Goal: Task Accomplishment & Management: Manage account settings

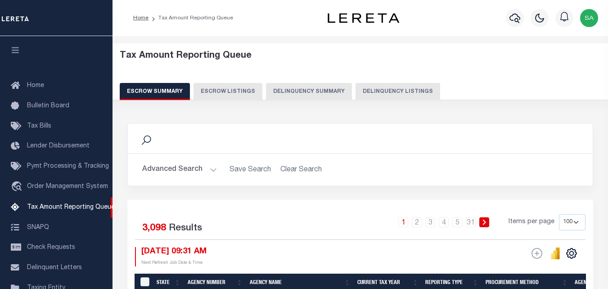
select select "100"
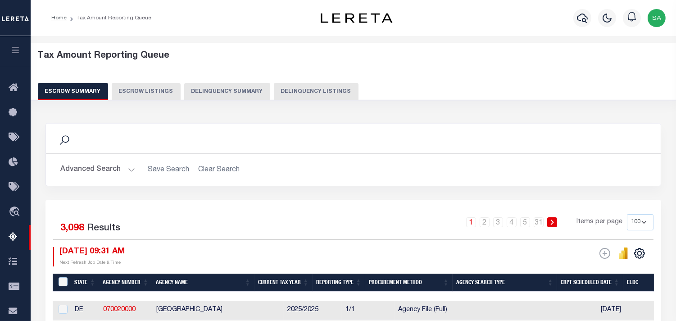
click at [248, 89] on button "Delinquency Summary" at bounding box center [227, 91] width 86 height 17
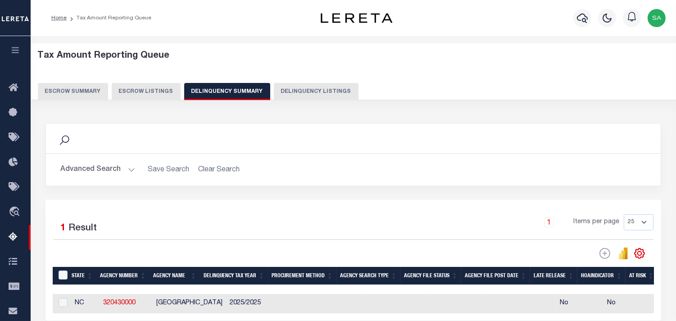
click at [302, 91] on button "Delinquency Listings" at bounding box center [316, 91] width 85 height 17
select select "100"
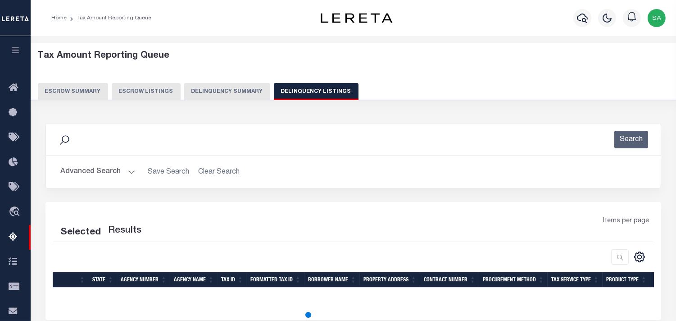
select select "100"
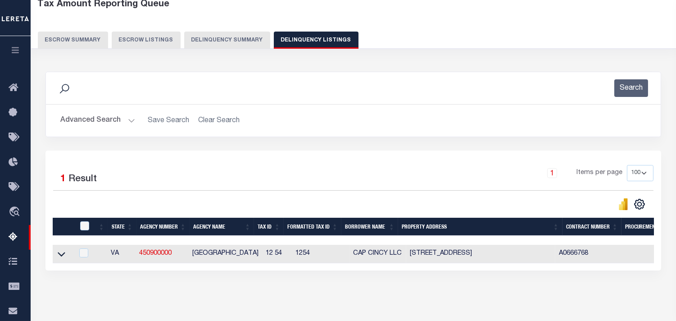
scroll to position [150, 0]
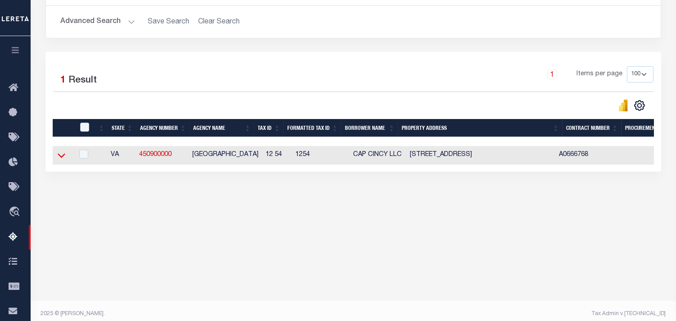
click at [59, 157] on icon at bounding box center [62, 154] width 8 height 9
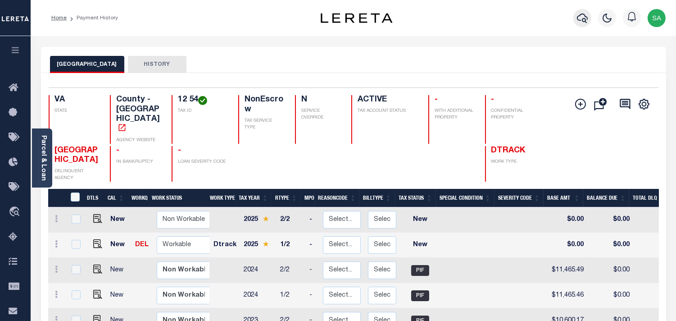
click at [580, 23] on icon "button" at bounding box center [582, 18] width 11 height 11
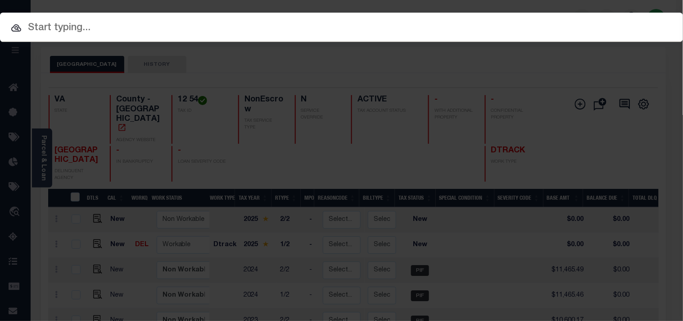
click at [539, 27] on div "Include Loans TBM Customers Borrowers Payments (Lender Non-Disb) Payments (Lend…" at bounding box center [341, 160] width 683 height 321
paste input "720019888"
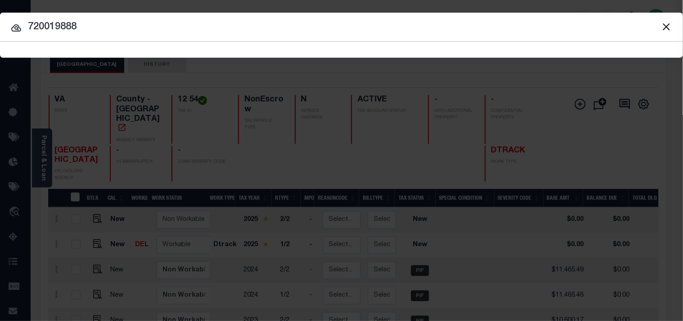
type input "720019888"
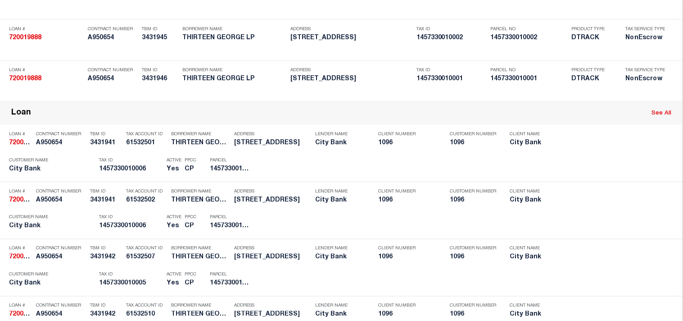
scroll to position [906, 0]
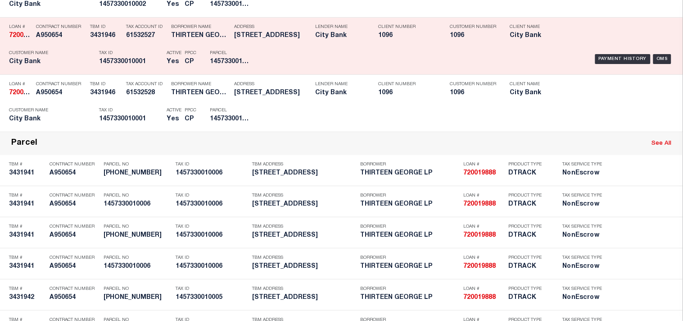
click at [259, 72] on div "Payment History OMS" at bounding box center [469, 59] width 424 height 26
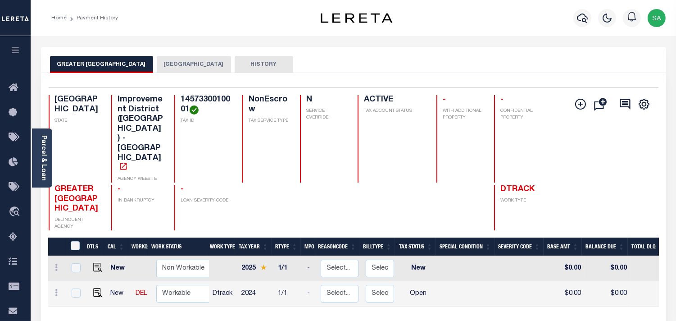
click at [205, 64] on button "HARRIS COUNTY" at bounding box center [194, 64] width 74 height 17
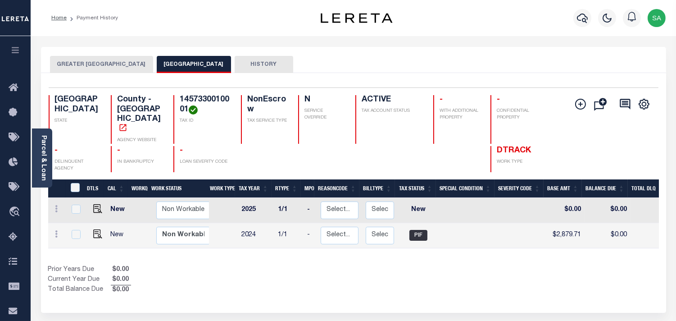
click at [278, 65] on button "HISTORY" at bounding box center [264, 64] width 59 height 17
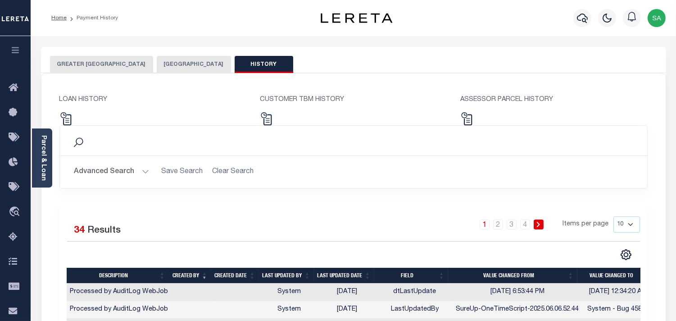
click at [195, 65] on button "HARRIS COUNTY" at bounding box center [194, 64] width 74 height 17
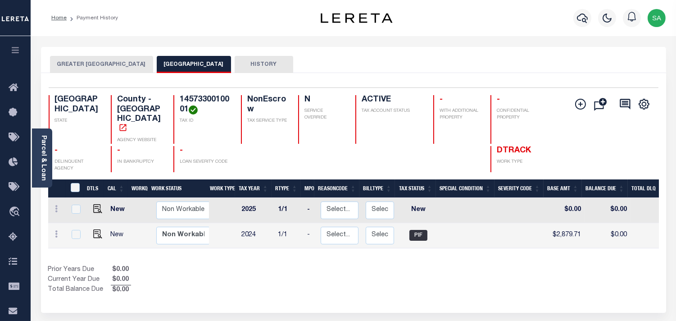
click at [136, 69] on button "GREATER NORTHSIDE MGMT DISTRICT" at bounding box center [101, 64] width 103 height 17
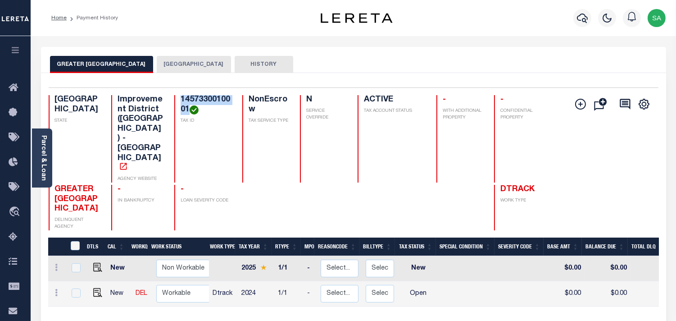
drag, startPoint x: 178, startPoint y: 100, endPoint x: 186, endPoint y: 107, distance: 9.9
click at [186, 107] on h4 "1457330010001" at bounding box center [206, 104] width 51 height 19
copy h4 "1457330010001"
click at [580, 17] on icon "button" at bounding box center [582, 18] width 11 height 11
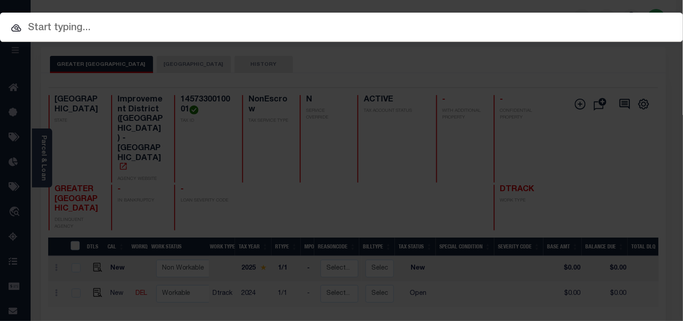
click at [540, 23] on div "Include Loans TBM Customers Borrowers Payments (Lender Non-Disb) Payments (Lend…" at bounding box center [341, 27] width 683 height 29
paste input "720004435"
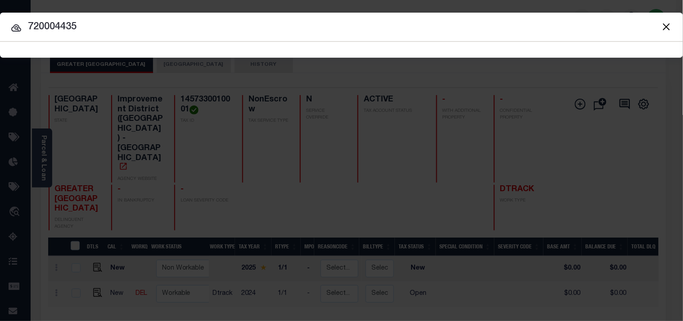
type input "720004435"
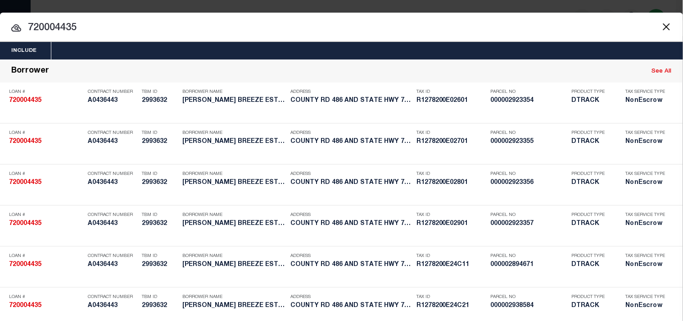
scroll to position [1134, 0]
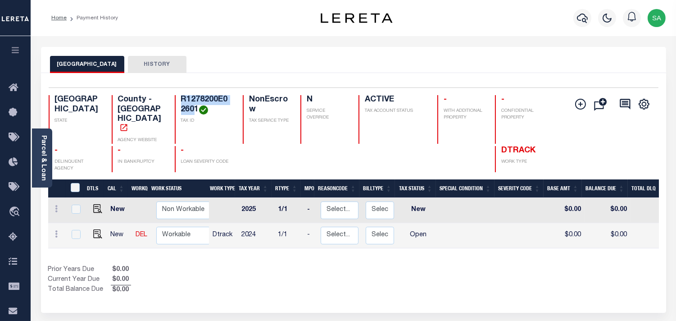
drag, startPoint x: 193, startPoint y: 109, endPoint x: 177, endPoint y: 100, distance: 17.7
click at [181, 100] on h4 "R1278200E02601" at bounding box center [206, 104] width 51 height 19
drag, startPoint x: 195, startPoint y: 109, endPoint x: 173, endPoint y: 95, distance: 25.3
click at [175, 95] on div "R1278200E02601 TAX ID" at bounding box center [204, 119] width 58 height 49
copy h4 "R1278200E02601"
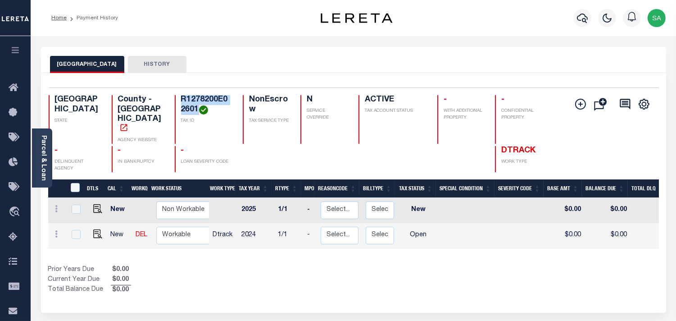
click at [231, 97] on div "TX STATE County - TX AGENCY WEBSITE R1278200E02601 TAX ID NonEscrow TAX SERVICE…" at bounding box center [310, 119] width 522 height 49
drag, startPoint x: 178, startPoint y: 101, endPoint x: 194, endPoint y: 109, distance: 17.9
click at [194, 109] on h4 "R1278200E02601" at bounding box center [206, 104] width 51 height 19
copy h4 "R1278200E02601"
click at [331, 265] on div "Prior Years Due $0.00 Current Year Due $0.00 Total Balance Due $0.00" at bounding box center [200, 280] width 305 height 30
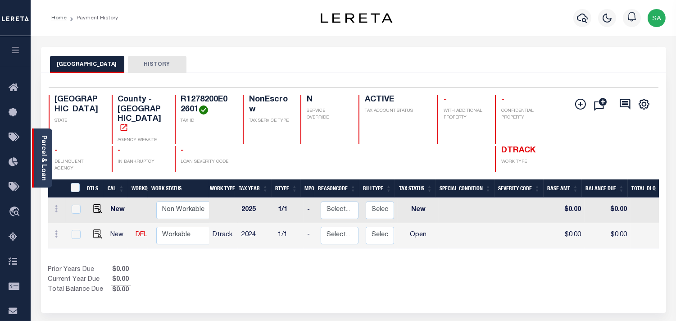
click at [44, 154] on link "Parcel & Loan" at bounding box center [43, 157] width 6 height 45
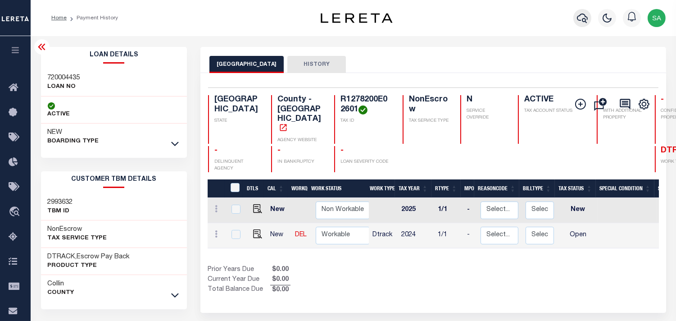
click at [585, 20] on icon "button" at bounding box center [582, 18] width 11 height 11
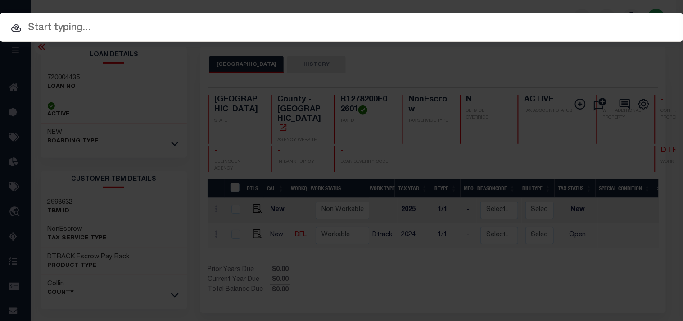
click at [537, 24] on input "text" at bounding box center [341, 28] width 683 height 16
paste input "900006418"
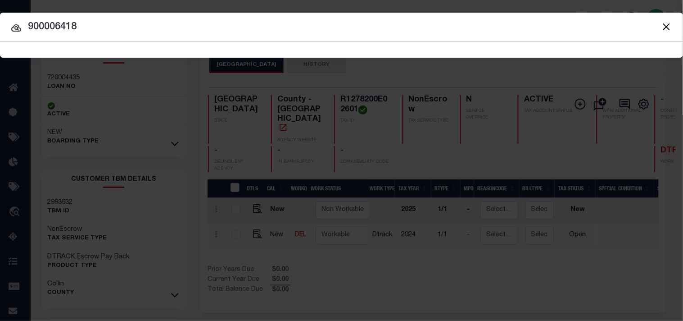
type input "900006418"
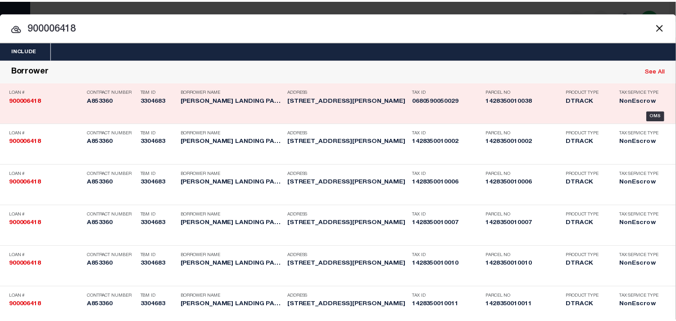
scroll to position [2107, 0]
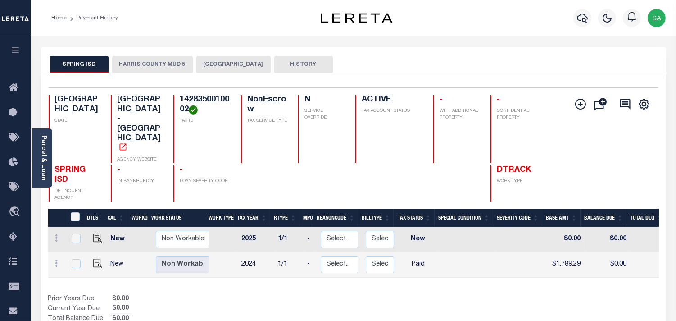
click at [146, 67] on button "HARRIS COUNTY MUD 5" at bounding box center [152, 64] width 81 height 17
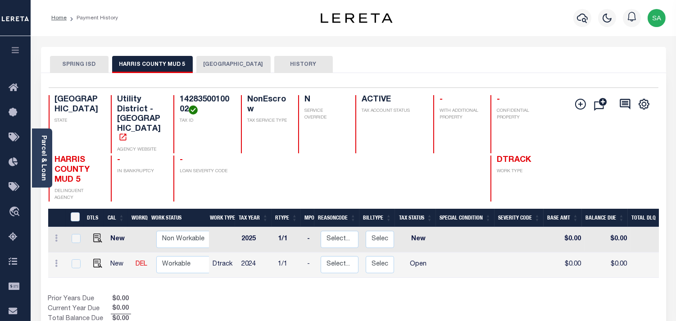
click at [87, 68] on button "SPRING ISD" at bounding box center [79, 64] width 59 height 17
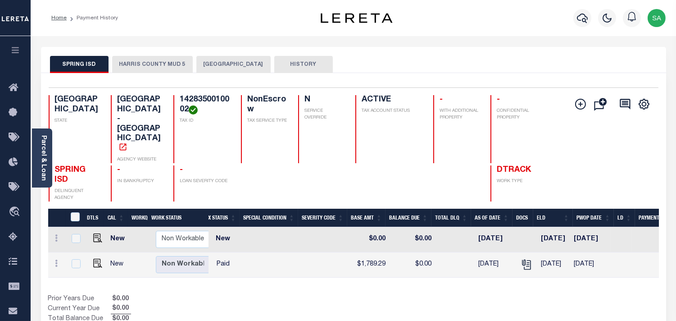
scroll to position [0, 196]
click at [523, 259] on icon "" at bounding box center [525, 262] width 7 height 7
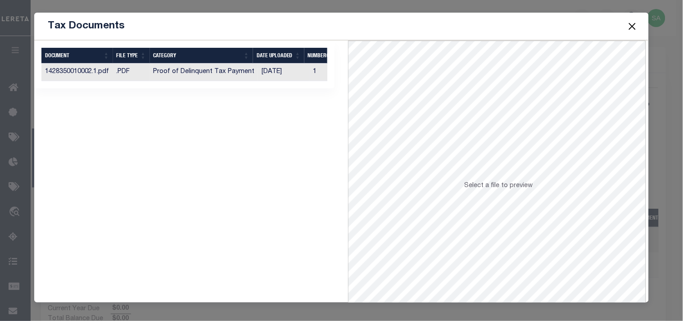
click at [282, 76] on td "[DATE]" at bounding box center [283, 72] width 51 height 18
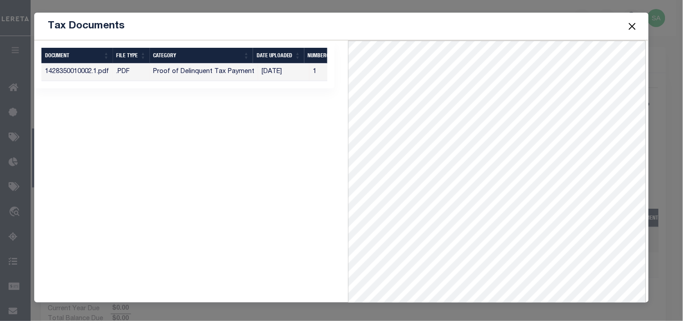
drag, startPoint x: 632, startPoint y: 25, endPoint x: 663, endPoint y: 25, distance: 31.1
click at [632, 25] on button "Close" at bounding box center [632, 26] width 12 height 12
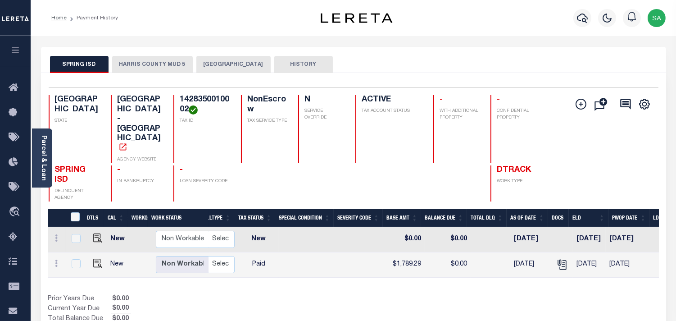
scroll to position [0, 158]
click at [558, 258] on icon "" at bounding box center [564, 264] width 12 height 12
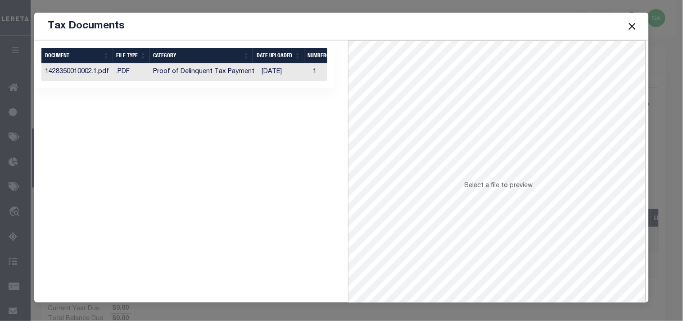
click at [258, 71] on td "09/15/2025" at bounding box center [283, 72] width 51 height 18
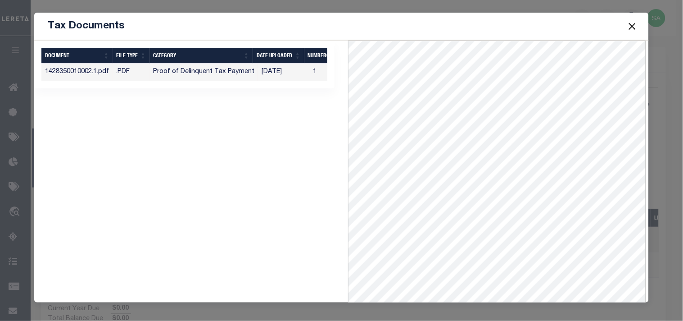
click at [627, 25] on button "Close" at bounding box center [632, 26] width 12 height 12
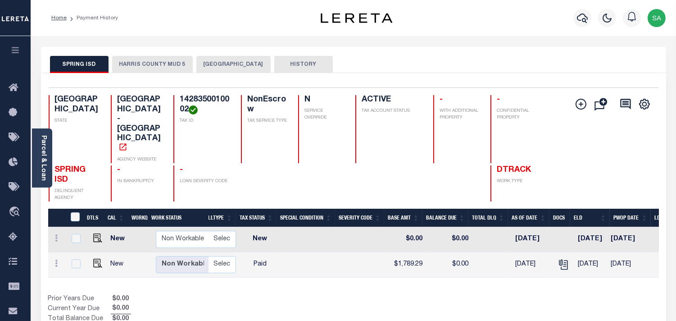
click at [164, 63] on button "HARRIS COUNTY MUD 5" at bounding box center [152, 64] width 81 height 17
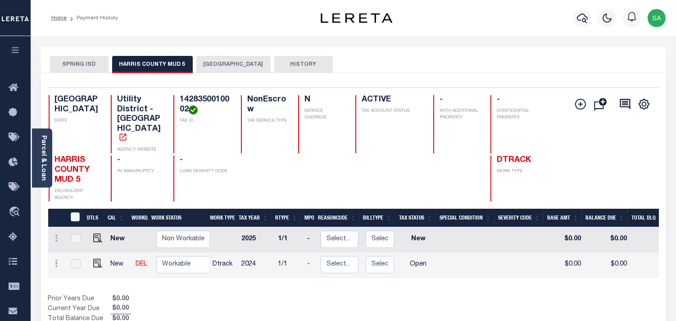
click at [222, 65] on button "HARRIS COUNTY" at bounding box center [233, 64] width 74 height 17
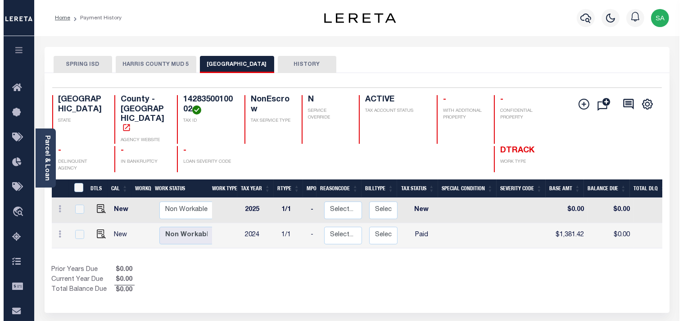
scroll to position [0, 151]
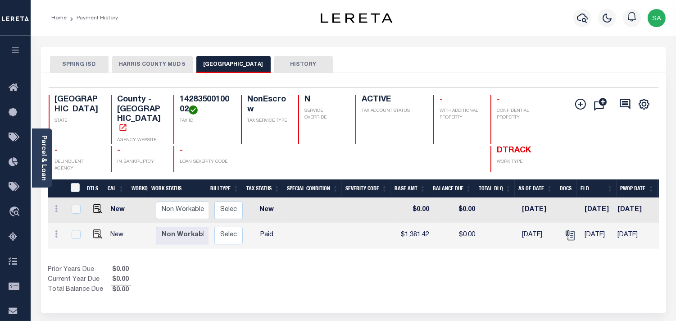
click at [86, 61] on button "SPRING ISD" at bounding box center [79, 64] width 59 height 17
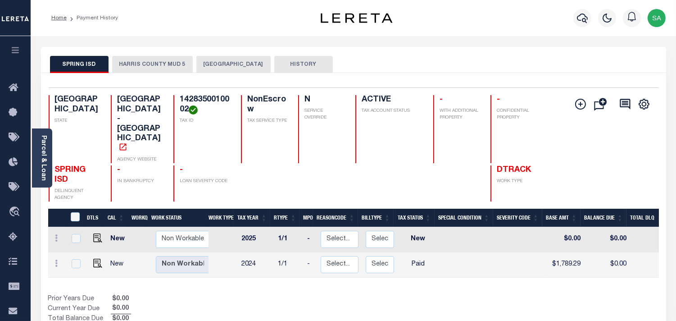
click at [152, 66] on button "HARRIS COUNTY MUD 5" at bounding box center [152, 64] width 81 height 17
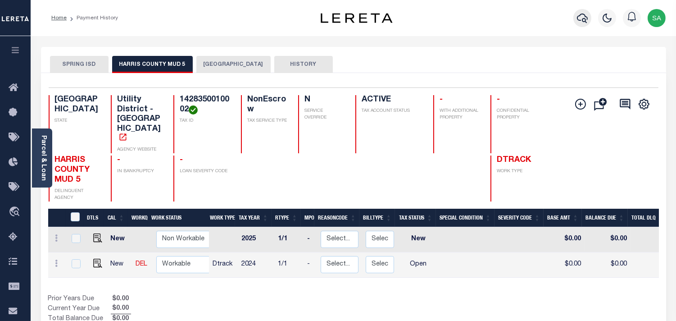
click at [583, 20] on icon "button" at bounding box center [582, 18] width 11 height 9
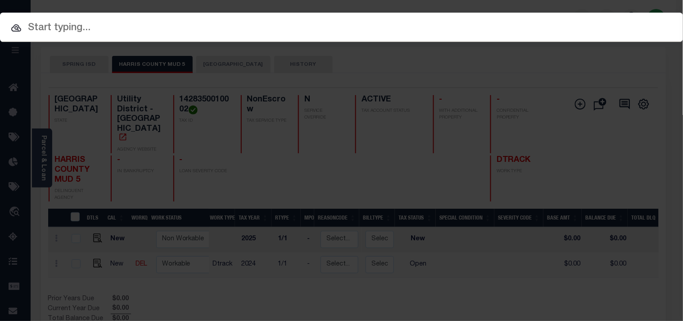
click at [544, 23] on input "text" at bounding box center [341, 28] width 683 height 16
paste input "720004435"
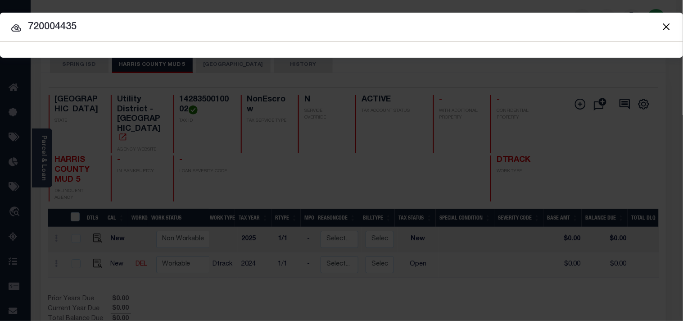
type input "720004435"
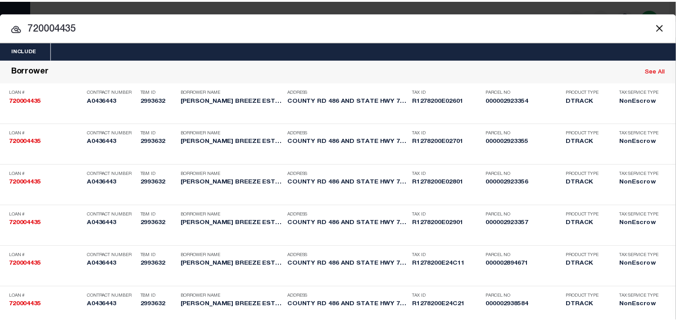
scroll to position [1134, 0]
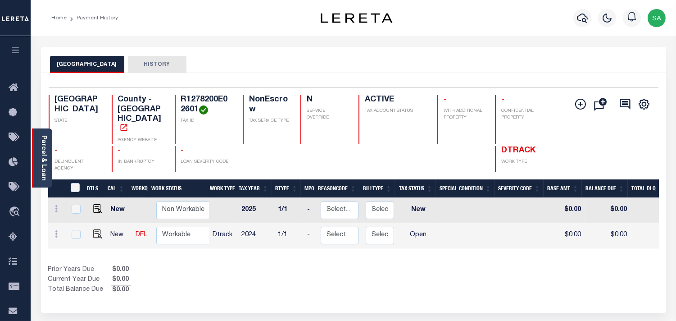
click at [48, 172] on div "Parcel & Loan" at bounding box center [42, 157] width 20 height 59
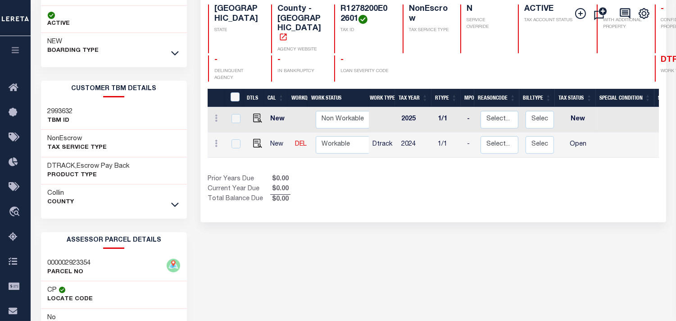
scroll to position [100, 0]
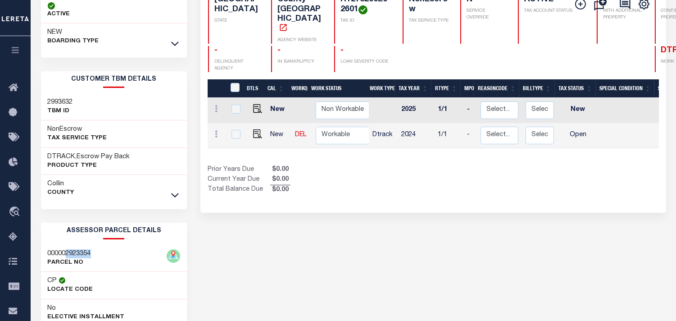
drag, startPoint x: 66, startPoint y: 254, endPoint x: 100, endPoint y: 252, distance: 33.4
click at [100, 252] on div "000002923354 PARCEL NO" at bounding box center [114, 258] width 146 height 27
copy h3 "2923354"
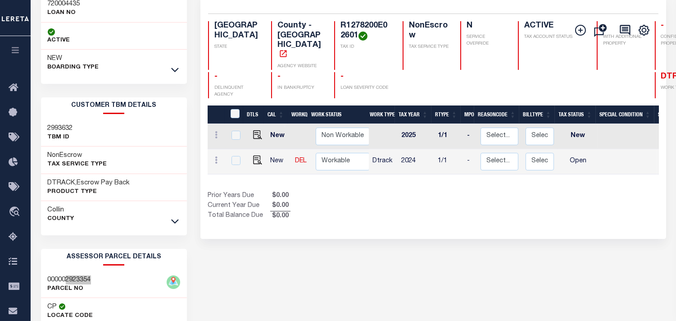
scroll to position [50, 0]
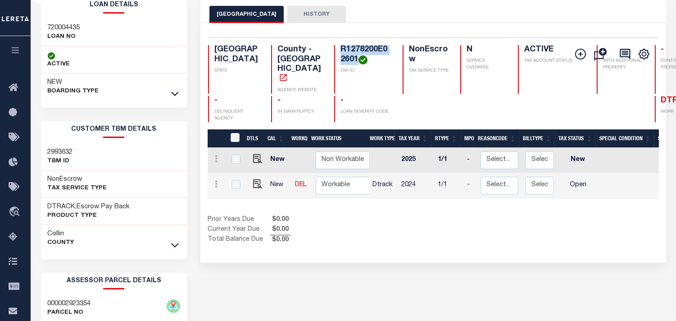
drag, startPoint x: 343, startPoint y: 57, endPoint x: 308, endPoint y: 49, distance: 36.2
click at [334, 49] on div "R1278200E02601 TAX ID" at bounding box center [363, 69] width 58 height 49
copy h4 "R1278200E02601"
click at [258, 179] on img "" at bounding box center [257, 183] width 9 height 9
checkbox input "true"
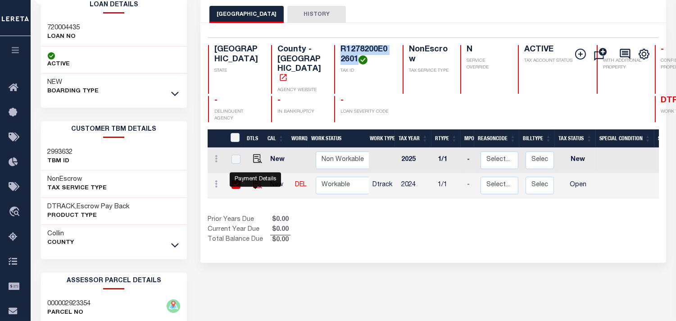
checkbox input "true"
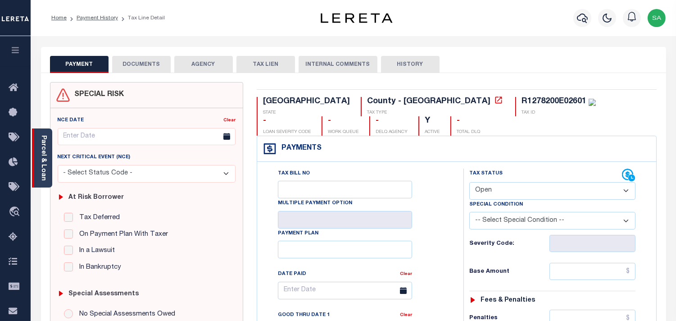
click at [46, 172] on link "Parcel & Loan" at bounding box center [43, 157] width 6 height 45
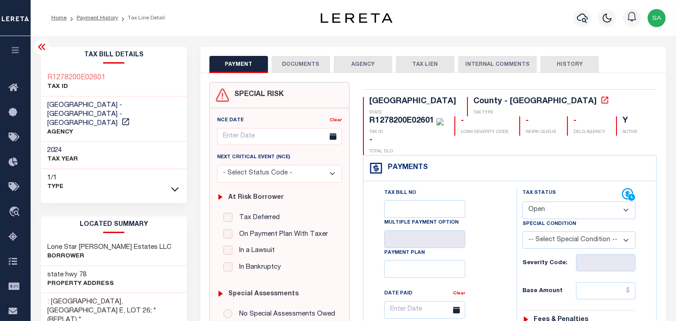
click at [550, 201] on select "- Select Status Code - Open Due/Unpaid Paid Incomplete No Tax Due Internal Refu…" at bounding box center [578, 210] width 113 height 18
select select "NTX"
click at [522, 201] on select "- Select Status Code - Open Due/Unpaid Paid Incomplete No Tax Due Internal Refu…" at bounding box center [578, 210] width 113 height 18
type input "[DATE]"
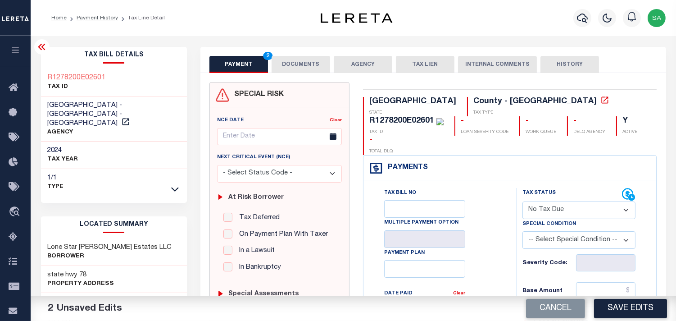
click at [541, 231] on select "-- Select Special Condition -- 3RD PARTY TAX LIEN AGENCY TAX LIEN (A.K.A Inside…" at bounding box center [578, 240] width 113 height 18
select select "7"
click at [541, 231] on select "-- Select Special Condition -- 3RD PARTY TAX LIEN AGENCY TAX LIEN (A.K.A Inside…" at bounding box center [578, 240] width 113 height 18
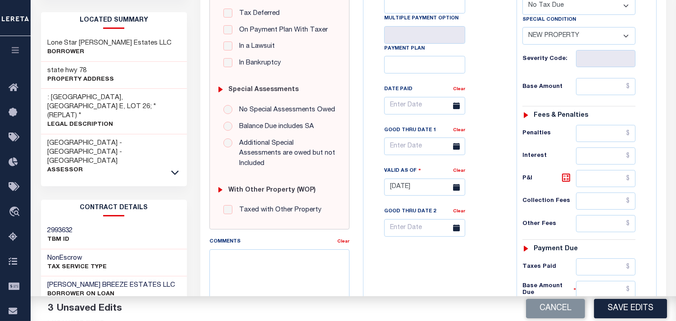
scroll to position [250, 0]
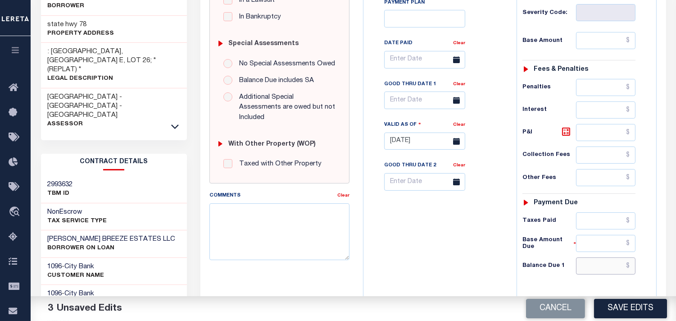
click at [597, 257] on input "text" at bounding box center [605, 265] width 59 height 17
type input "$0.00"
drag, startPoint x: 481, startPoint y: 240, endPoint x: 472, endPoint y: 236, distance: 10.0
click at [481, 240] on div "Tax Bill No Multiple Payment Option Payment Plan Clear" at bounding box center [438, 137] width 144 height 398
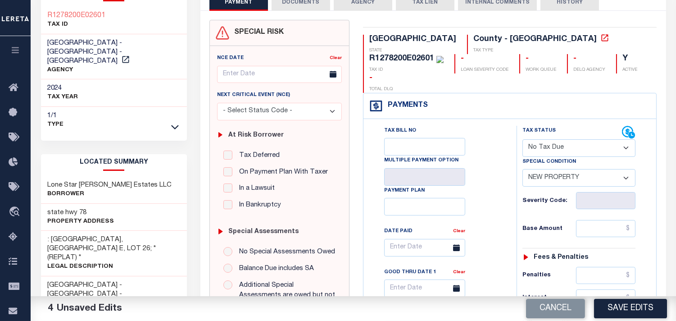
scroll to position [0, 0]
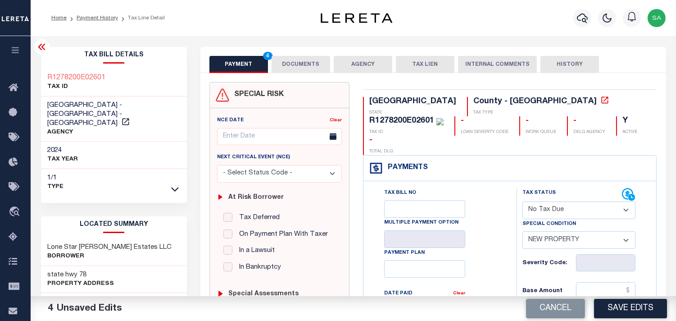
click at [297, 72] on button "DOCUMENTS" at bounding box center [301, 64] width 59 height 17
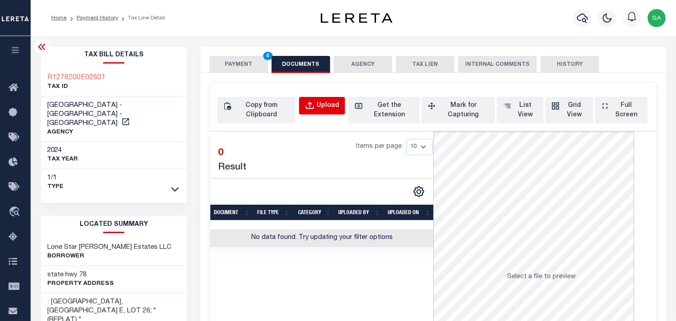
click at [325, 107] on div "Upload" at bounding box center [328, 106] width 23 height 10
select select "POP"
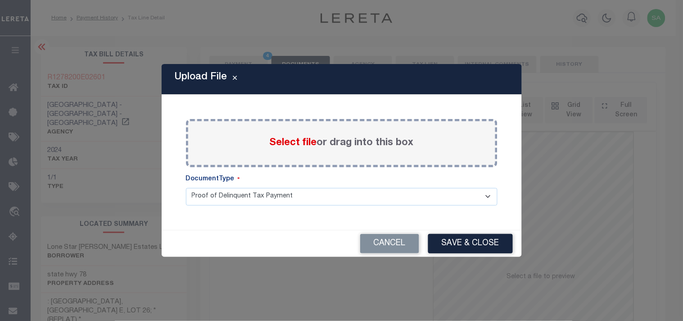
click at [307, 145] on span "Select file" at bounding box center [293, 143] width 47 height 10
click at [0, 0] on input "Select file or drag into this box" at bounding box center [0, 0] width 0 height 0
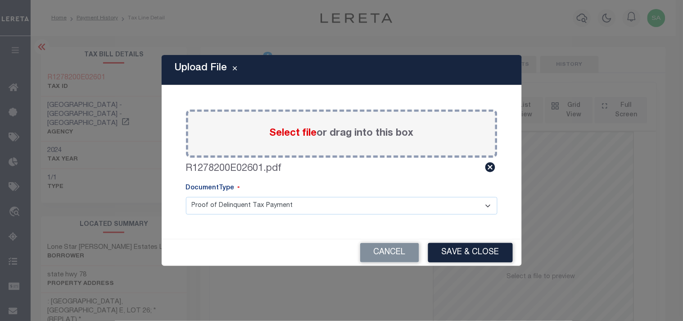
click at [433, 240] on div "Cancel Save & Close" at bounding box center [342, 252] width 360 height 27
click at [442, 243] on button "Save & Close" at bounding box center [470, 252] width 85 height 19
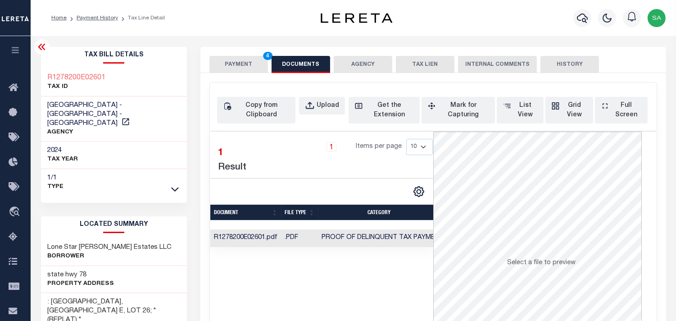
click at [238, 63] on button "PAYMENT 4" at bounding box center [238, 64] width 59 height 17
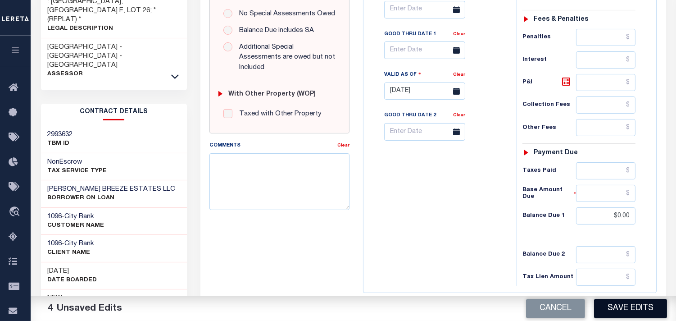
click at [607, 308] on button "Save Edits" at bounding box center [630, 308] width 73 height 19
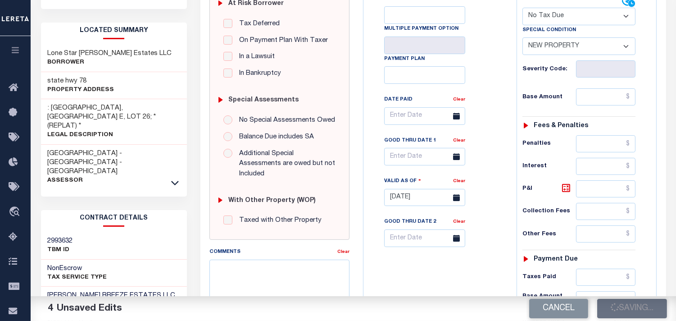
scroll to position [100, 0]
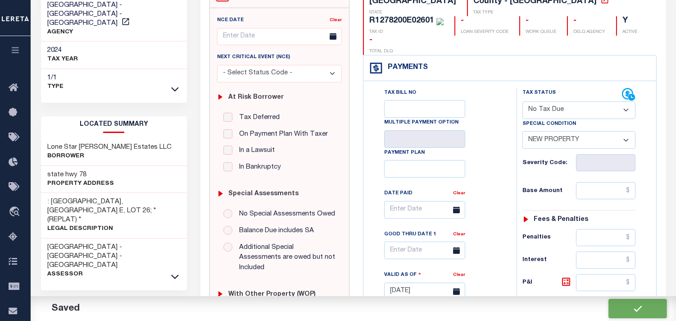
checkbox input "false"
type input "$0"
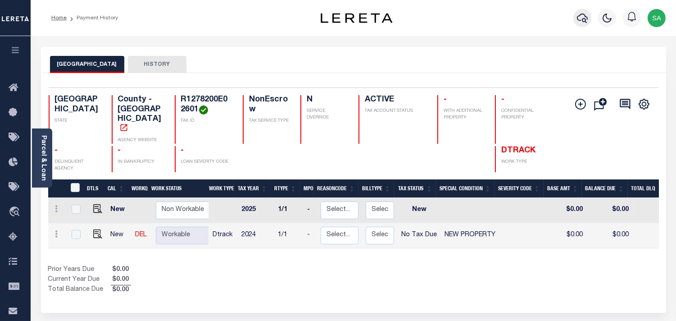
click at [578, 20] on icon "button" at bounding box center [582, 18] width 11 height 11
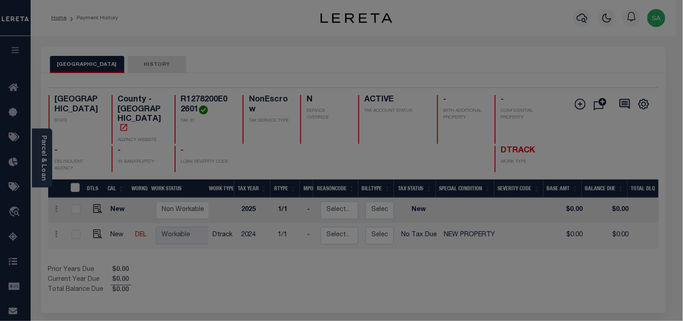
click at [0, 0] on span at bounding box center [0, 0] width 0 height 0
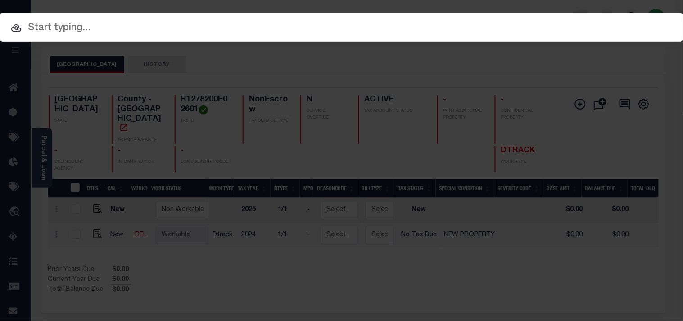
paste input "720004435"
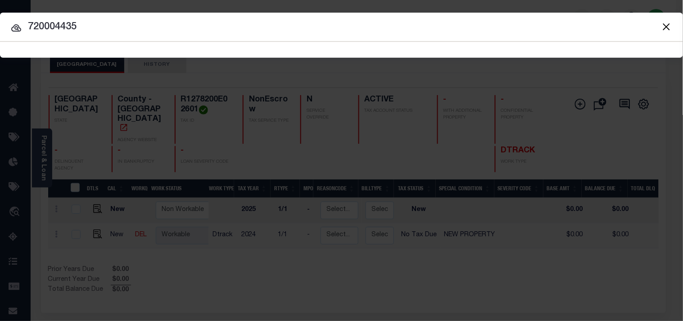
type input "720004435"
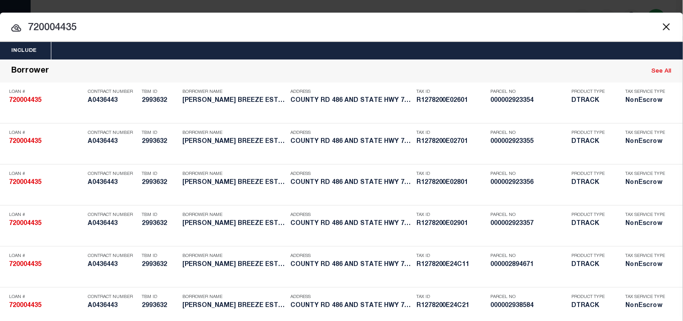
scroll to position [1191, 0]
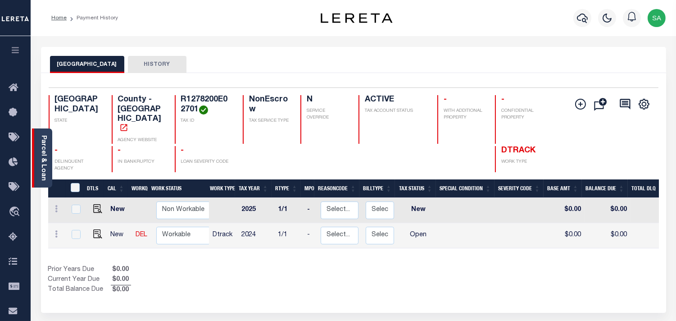
click at [44, 153] on link "Parcel & Loan" at bounding box center [43, 157] width 6 height 45
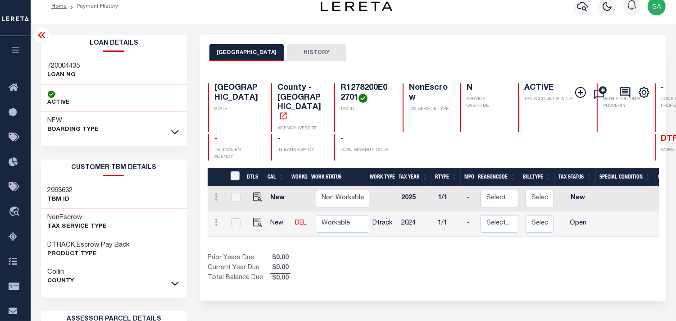
scroll to position [100, 0]
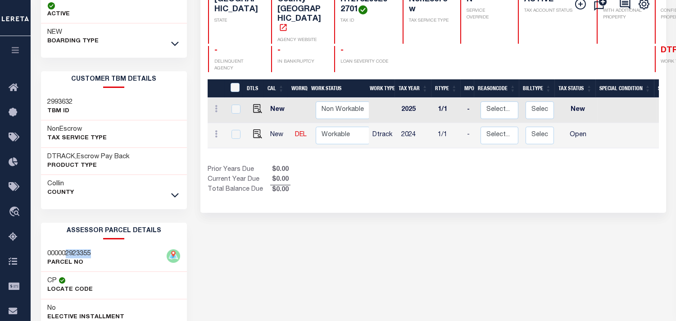
drag, startPoint x: 67, startPoint y: 252, endPoint x: 92, endPoint y: 248, distance: 25.5
click at [91, 249] on h3 "000002923355" at bounding box center [69, 253] width 43 height 9
copy h3 "2923355"
click at [253, 129] on img "" at bounding box center [257, 133] width 9 height 9
checkbox input "true"
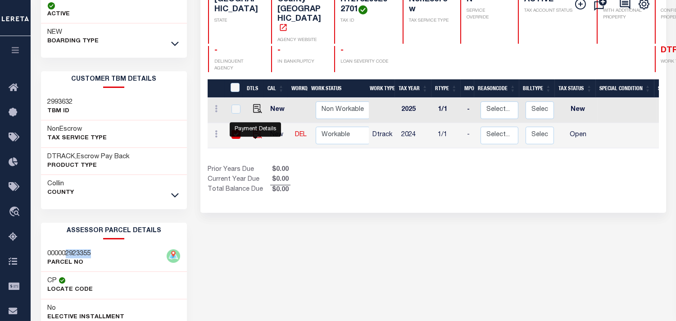
checkbox input "true"
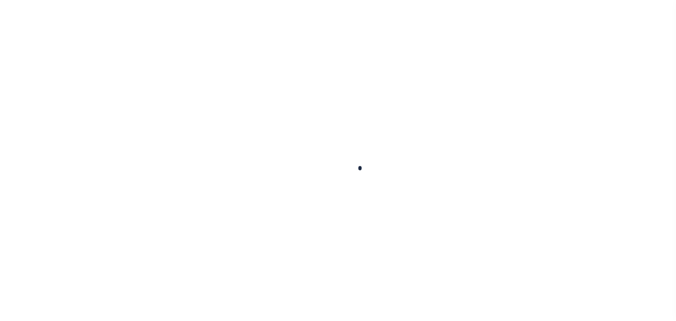
checkbox input "false"
type input "[DATE]"
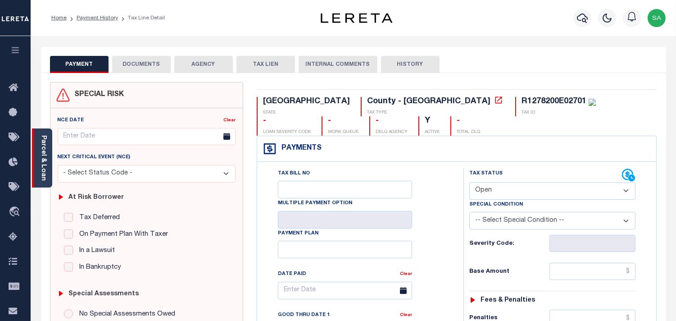
click at [45, 154] on link "Parcel & Loan" at bounding box center [43, 157] width 6 height 45
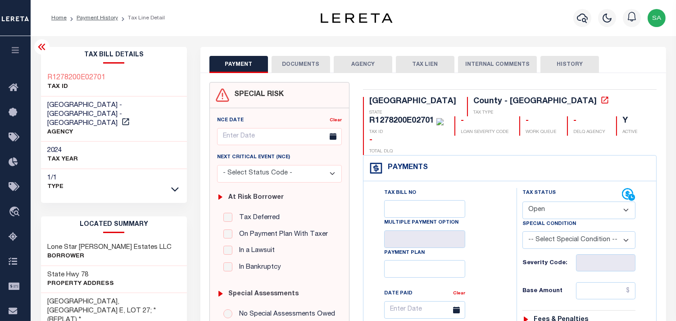
click at [434, 117] on div "R1278200E02701" at bounding box center [401, 121] width 65 height 8
copy div "R1278200E02701"
drag, startPoint x: 552, startPoint y: 185, endPoint x: 553, endPoint y: 195, distance: 10.4
click at [553, 201] on select "- Select Status Code - Open Due/Unpaid Paid Incomplete No Tax Due Internal Refu…" at bounding box center [578, 210] width 113 height 18
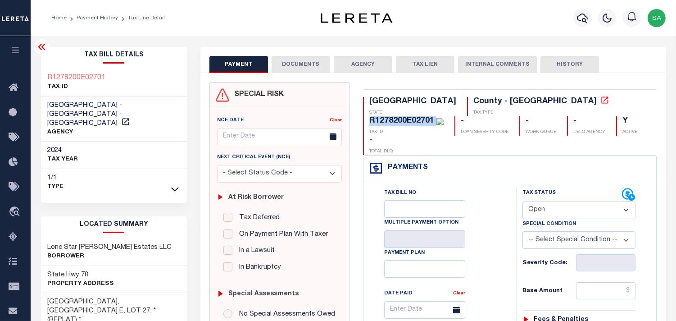
select select "PYD"
click at [522, 201] on select "- Select Status Code - Open Due/Unpaid Paid Incomplete No Tax Due Internal Refu…" at bounding box center [578, 210] width 113 height 18
type input "[DATE]"
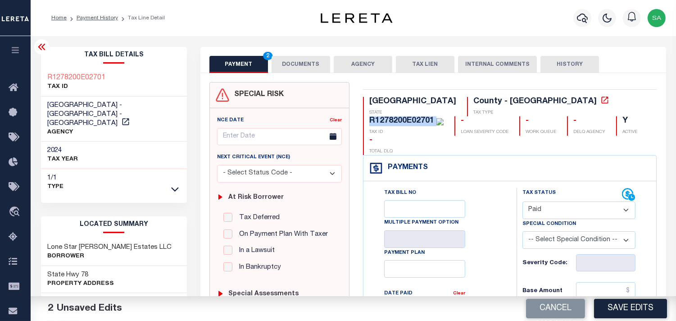
click at [299, 67] on button "DOCUMENTS" at bounding box center [301, 64] width 59 height 17
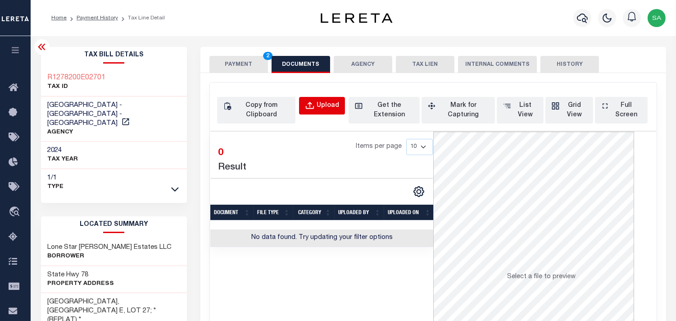
click at [324, 104] on div "Upload" at bounding box center [328, 106] width 23 height 10
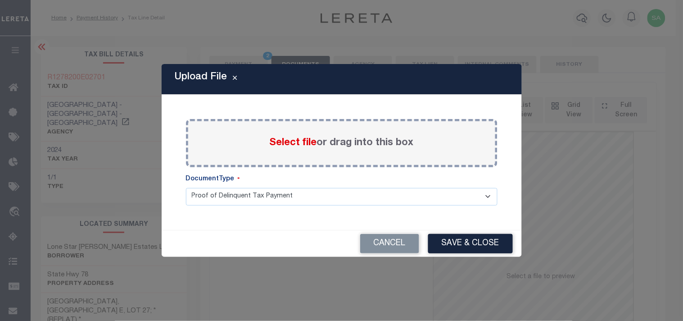
click at [281, 144] on span "Select file" at bounding box center [293, 143] width 47 height 10
click at [0, 0] on input "Select file or drag into this box" at bounding box center [0, 0] width 0 height 0
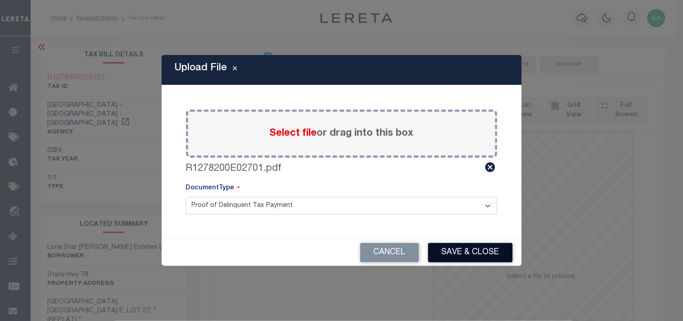
click at [458, 250] on button "Save & Close" at bounding box center [470, 252] width 85 height 19
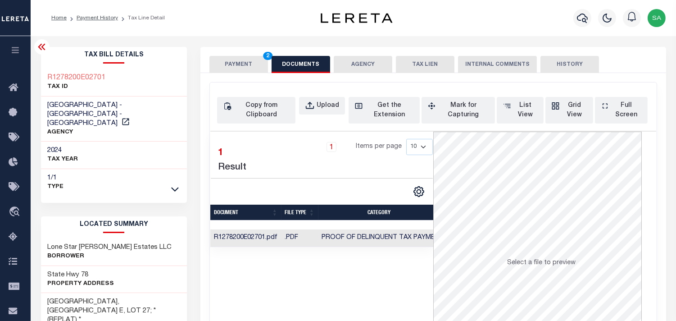
click at [237, 67] on button "PAYMENT 2" at bounding box center [238, 64] width 59 height 17
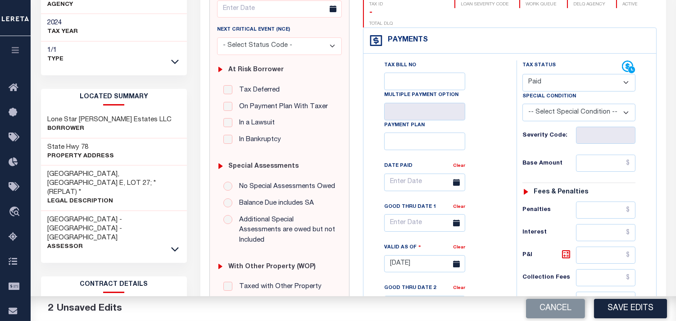
scroll to position [100, 0]
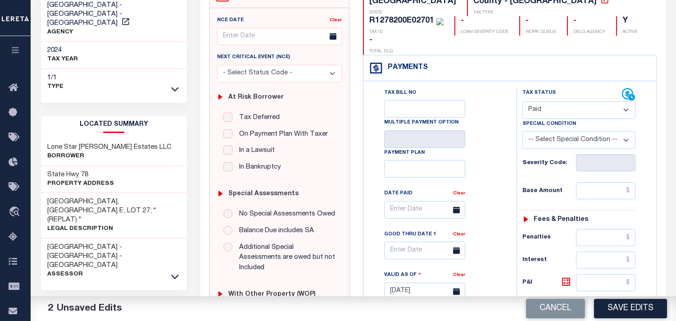
click at [547, 101] on select "- Select Status Code - Open Due/Unpaid Paid Incomplete No Tax Due Internal Refu…" at bounding box center [578, 110] width 113 height 18
select select "NTX"
click at [522, 101] on select "- Select Status Code - Open Due/Unpaid Paid Incomplete No Tax Due Internal Refu…" at bounding box center [578, 110] width 113 height 18
click at [541, 131] on select "-- Select Special Condition -- 3RD PARTY TAX LIEN AGENCY TAX LIEN (A.K.A Inside…" at bounding box center [578, 140] width 113 height 18
select select "7"
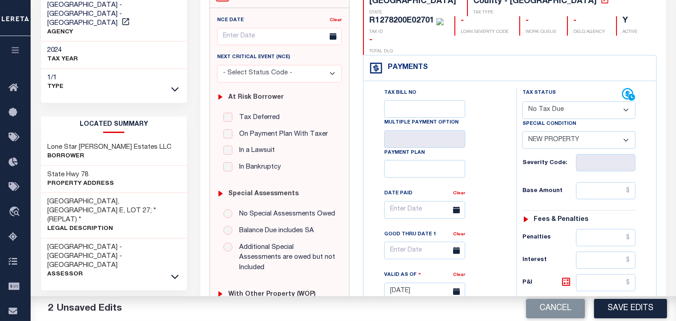
click at [522, 131] on select "-- Select Special Condition -- 3RD PARTY TAX LIEN AGENCY TAX LIEN (A.K.A Inside…" at bounding box center [578, 140] width 113 height 18
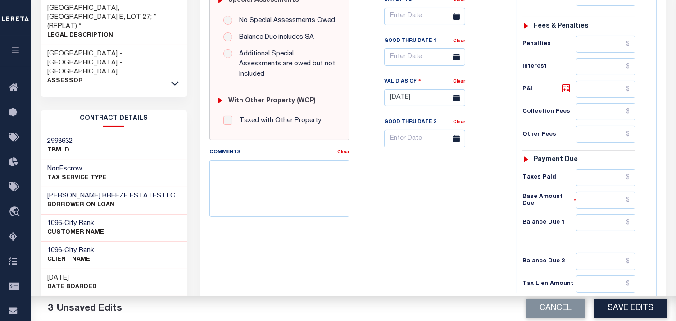
scroll to position [300, 0]
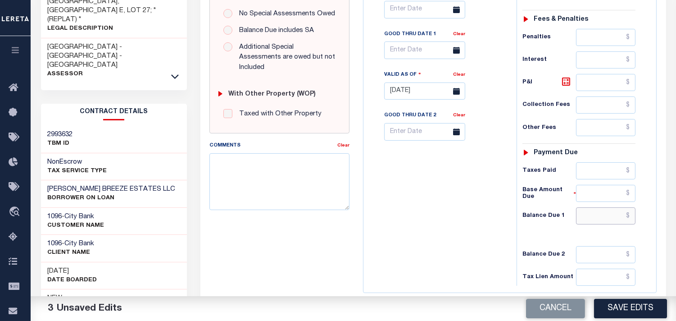
click at [612, 207] on input "text" at bounding box center [605, 215] width 59 height 17
type input "$0.00"
click at [457, 181] on div "Tax Bill No Multiple Payment Option Payment Plan Clear" at bounding box center [438, 87] width 144 height 398
click at [618, 304] on button "Save Edits" at bounding box center [630, 308] width 73 height 19
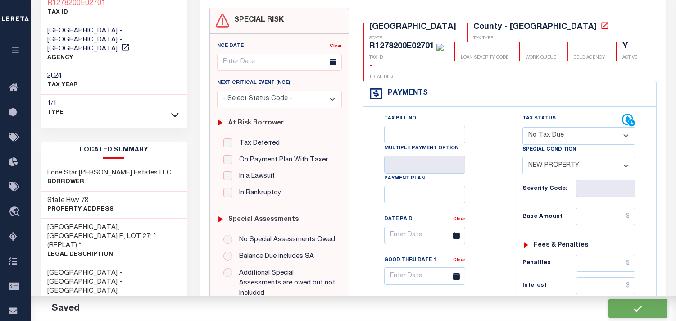
checkbox input "false"
type input "$0"
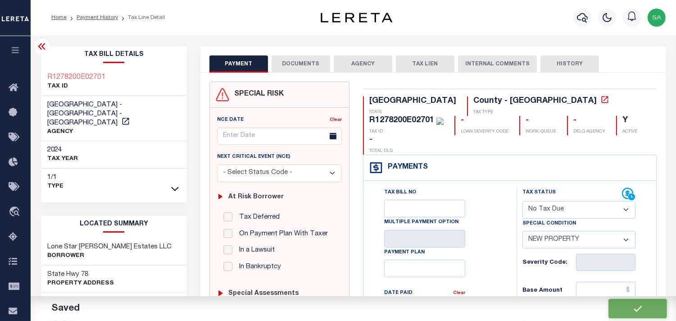
scroll to position [0, 0]
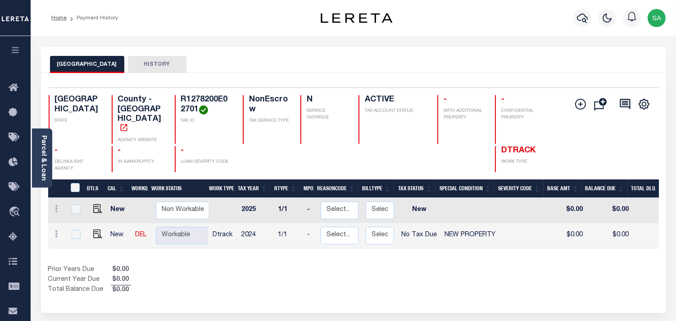
click at [572, 11] on div at bounding box center [582, 18] width 25 height 32
click at [576, 17] on button "button" at bounding box center [582, 18] width 18 height 18
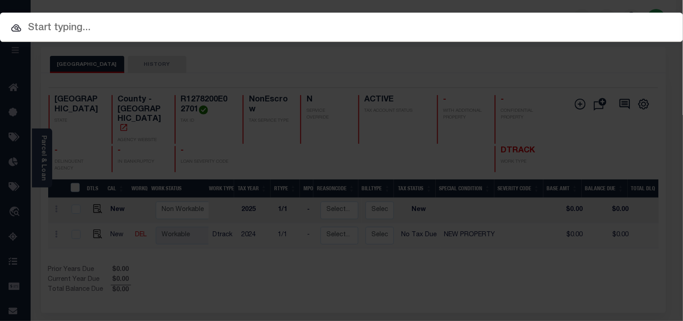
click at [562, 17] on div "Include Loans TBM Customers Borrowers Payments (Lender Non-Disb) Payments (Lend…" at bounding box center [341, 27] width 683 height 29
paste input "720004435"
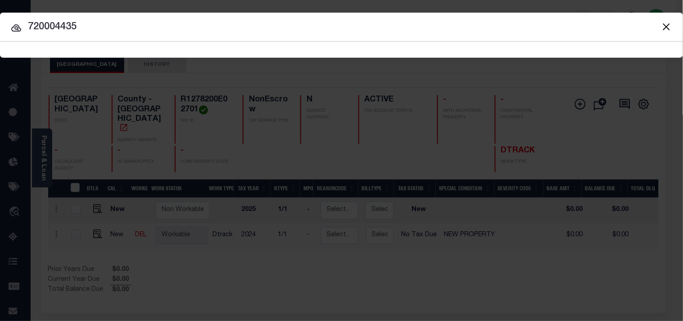
type input "720004435"
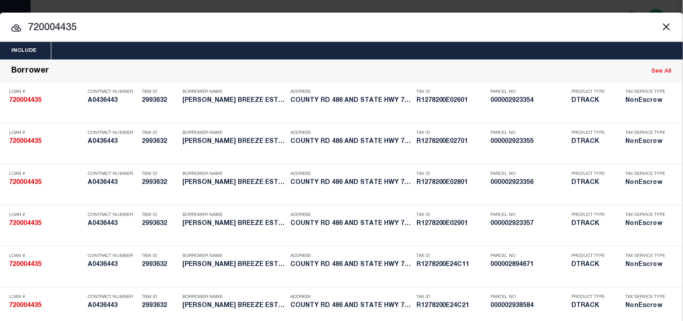
scroll to position [1249, 0]
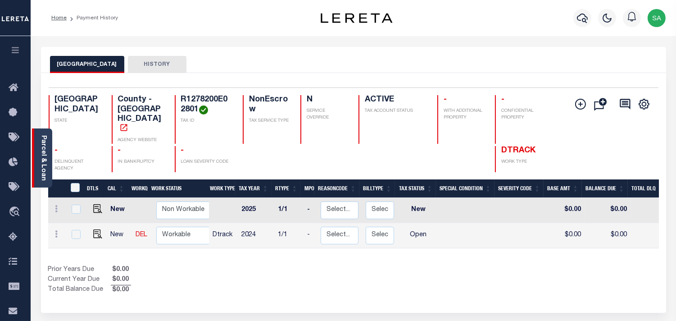
click at [43, 167] on link "Parcel & Loan" at bounding box center [43, 157] width 6 height 45
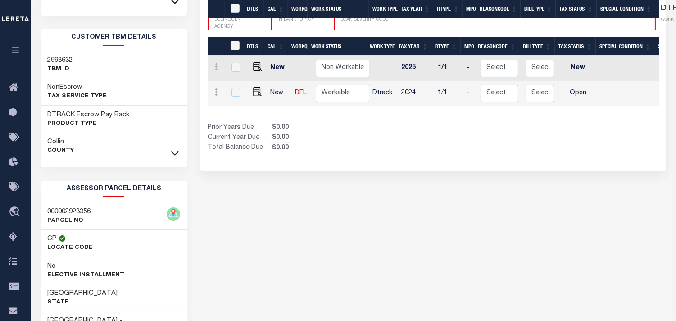
scroll to position [200, 0]
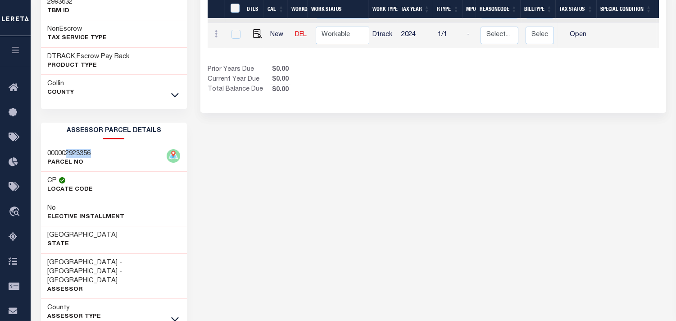
drag, startPoint x: 68, startPoint y: 152, endPoint x: 92, endPoint y: 150, distance: 23.9
click at [91, 150] on h3 "000002923356" at bounding box center [69, 153] width 43 height 9
copy h3 "2923356"
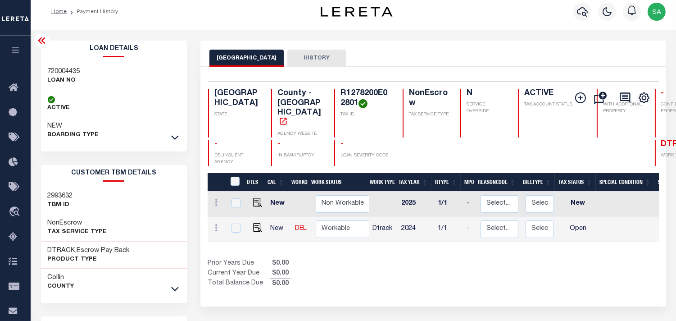
scroll to position [0, 0]
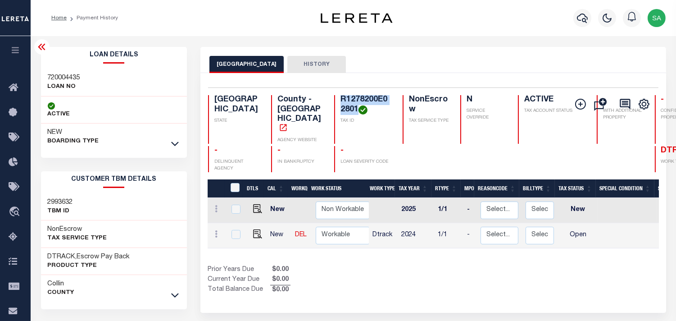
drag, startPoint x: 312, startPoint y: 97, endPoint x: 346, endPoint y: 110, distance: 36.6
click at [346, 110] on h4 "R1278200E02801" at bounding box center [365, 104] width 51 height 19
copy h4 "R1278200E02801"
click at [254, 229] on img "" at bounding box center [257, 233] width 9 height 9
checkbox input "true"
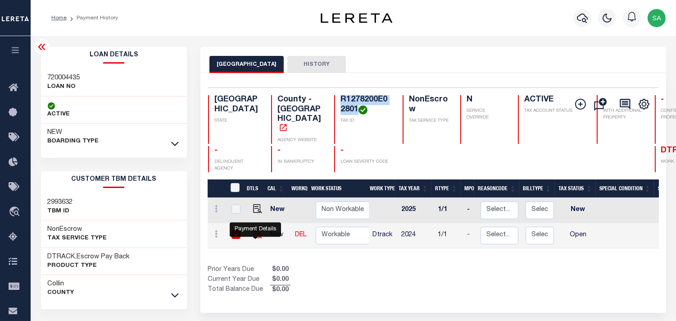
checkbox input "true"
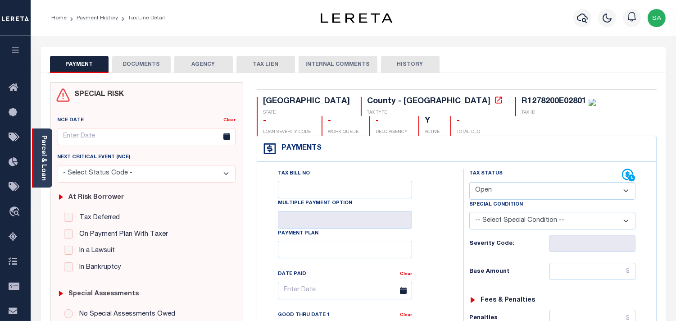
click at [42, 168] on link "Parcel & Loan" at bounding box center [43, 157] width 6 height 45
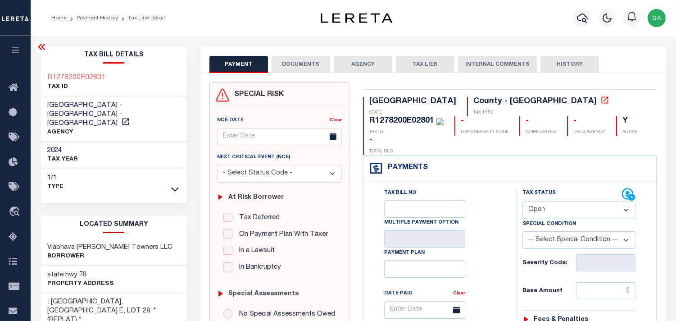
click at [548, 201] on select "- Select Status Code - Open Due/Unpaid Paid Incomplete No Tax Due Internal Refu…" at bounding box center [578, 210] width 113 height 18
select select "INC"
click at [522, 201] on select "- Select Status Code - Open Due/Unpaid Paid Incomplete No Tax Due Internal Refu…" at bounding box center [578, 210] width 113 height 18
type input "09/16/2025"
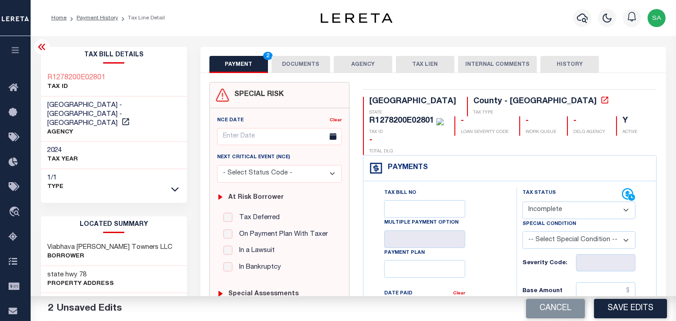
click at [545, 201] on select "- Select Status Code - Open Due/Unpaid Paid Incomplete No Tax Due Internal Refu…" at bounding box center [578, 210] width 113 height 18
select select "NTX"
click at [522, 201] on select "- Select Status Code - Open Due/Unpaid Paid Incomplete No Tax Due Internal Refu…" at bounding box center [578, 210] width 113 height 18
click at [544, 231] on select "-- Select Special Condition -- 3RD PARTY TAX LIEN AGENCY TAX LIEN (A.K.A Inside…" at bounding box center [578, 240] width 113 height 18
select select "7"
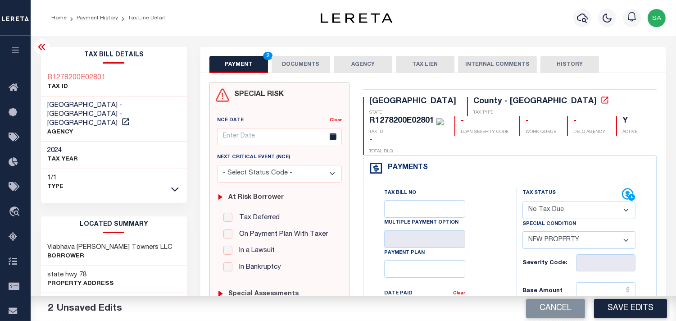
click at [522, 231] on select "-- Select Special Condition -- 3RD PARTY TAX LIEN AGENCY TAX LIEN (A.K.A Inside…" at bounding box center [578, 240] width 113 height 18
click at [305, 61] on button "DOCUMENTS" at bounding box center [301, 64] width 59 height 17
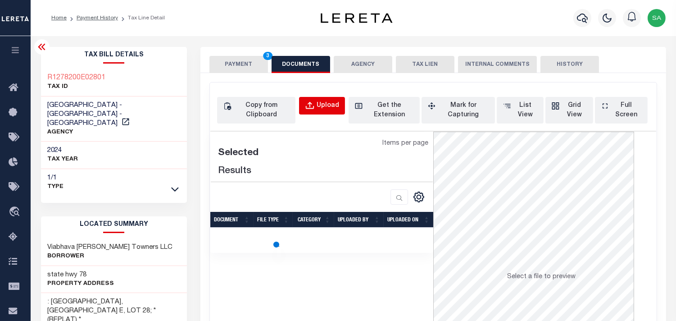
click at [327, 101] on div "Upload" at bounding box center [328, 106] width 23 height 10
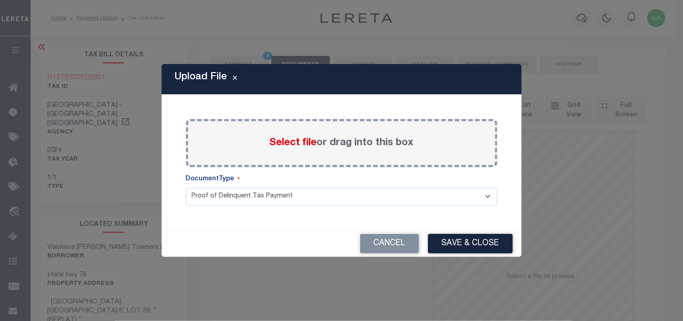
click at [308, 144] on span "Select file" at bounding box center [293, 143] width 47 height 10
click at [0, 0] on input "Select file or drag into this box" at bounding box center [0, 0] width 0 height 0
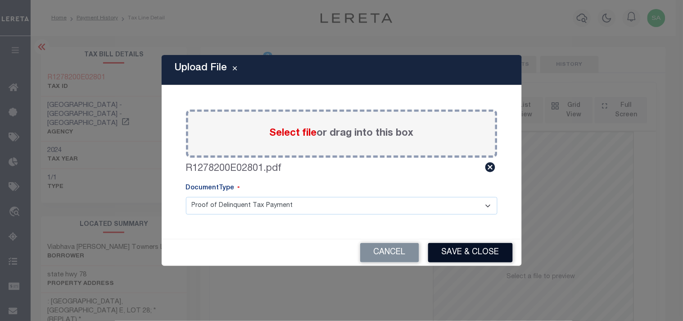
click at [447, 258] on button "Save & Close" at bounding box center [470, 252] width 85 height 19
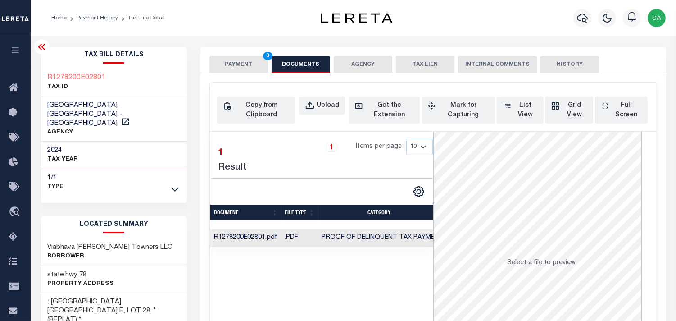
click at [251, 66] on button "PAYMENT 3" at bounding box center [238, 64] width 59 height 17
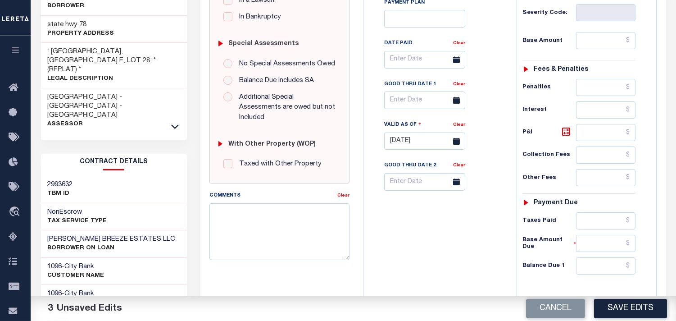
scroll to position [350, 0]
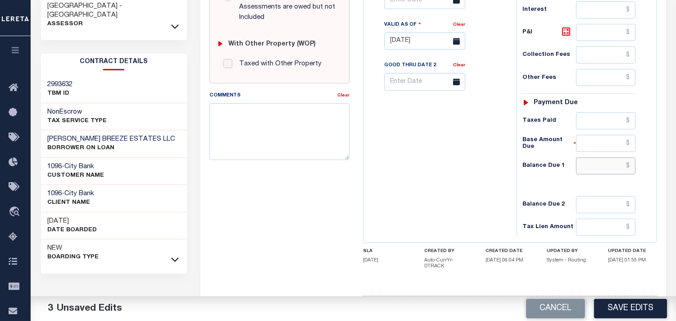
click at [606, 157] on input "text" at bounding box center [605, 165] width 59 height 17
type input "$0.00"
click at [458, 154] on div "Tax Bill No Multiple Payment Option Payment Plan Clear" at bounding box center [438, 37] width 144 height 398
click at [630, 307] on button "Save Edits" at bounding box center [630, 308] width 73 height 19
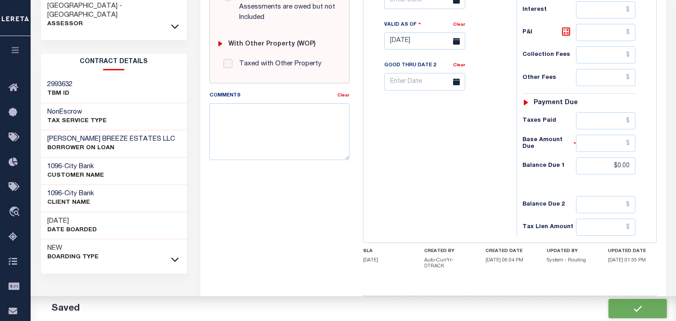
checkbox input "false"
type input "$0"
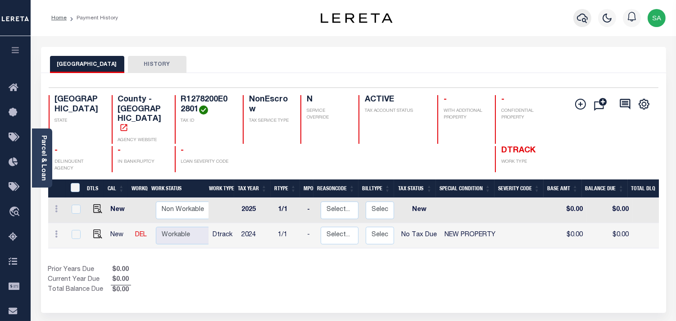
click at [579, 17] on icon "button" at bounding box center [582, 18] width 11 height 11
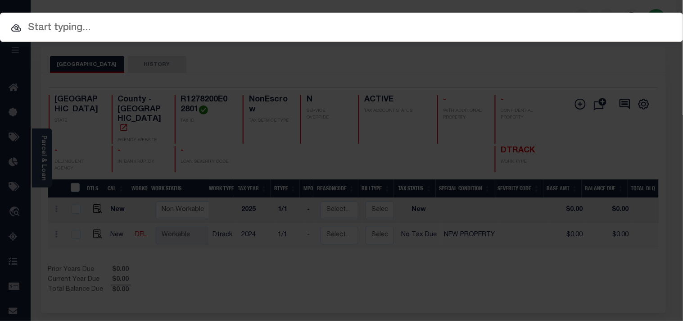
click at [542, 20] on input "text" at bounding box center [341, 28] width 683 height 16
paste input "720004435"
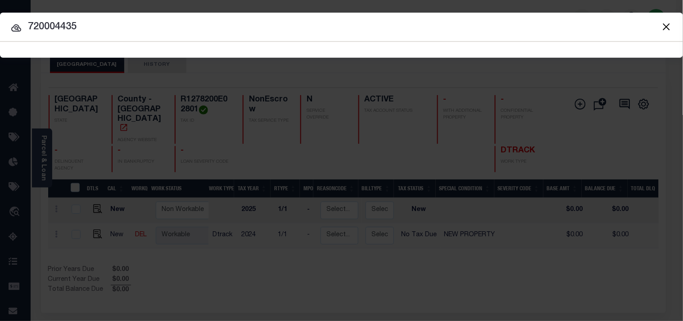
type input "720004435"
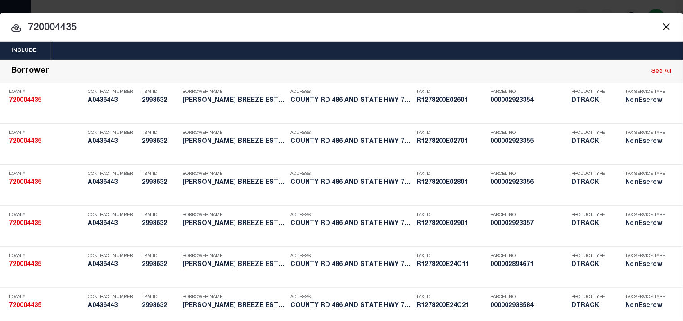
scroll to position [1306, 0]
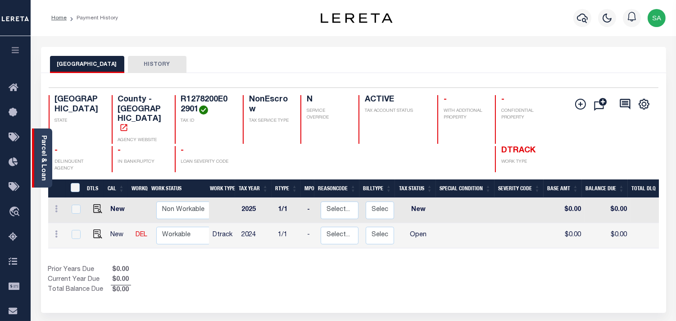
click at [43, 154] on link "Parcel & Loan" at bounding box center [43, 157] width 6 height 45
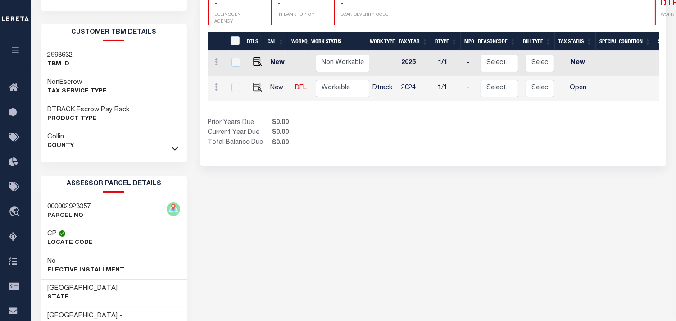
scroll to position [150, 0]
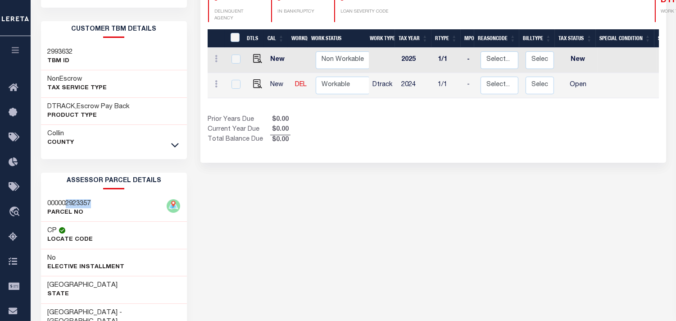
drag, startPoint x: 66, startPoint y: 202, endPoint x: 93, endPoint y: 200, distance: 27.1
click at [93, 200] on div "000002923357 PARCEL NO" at bounding box center [114, 208] width 146 height 27
copy h3 "2923357"
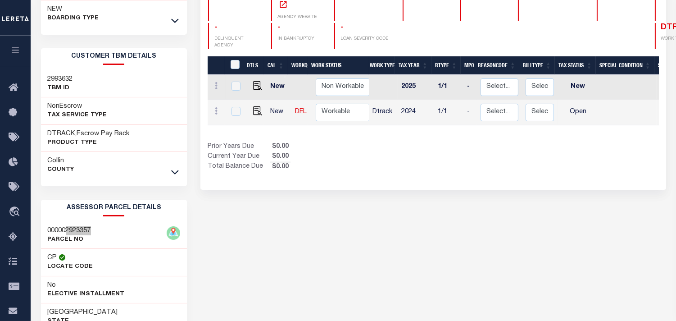
scroll to position [100, 0]
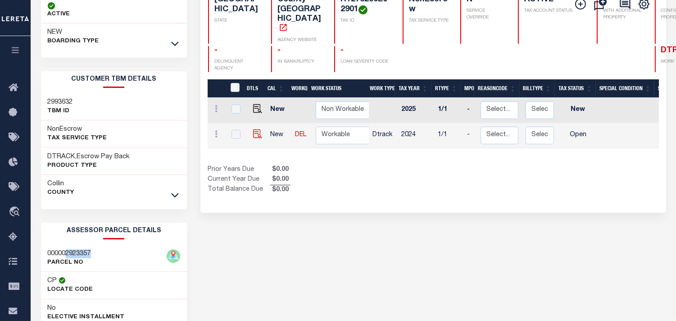
click at [255, 129] on img at bounding box center [257, 133] width 9 height 9
checkbox input "true"
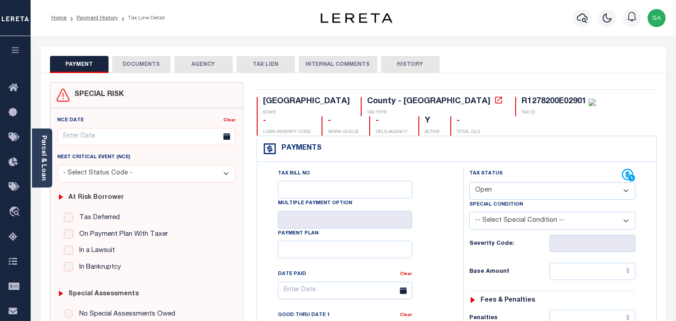
click at [45, 154] on link "Parcel & Loan" at bounding box center [43, 157] width 6 height 45
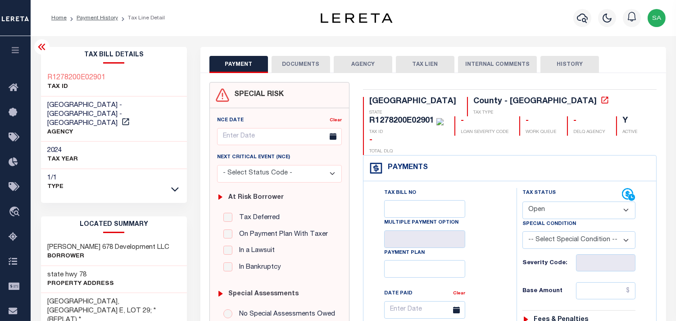
click at [434, 117] on div "R1278200E02901" at bounding box center [401, 121] width 65 height 8
copy div "R1278200E02901"
drag, startPoint x: 556, startPoint y: 188, endPoint x: 553, endPoint y: 196, distance: 8.3
click at [556, 201] on select "- Select Status Code - Open Due/Unpaid Paid Incomplete No Tax Due Internal Refu…" at bounding box center [578, 210] width 113 height 18
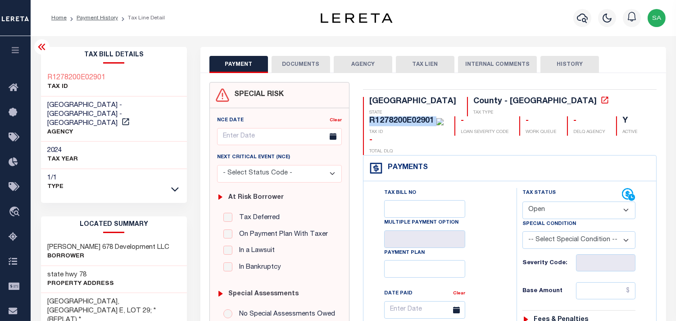
select select "NTX"
click at [522, 201] on select "- Select Status Code - Open Due/Unpaid Paid Incomplete No Tax Due Internal Refu…" at bounding box center [578, 210] width 113 height 18
type input "[DATE]"
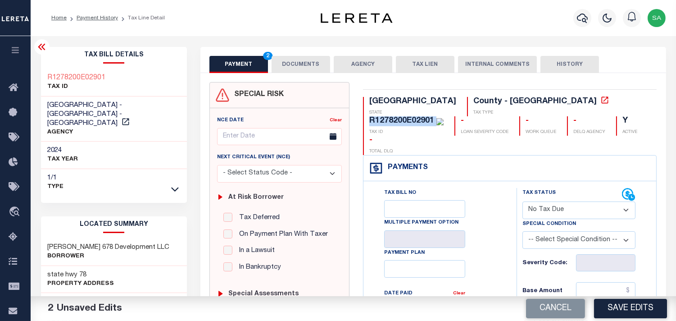
click at [546, 231] on select "-- Select Special Condition -- 3RD PARTY TAX LIEN AGENCY TAX LIEN (A.K.A Inside…" at bounding box center [578, 240] width 113 height 18
select select "7"
click at [522, 231] on select "-- Select Special Condition -- 3RD PARTY TAX LIEN AGENCY TAX LIEN (A.K.A Inside…" at bounding box center [578, 240] width 113 height 18
click at [312, 66] on button "DOCUMENTS" at bounding box center [301, 64] width 59 height 17
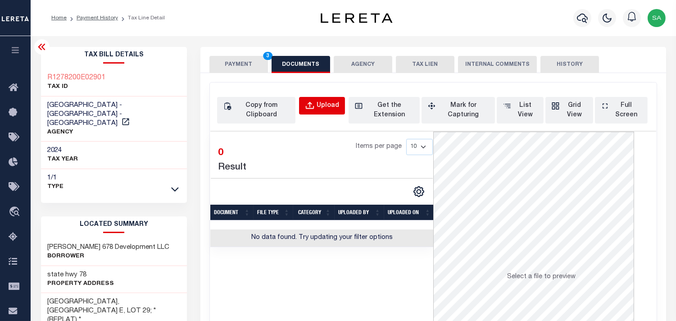
click at [324, 104] on div "Upload" at bounding box center [328, 106] width 23 height 10
select select "POP"
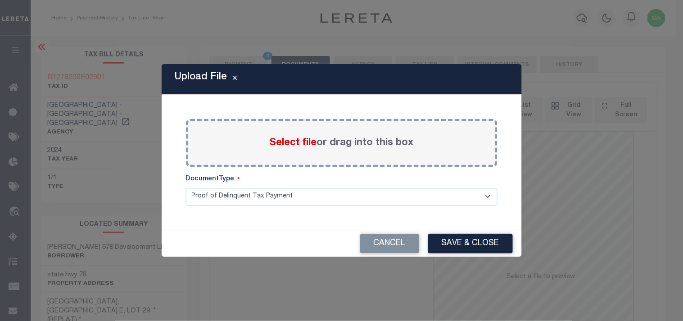
click at [308, 141] on span "Select file" at bounding box center [293, 143] width 47 height 10
click at [0, 0] on input "Select file or drag into this box" at bounding box center [0, 0] width 0 height 0
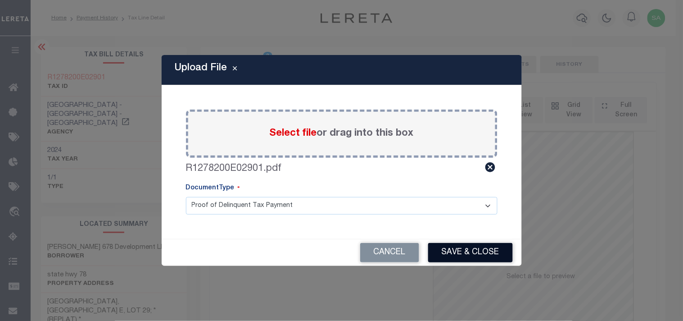
click at [467, 253] on button "Save & Close" at bounding box center [470, 252] width 85 height 19
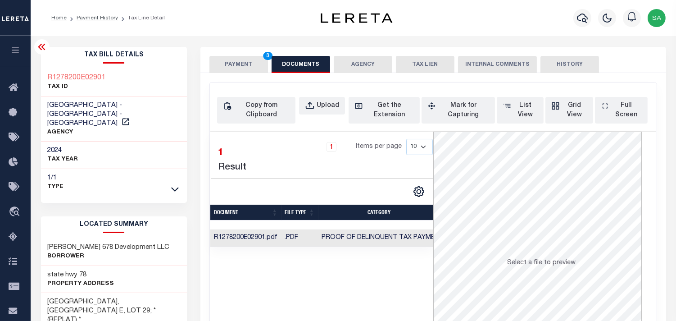
click at [249, 69] on button "PAYMENT 3" at bounding box center [238, 64] width 59 height 17
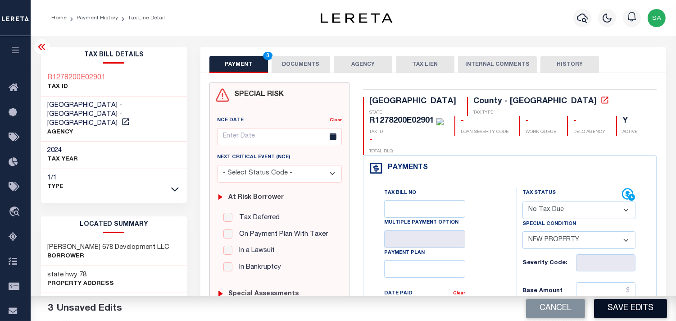
scroll to position [300, 0]
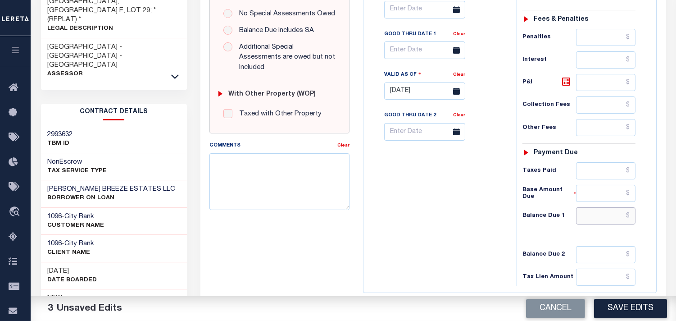
click at [616, 207] on input "text" at bounding box center [605, 215] width 59 height 17
type input "$0.00"
drag, startPoint x: 464, startPoint y: 191, endPoint x: 526, endPoint y: 239, distance: 78.4
click at [464, 191] on div "Tax Bill No Multiple Payment Option Payment Plan Clear" at bounding box center [438, 87] width 144 height 398
click at [613, 306] on button "Save Edits" at bounding box center [630, 308] width 73 height 19
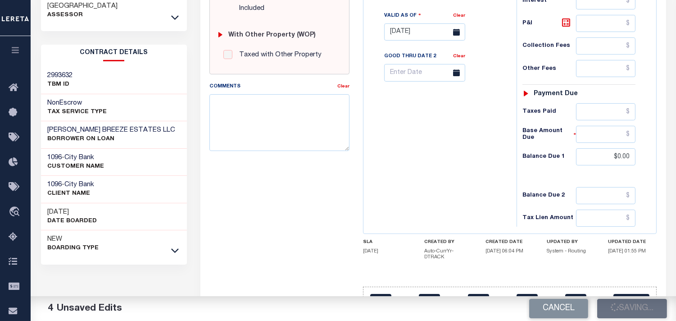
scroll to position [360, 0]
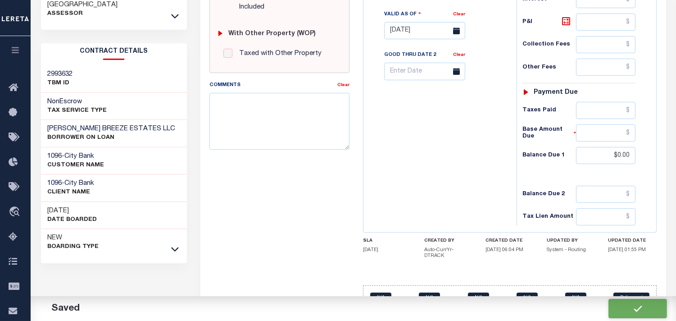
checkbox input "false"
type input "$0"
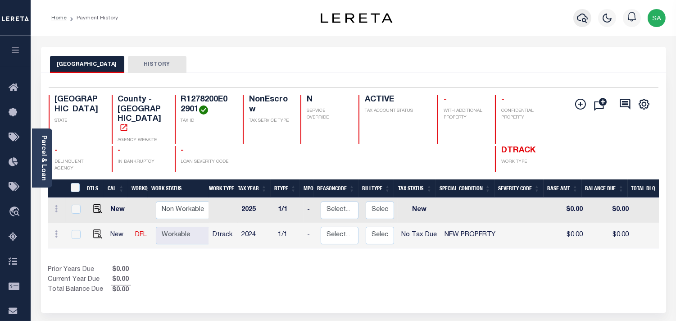
click at [581, 19] on icon "button" at bounding box center [582, 18] width 11 height 11
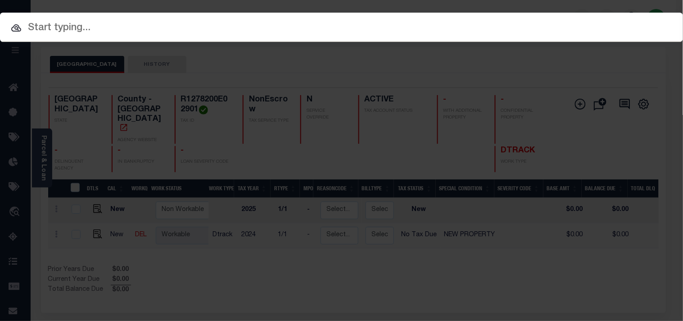
click at [520, 20] on input "text" at bounding box center [341, 28] width 683 height 16
paste input "720004435"
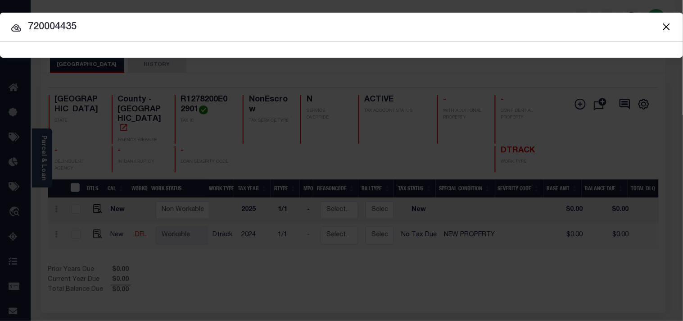
type input "720004435"
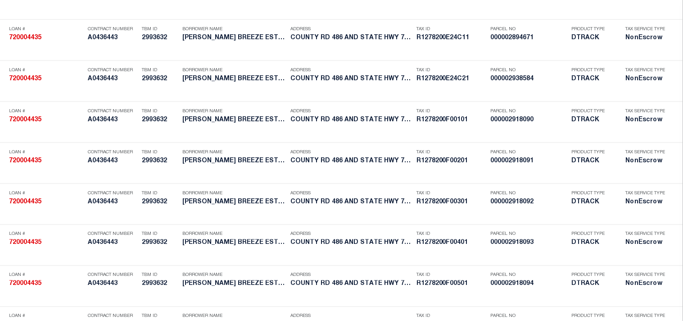
scroll to position [1077, 0]
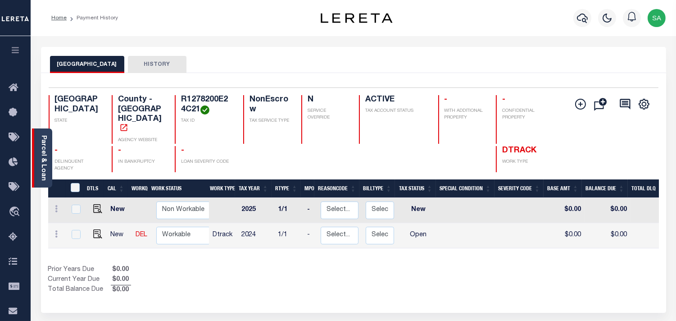
click at [41, 158] on link "Parcel & Loan" at bounding box center [43, 157] width 6 height 45
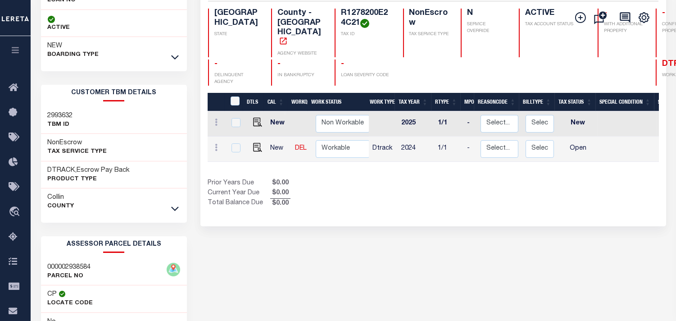
scroll to position [100, 0]
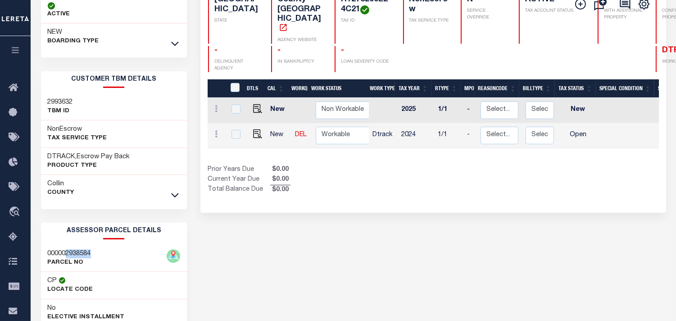
drag, startPoint x: 66, startPoint y: 252, endPoint x: 91, endPoint y: 251, distance: 25.3
click at [91, 251] on h3 "000002938584" at bounding box center [69, 253] width 43 height 9
copy h3 "2938584"
click at [258, 129] on img "" at bounding box center [257, 133] width 9 height 9
checkbox input "true"
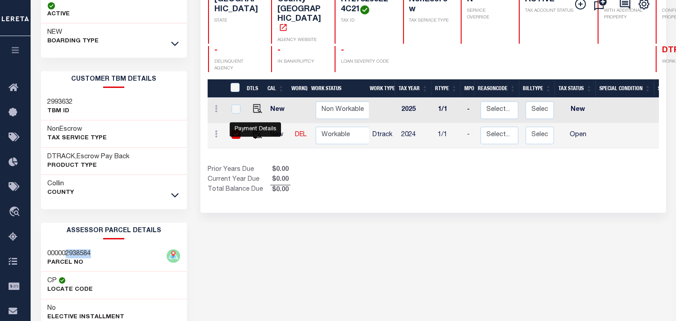
checkbox input "true"
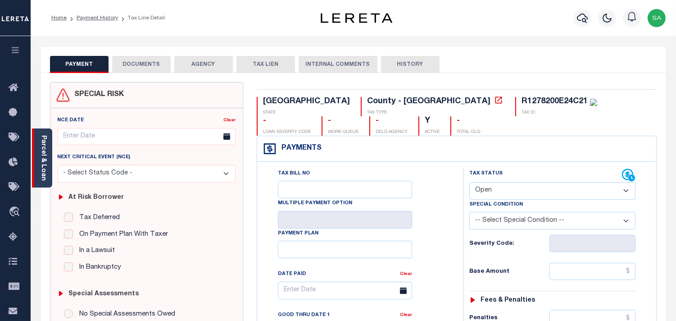
click at [45, 164] on link "Parcel & Loan" at bounding box center [43, 157] width 6 height 45
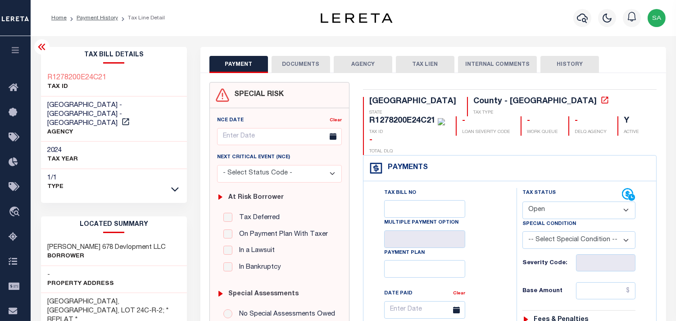
click at [435, 117] on div "R1278200E24C21" at bounding box center [402, 121] width 66 height 8
copy div "R1278200E24C21"
click at [537, 201] on select "- Select Status Code - Open Due/Unpaid Paid Incomplete No Tax Due Internal Refu…" at bounding box center [578, 210] width 113 height 18
select select "NTX"
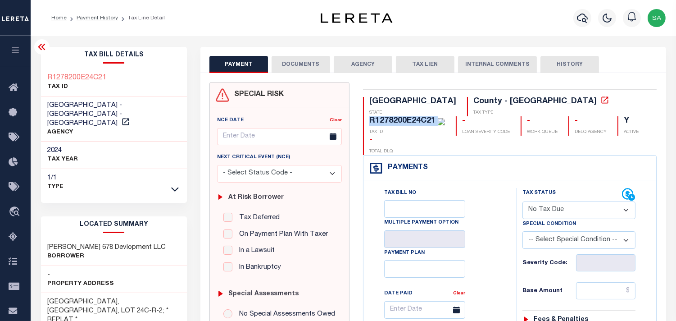
click at [522, 201] on select "- Select Status Code - Open Due/Unpaid Paid Incomplete No Tax Due Internal Refu…" at bounding box center [578, 210] width 113 height 18
type input "[DATE]"
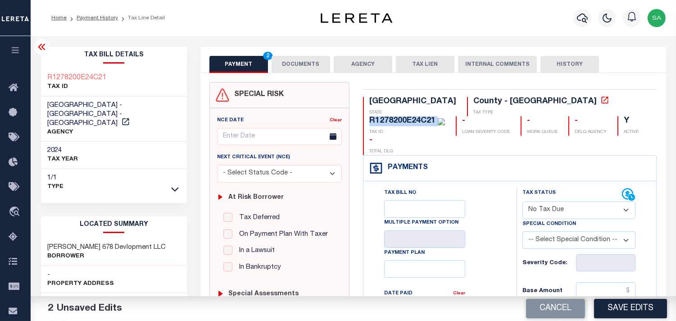
click at [550, 231] on select "-- Select Special Condition -- 3RD PARTY TAX LIEN AGENCY TAX LIEN (A.K.A Inside…" at bounding box center [578, 240] width 113 height 18
select select "7"
click at [549, 231] on select "-- Select Special Condition -- 3RD PARTY TAX LIEN AGENCY TAX LIEN (A.K.A Inside…" at bounding box center [578, 240] width 113 height 18
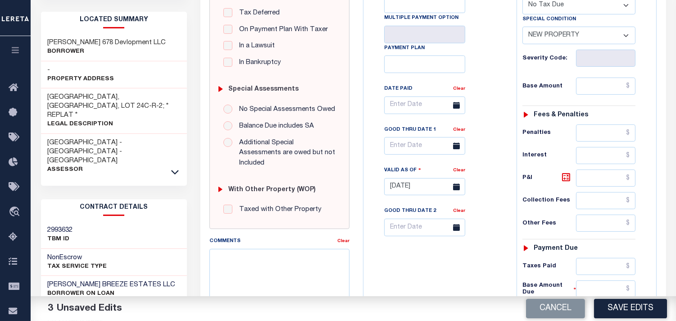
scroll to position [250, 0]
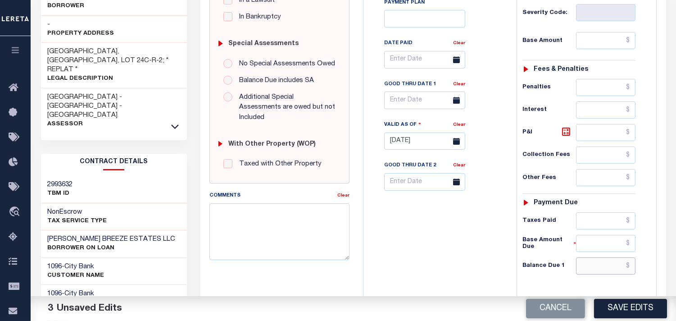
click at [606, 257] on input "text" at bounding box center [605, 265] width 59 height 17
type input "$0.00"
click at [485, 250] on div "Tax Bill No Multiple Payment Option Payment Plan Clear" at bounding box center [438, 137] width 144 height 398
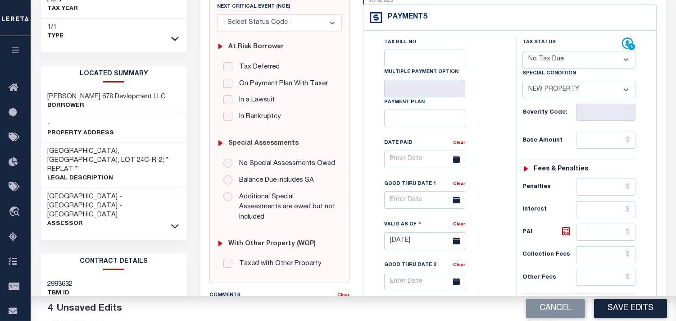
scroll to position [0, 0]
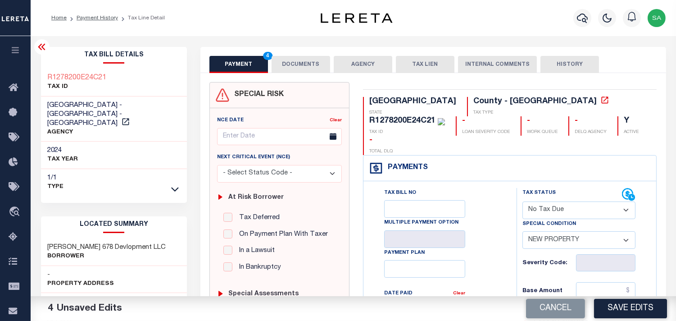
click at [297, 66] on button "DOCUMENTS" at bounding box center [301, 64] width 59 height 17
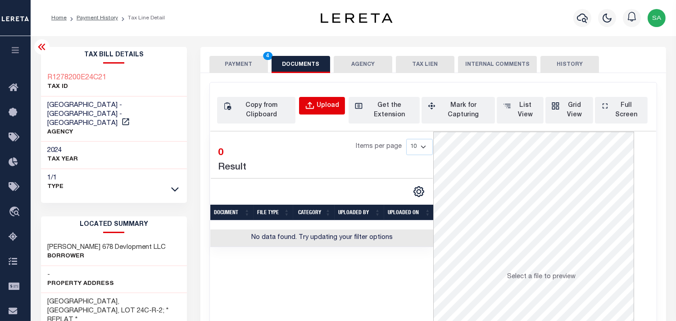
click at [335, 104] on div "Upload" at bounding box center [328, 106] width 23 height 10
select select "POP"
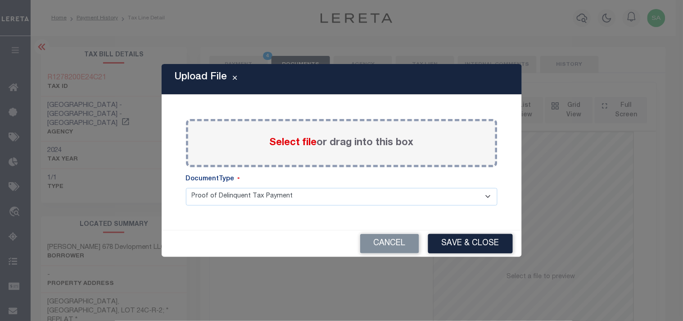
click at [296, 138] on span "Select file" at bounding box center [293, 143] width 47 height 10
click at [0, 0] on input "Select file or drag into this box" at bounding box center [0, 0] width 0 height 0
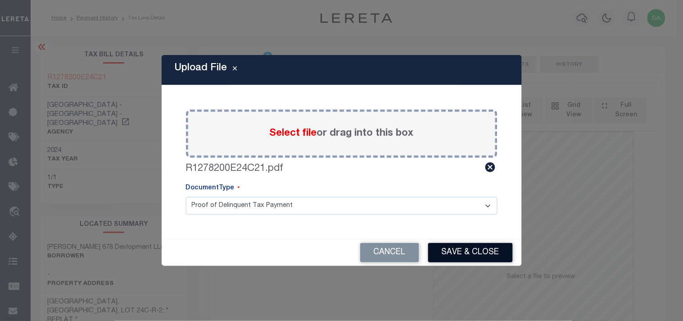
click at [472, 255] on button "Save & Close" at bounding box center [470, 252] width 85 height 19
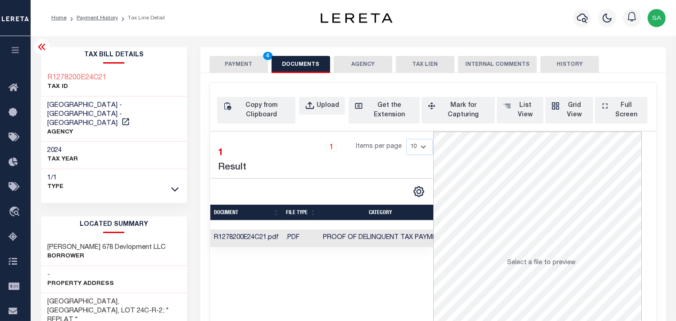
click at [247, 66] on button "PAYMENT 4" at bounding box center [238, 64] width 59 height 17
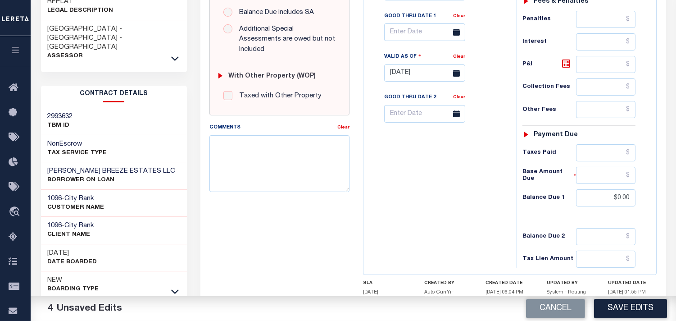
scroll to position [350, 0]
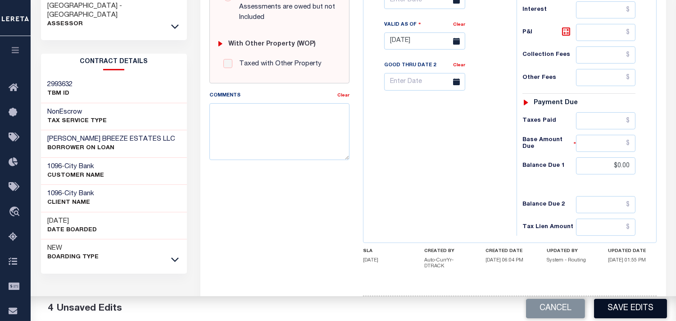
click at [623, 308] on button "Save Edits" at bounding box center [630, 308] width 73 height 19
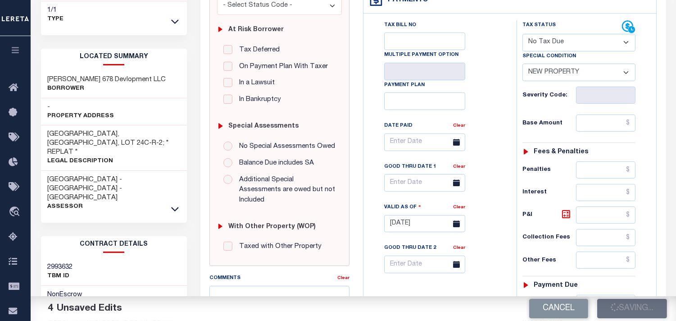
scroll to position [150, 0]
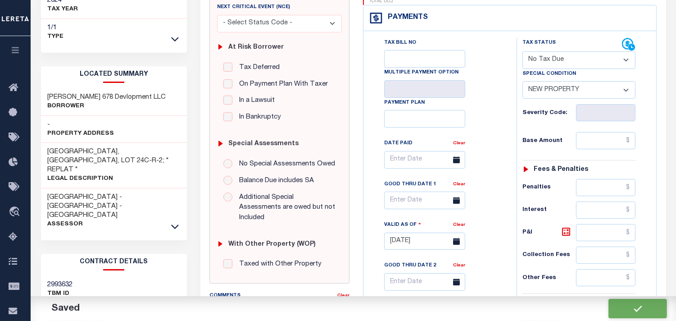
checkbox input "false"
type input "$0"
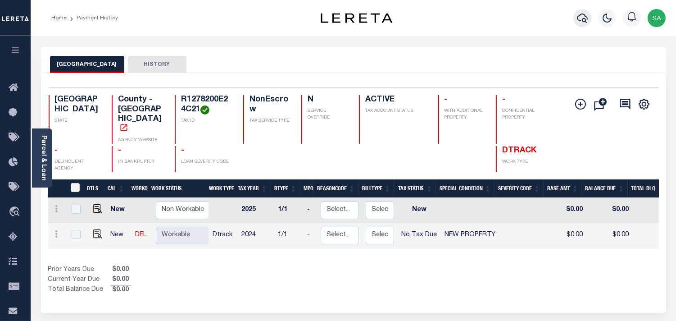
click at [588, 17] on button "button" at bounding box center [582, 18] width 18 height 18
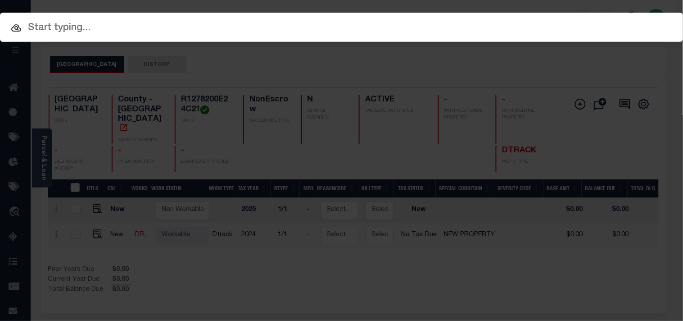
click at [531, 23] on input "text" at bounding box center [341, 28] width 683 height 16
paste input "720004435"
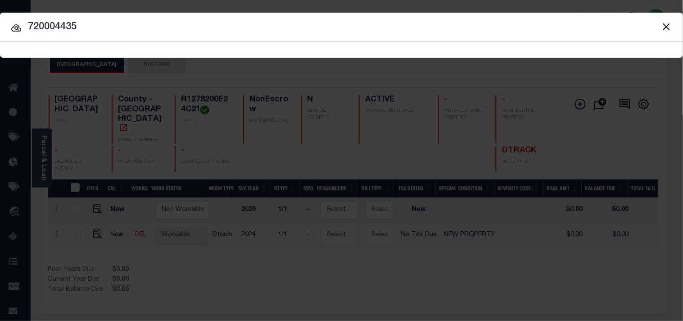
type input "720004435"
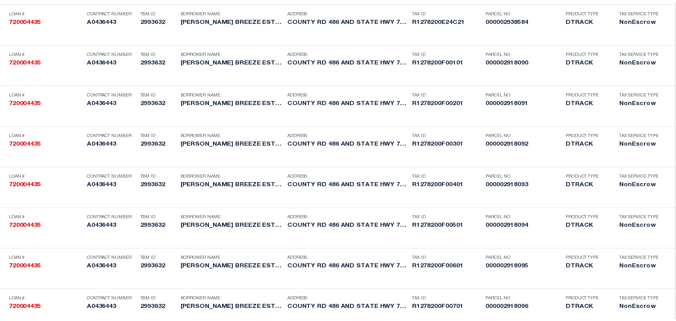
scroll to position [1363, 0]
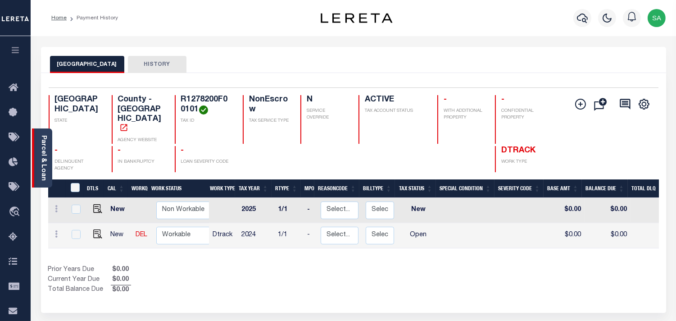
click at [46, 161] on link "Parcel & Loan" at bounding box center [43, 157] width 6 height 45
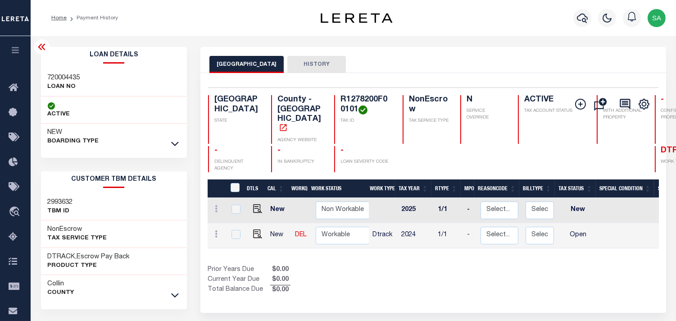
scroll to position [100, 0]
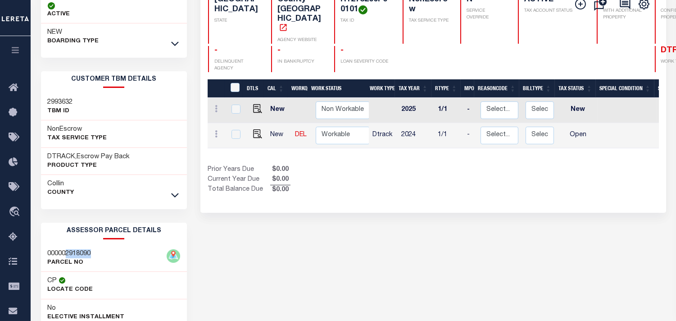
drag, startPoint x: 66, startPoint y: 250, endPoint x: 95, endPoint y: 249, distance: 28.4
click at [95, 249] on div "000002918090 PARCEL NO" at bounding box center [114, 258] width 146 height 27
copy h3 "2918090"
click at [257, 129] on img "" at bounding box center [257, 133] width 9 height 9
checkbox input "true"
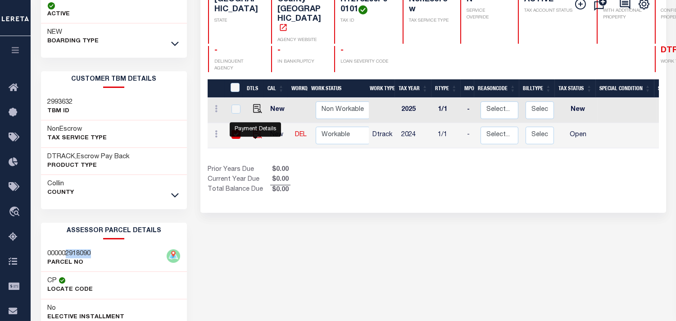
checkbox input "true"
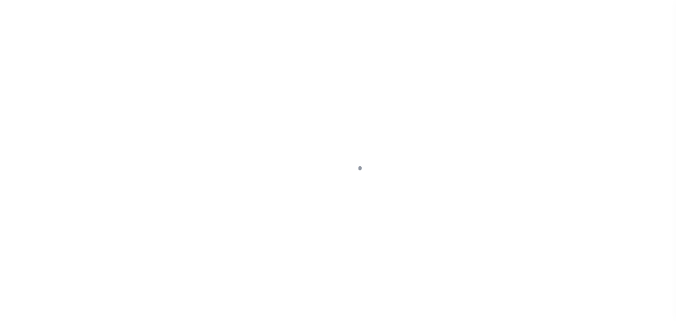
select select "OP2"
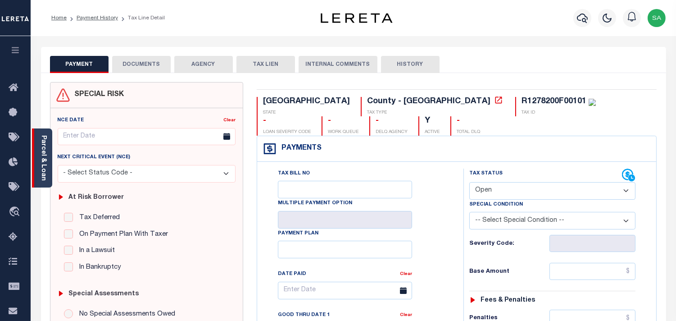
click at [43, 174] on link "Parcel & Loan" at bounding box center [43, 157] width 6 height 45
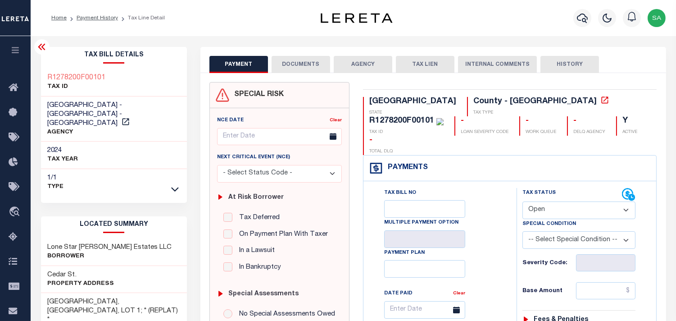
click at [434, 117] on div "R1278200F00101" at bounding box center [401, 121] width 65 height 8
copy div "R1278200F00101"
click at [293, 59] on button "DOCUMENTS" at bounding box center [301, 64] width 59 height 17
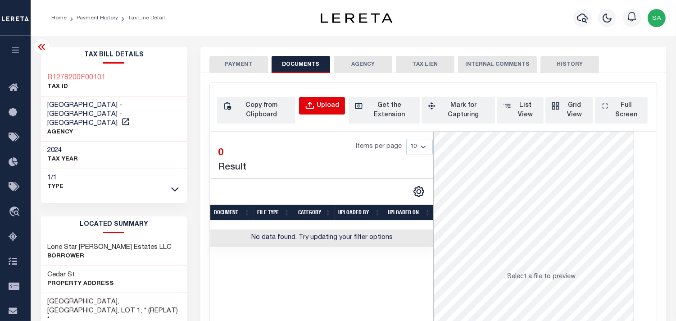
click at [317, 104] on div "Upload" at bounding box center [328, 106] width 23 height 10
select select "POP"
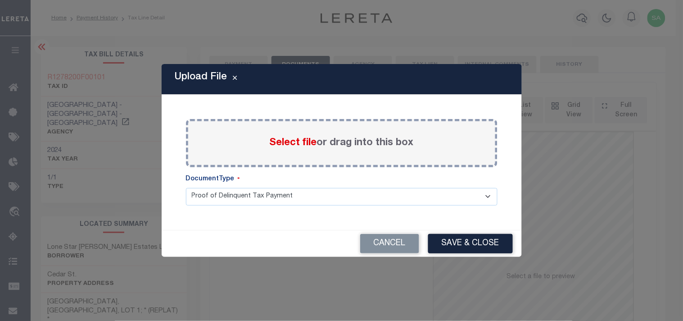
click at [296, 146] on span "Select file" at bounding box center [293, 143] width 47 height 10
click at [0, 0] on input "Select file or drag into this box" at bounding box center [0, 0] width 0 height 0
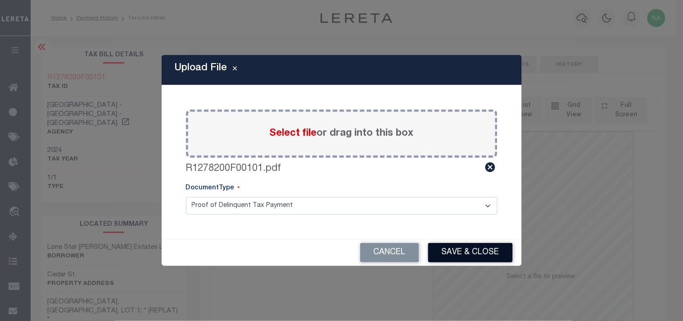
click at [453, 249] on button "Save & Close" at bounding box center [470, 252] width 85 height 19
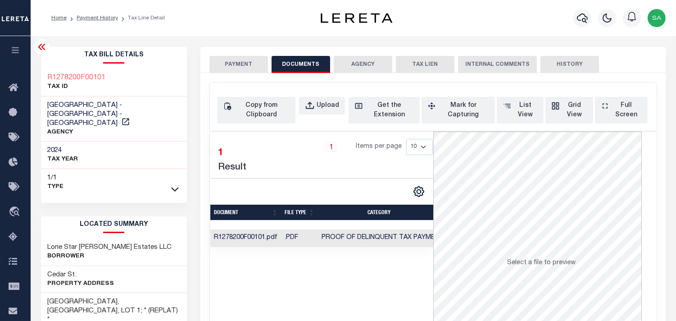
click at [240, 67] on button "PAYMENT" at bounding box center [238, 64] width 59 height 17
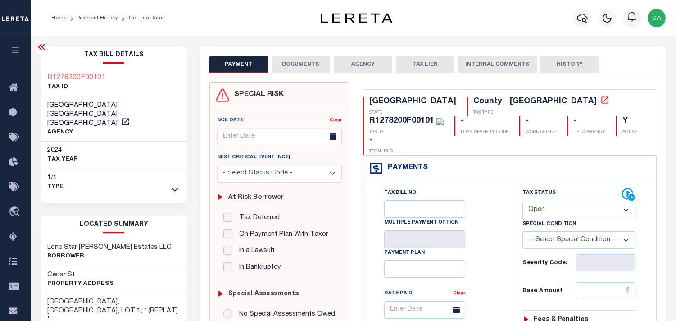
click at [316, 68] on button "DOCUMENTS" at bounding box center [301, 64] width 59 height 17
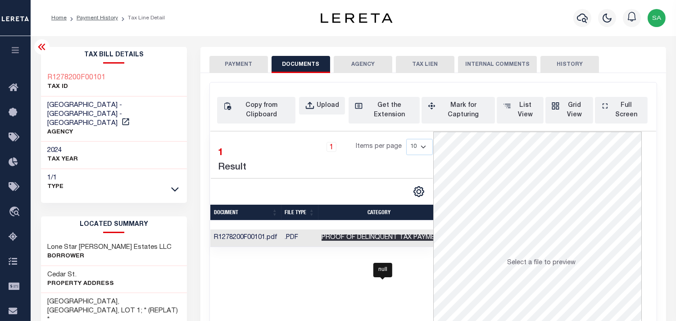
click at [381, 240] on span "Proof of Delinquent Tax Payment" at bounding box center [383, 237] width 122 height 6
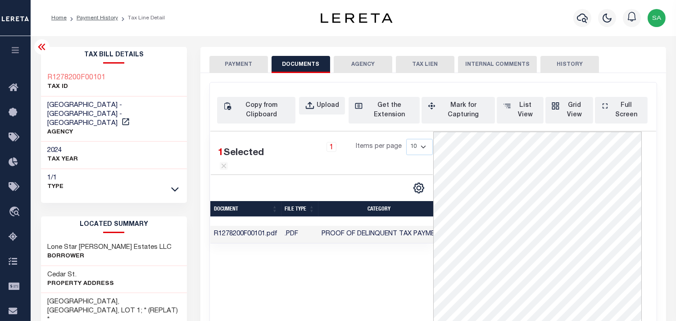
click at [236, 59] on button "PAYMENT" at bounding box center [238, 64] width 59 height 17
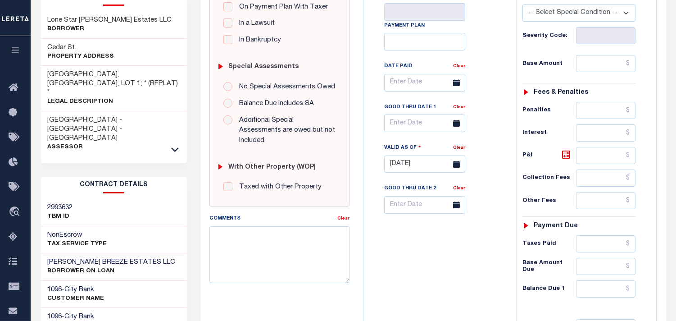
scroll to position [150, 0]
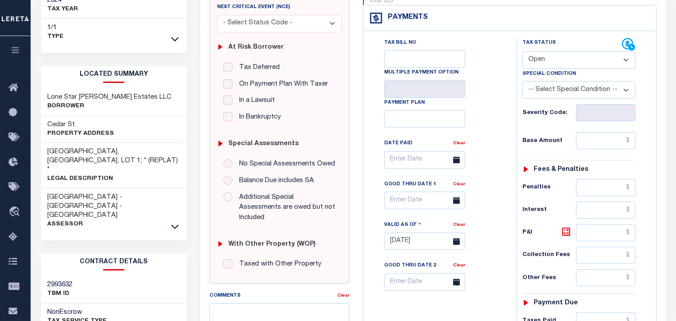
click at [550, 51] on select "- Select Status Code - Open Due/Unpaid Paid Incomplete No Tax Due Internal Refu…" at bounding box center [578, 60] width 113 height 18
select select "NTX"
click at [522, 51] on select "- Select Status Code - Open Due/Unpaid Paid Incomplete No Tax Due Internal Refu…" at bounding box center [578, 60] width 113 height 18
type input "[DATE]"
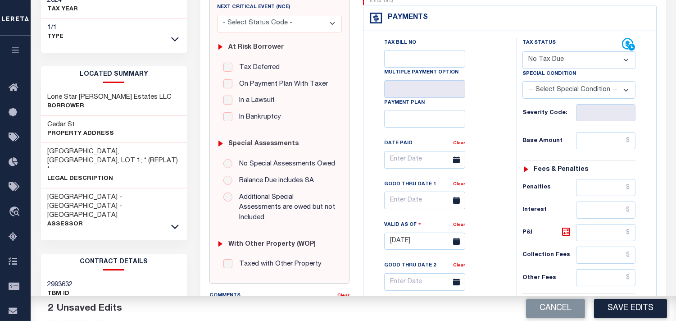
drag, startPoint x: 543, startPoint y: 71, endPoint x: 543, endPoint y: 78, distance: 7.2
click at [543, 81] on select "-- Select Special Condition -- 3RD PARTY TAX LIEN AGENCY TAX LIEN (A.K.A Inside…" at bounding box center [578, 90] width 113 height 18
select select "7"
click at [522, 81] on select "-- Select Special Condition -- 3RD PARTY TAX LIEN AGENCY TAX LIEN (A.K.A Inside…" at bounding box center [578, 90] width 113 height 18
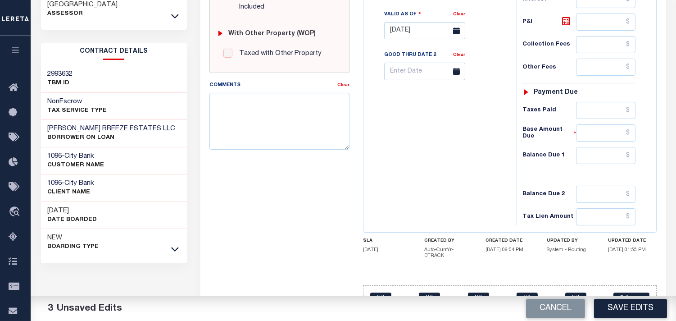
drag, startPoint x: 609, startPoint y: 149, endPoint x: 610, endPoint y: 142, distance: 6.8
click at [609, 148] on div "Tax Status Status - Select Status Code -" at bounding box center [582, 27] width 131 height 398
drag, startPoint x: 611, startPoint y: 141, endPoint x: 599, endPoint y: 142, distance: 11.7
click at [611, 147] on input "text" at bounding box center [605, 155] width 59 height 17
type input "$0.00"
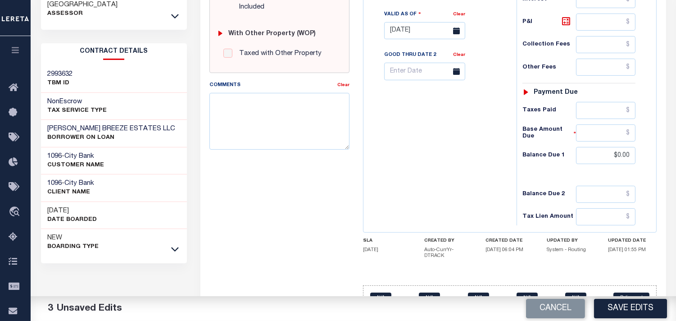
drag, startPoint x: 466, startPoint y: 146, endPoint x: 497, endPoint y: 187, distance: 51.4
click at [466, 146] on div "Tax Bill No Multiple Payment Option Payment Plan Clear" at bounding box center [438, 27] width 144 height 398
drag, startPoint x: 627, startPoint y: 304, endPoint x: 567, endPoint y: 244, distance: 85.3
click at [626, 304] on button "Save Edits" at bounding box center [630, 308] width 73 height 19
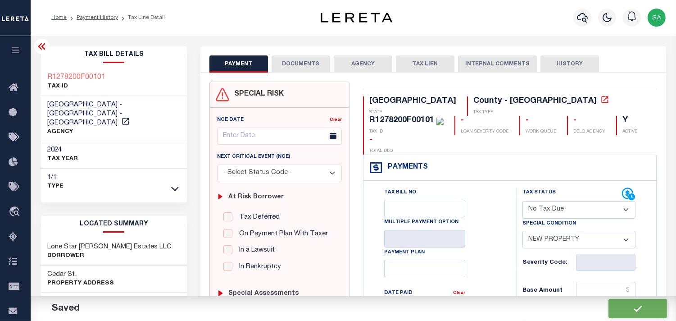
scroll to position [0, 0]
checkbox input "false"
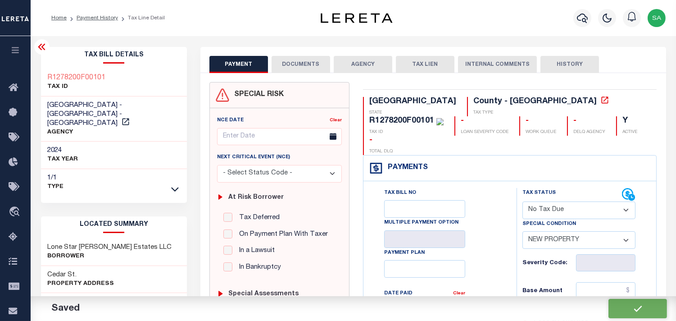
type input "$0"
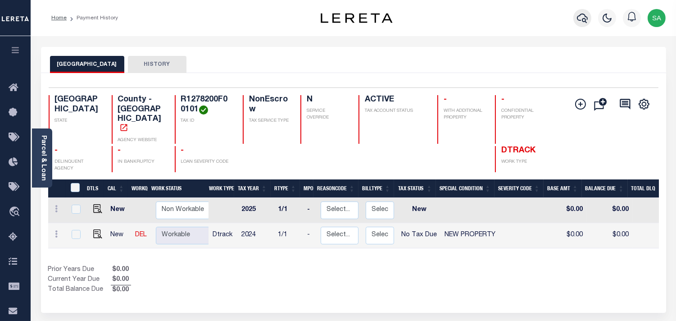
click at [582, 19] on icon "button" at bounding box center [582, 18] width 11 height 11
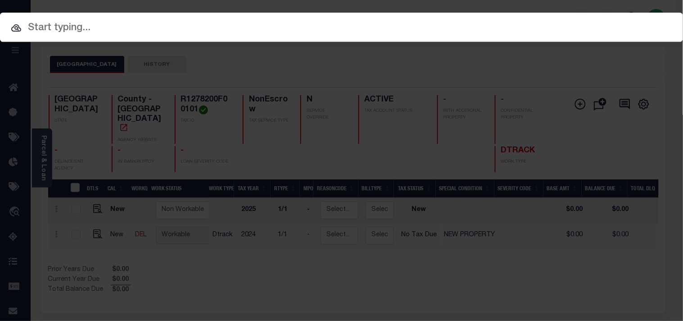
click at [533, 19] on div "Include Loans TBM Customers Borrowers Payments (Lender Non-Disb) Payments (Lend…" at bounding box center [341, 27] width 683 height 29
paste input "720004435"
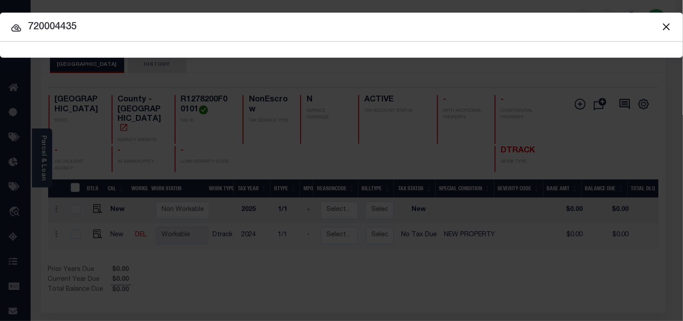
type input "720004435"
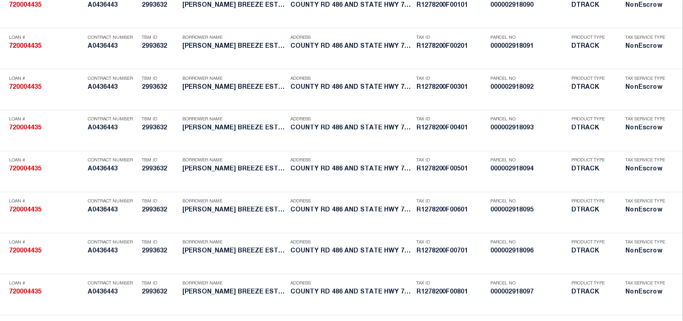
scroll to position [1420, 0]
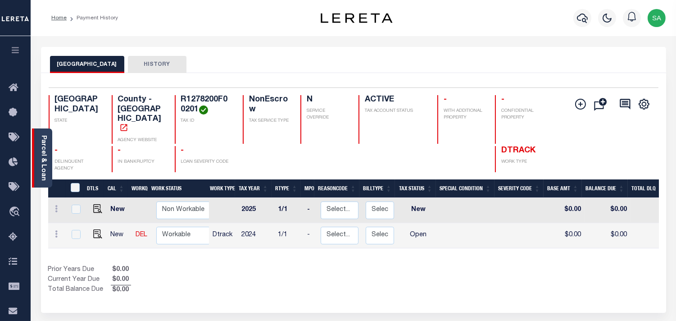
click at [46, 159] on link "Parcel & Loan" at bounding box center [43, 157] width 6 height 45
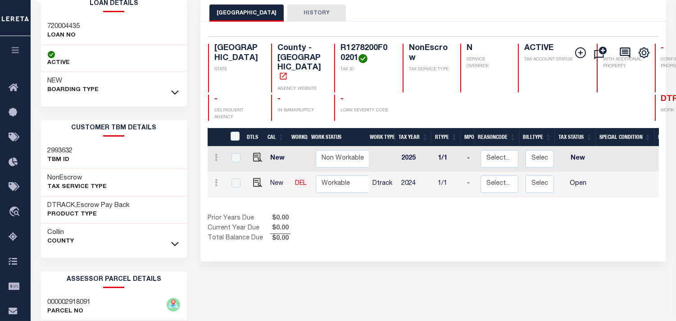
scroll to position [100, 0]
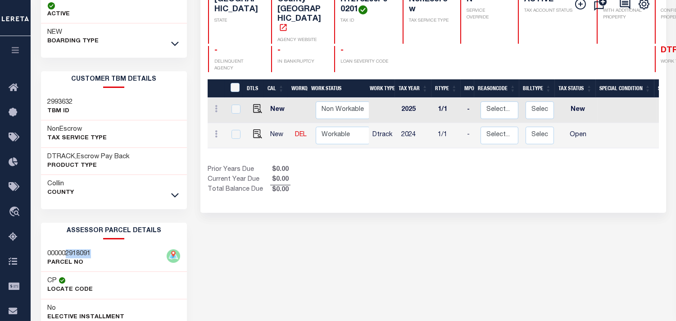
drag, startPoint x: 67, startPoint y: 251, endPoint x: 93, endPoint y: 251, distance: 26.6
click at [93, 251] on div "000002918091 PARCEL NO" at bounding box center [114, 258] width 146 height 27
copy h3 "2918091"
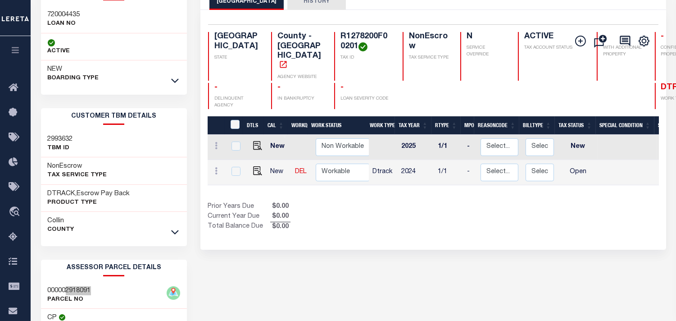
scroll to position [50, 0]
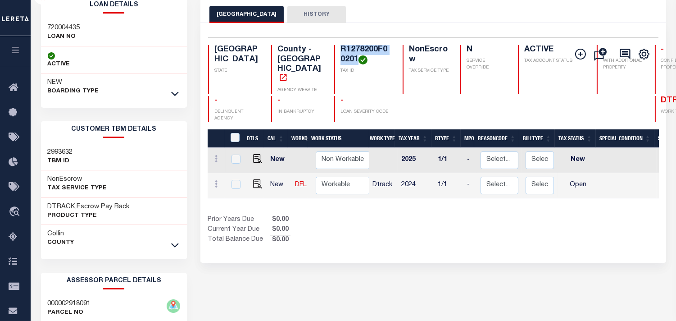
drag, startPoint x: 345, startPoint y: 57, endPoint x: 311, endPoint y: 50, distance: 34.8
click at [340, 50] on h4 "R1278200F00201" at bounding box center [365, 54] width 51 height 19
copy h4 "R1278200F00201"
click at [255, 179] on img "" at bounding box center [257, 183] width 9 height 9
checkbox input "true"
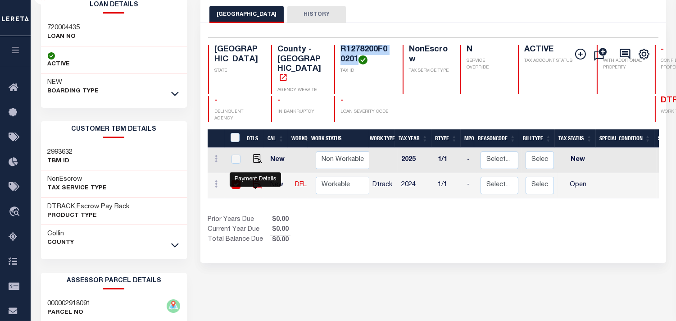
checkbox input "true"
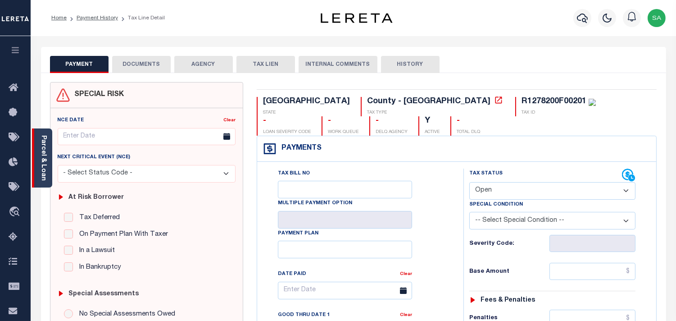
click at [42, 177] on div "Parcel & Loan" at bounding box center [42, 157] width 20 height 59
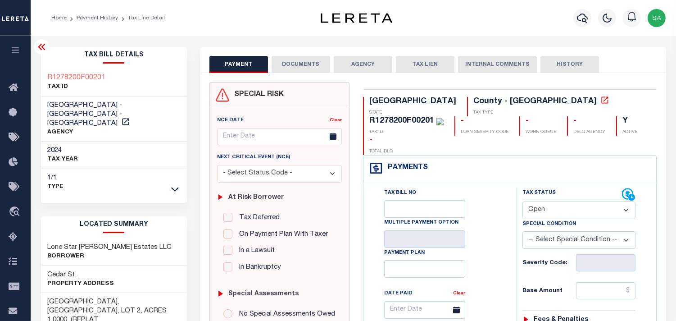
click at [545, 201] on select "- Select Status Code - Open Due/Unpaid Paid Incomplete No Tax Due Internal Refu…" at bounding box center [578, 210] width 113 height 18
select select "NTX"
click at [522, 201] on select "- Select Status Code - Open Due/Unpaid Paid Incomplete No Tax Due Internal Refu…" at bounding box center [578, 210] width 113 height 18
type input "09/16/2025"
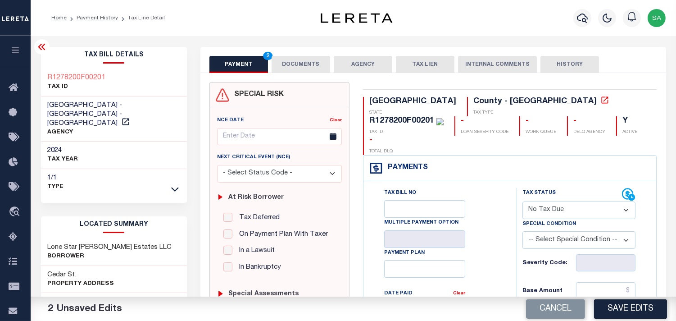
click at [536, 231] on select "-- Select Special Condition -- 3RD PARTY TAX LIEN AGENCY TAX LIEN (A.K.A Inside…" at bounding box center [578, 240] width 113 height 18
select select "7"
click at [536, 231] on select "-- Select Special Condition -- 3RD PARTY TAX LIEN AGENCY TAX LIEN (A.K.A Inside…" at bounding box center [578, 240] width 113 height 18
click at [291, 60] on button "DOCUMENTS" at bounding box center [301, 64] width 59 height 17
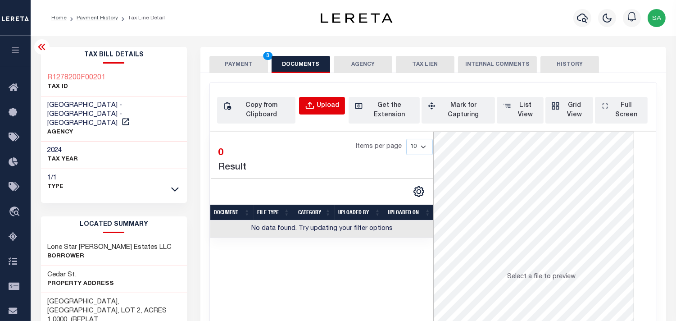
click at [322, 104] on div "Upload" at bounding box center [328, 106] width 23 height 10
select select "POP"
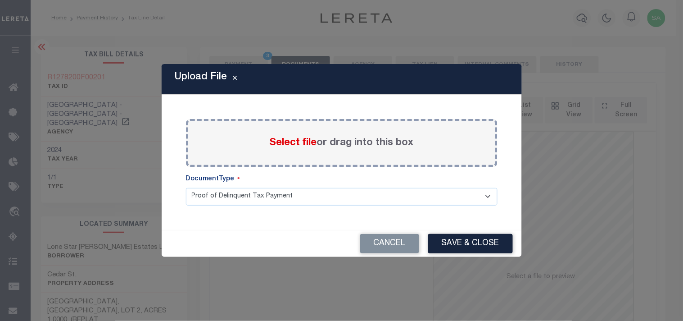
click at [313, 142] on span "Select file" at bounding box center [293, 143] width 47 height 10
click at [0, 0] on input "Select file or drag into this box" at bounding box center [0, 0] width 0 height 0
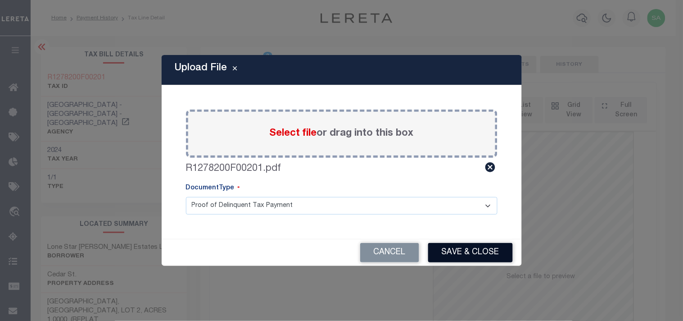
click at [461, 248] on button "Save & Close" at bounding box center [470, 252] width 85 height 19
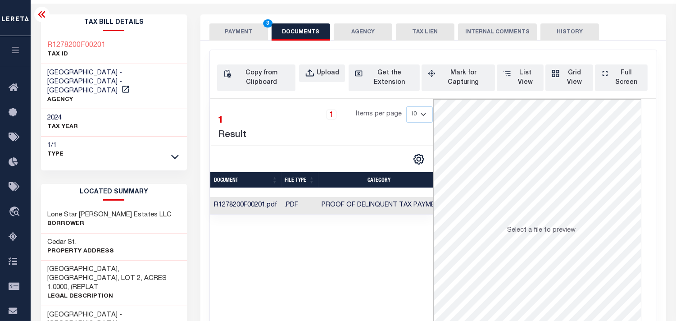
scroll to position [50, 0]
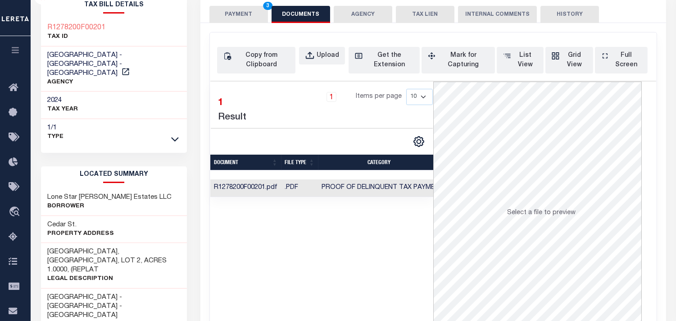
click at [242, 10] on button "PAYMENT 3" at bounding box center [238, 14] width 59 height 17
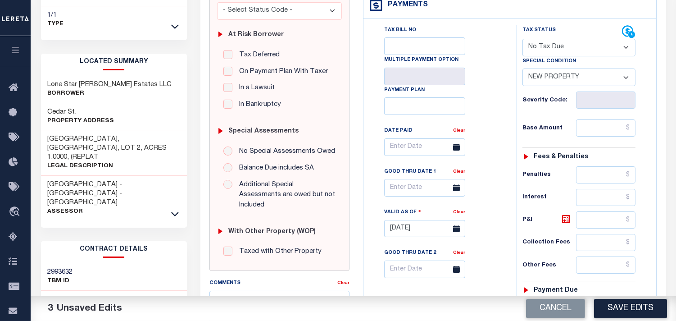
scroll to position [350, 0]
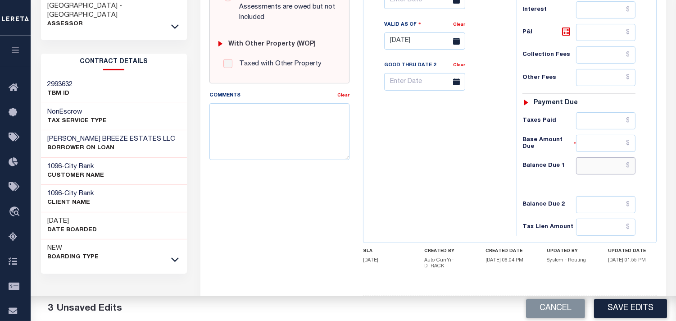
click at [619, 157] on input "text" at bounding box center [605, 165] width 59 height 17
type input "$0.00"
drag, startPoint x: 440, startPoint y: 143, endPoint x: 444, endPoint y: 149, distance: 6.6
click at [440, 145] on div "Tax Bill No Multiple Payment Option Payment Plan Clear" at bounding box center [438, 37] width 144 height 398
click at [627, 304] on button "Save Edits" at bounding box center [630, 308] width 73 height 19
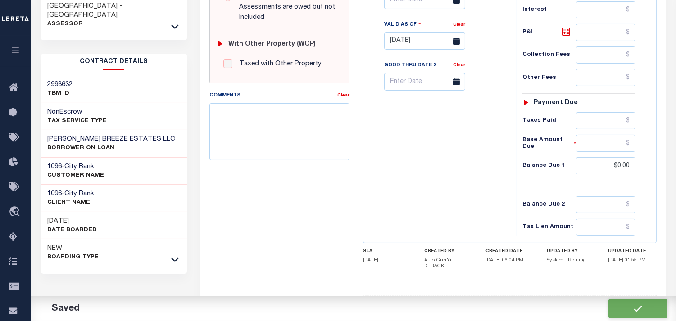
checkbox input "false"
type input "$0"
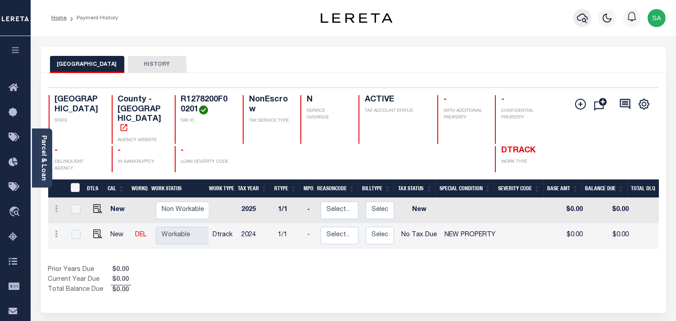
click at [575, 21] on button "button" at bounding box center [582, 18] width 18 height 18
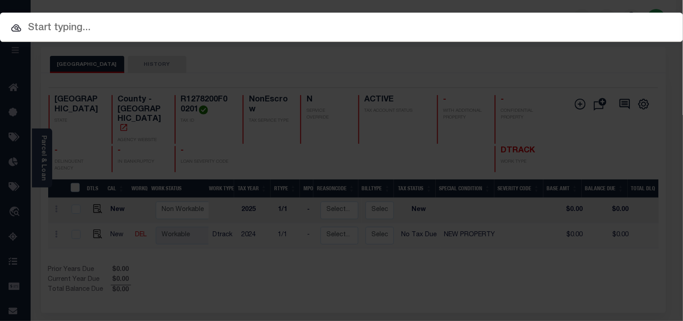
click at [557, 23] on input "text" at bounding box center [341, 28] width 683 height 16
paste input "720004435"
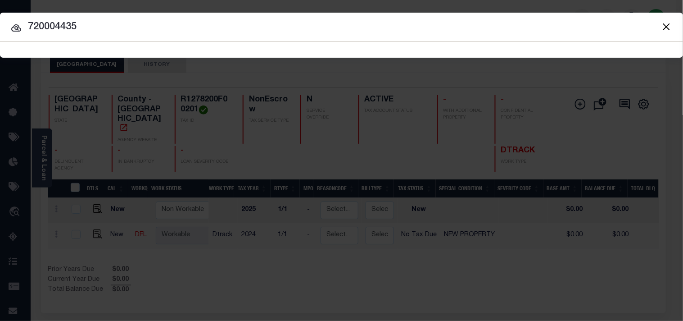
type input "720004435"
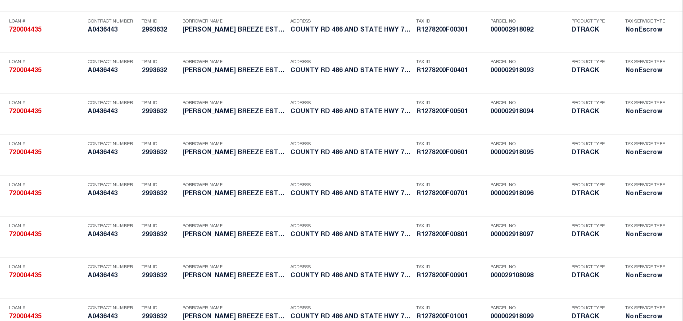
scroll to position [1478, 0]
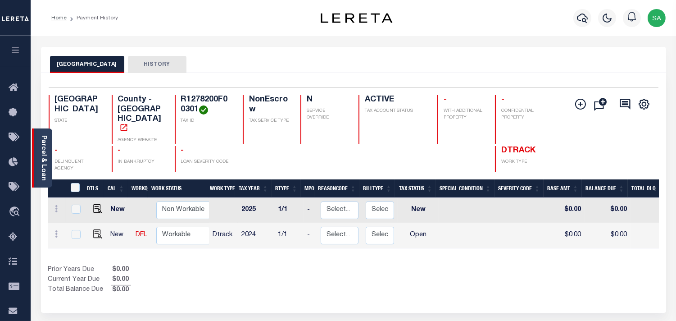
click at [40, 150] on link "Parcel & Loan" at bounding box center [43, 157] width 6 height 45
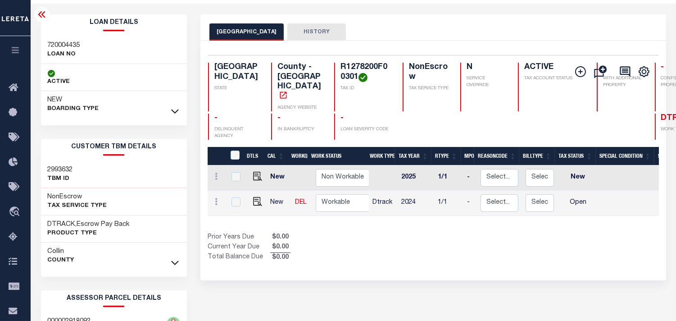
scroll to position [50, 0]
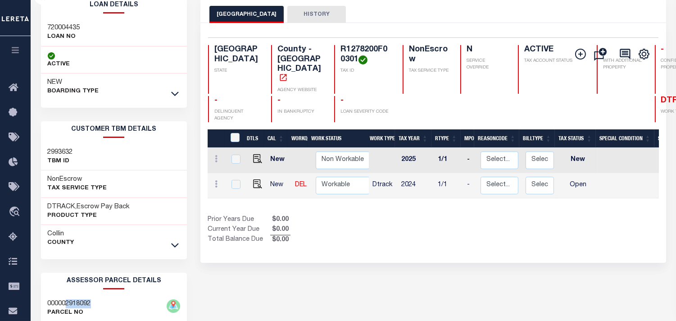
drag, startPoint x: 66, startPoint y: 302, endPoint x: 95, endPoint y: 299, distance: 28.5
click at [95, 299] on div "000002918092 PARCEL NO" at bounding box center [114, 308] width 146 height 27
copy h3 "2918092"
click at [255, 179] on img "" at bounding box center [257, 183] width 9 height 9
checkbox input "true"
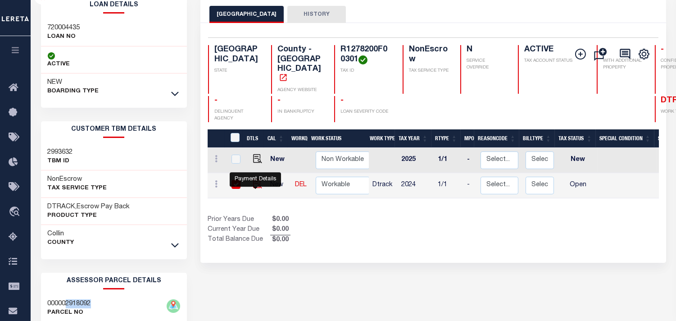
checkbox input "true"
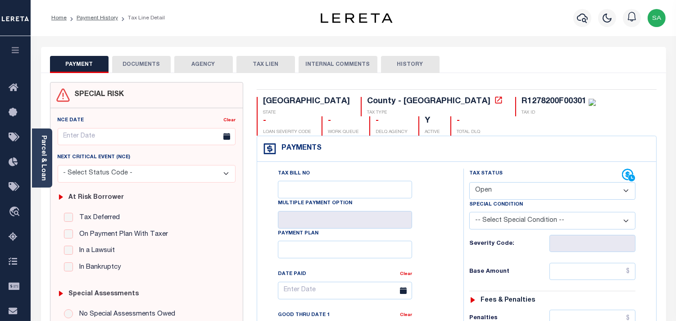
click at [522, 101] on div "R1278200F00301" at bounding box center [554, 101] width 65 height 8
copy div "R1278200F00301"
click at [43, 167] on link "Parcel & Loan" at bounding box center [43, 157] width 6 height 45
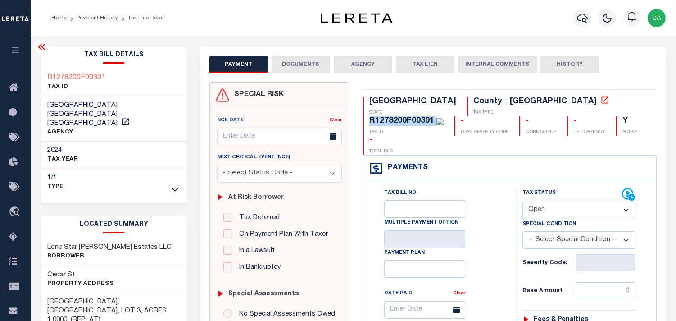
drag, startPoint x: 543, startPoint y: 190, endPoint x: 542, endPoint y: 196, distance: 6.9
click at [543, 201] on select "- Select Status Code - Open Due/Unpaid Paid Incomplete No Tax Due Internal Refu…" at bounding box center [578, 210] width 113 height 18
select select "PYD"
click at [522, 201] on select "- Select Status Code - Open Due/Unpaid Paid Incomplete No Tax Due Internal Refu…" at bounding box center [578, 210] width 113 height 18
type input "[DATE]"
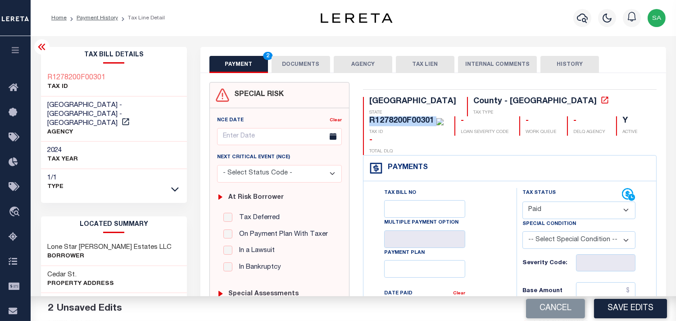
click at [553, 201] on select "- Select Status Code - Open Due/Unpaid Paid Incomplete No Tax Due Internal Refu…" at bounding box center [578, 210] width 113 height 18
select select "NTX"
click at [522, 201] on select "- Select Status Code - Open Due/Unpaid Paid Incomplete No Tax Due Internal Refu…" at bounding box center [578, 210] width 113 height 18
click at [543, 231] on select "-- Select Special Condition -- 3RD PARTY TAX LIEN AGENCY TAX LIEN (A.K.A Inside…" at bounding box center [578, 240] width 113 height 18
select select "7"
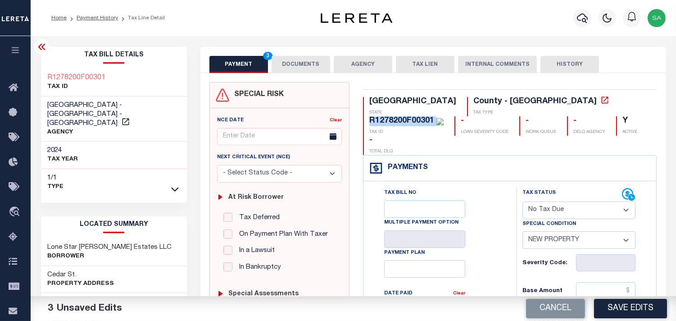
click at [543, 231] on select "-- Select Special Condition -- 3RD PARTY TAX LIEN AGENCY TAX LIEN (A.K.A Inside…" at bounding box center [578, 240] width 113 height 18
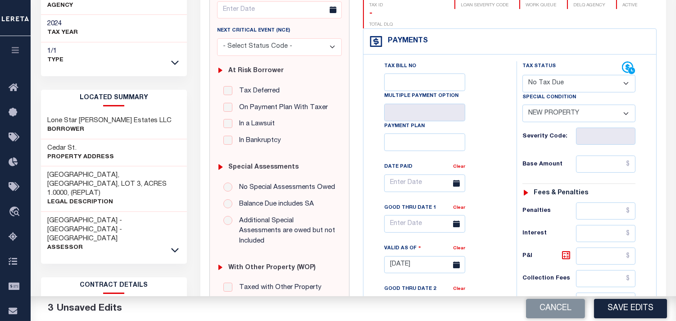
scroll to position [300, 0]
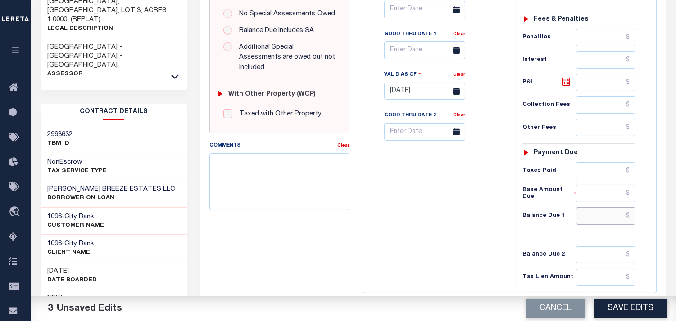
click at [606, 207] on input "text" at bounding box center [605, 215] width 59 height 17
type input "$0.00"
click at [451, 198] on div "Tax Bill No Multiple Payment Option Payment Plan Clear" at bounding box center [438, 87] width 144 height 398
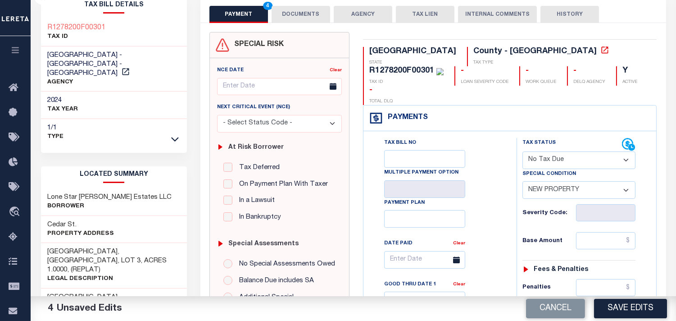
scroll to position [0, 0]
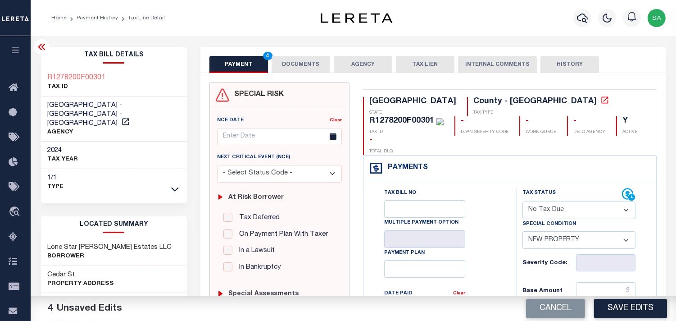
click at [316, 71] on button "DOCUMENTS" at bounding box center [301, 64] width 59 height 17
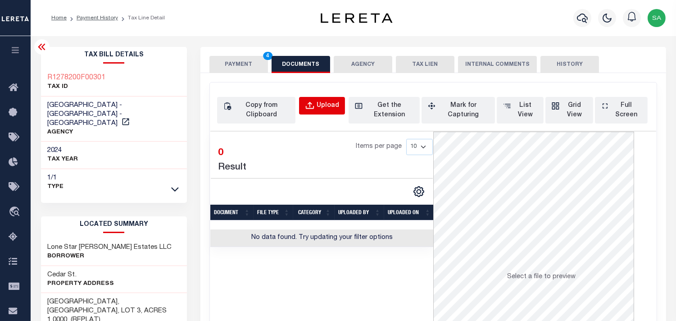
click at [322, 106] on div "Upload" at bounding box center [328, 106] width 23 height 10
select select "POP"
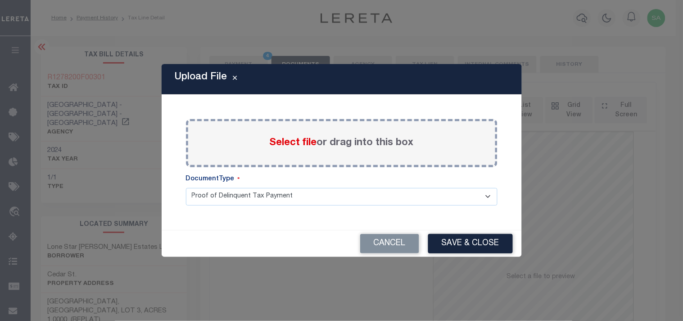
click at [290, 149] on label "Select file or drag into this box" at bounding box center [342, 143] width 144 height 15
click at [0, 0] on input "Select file or drag into this box" at bounding box center [0, 0] width 0 height 0
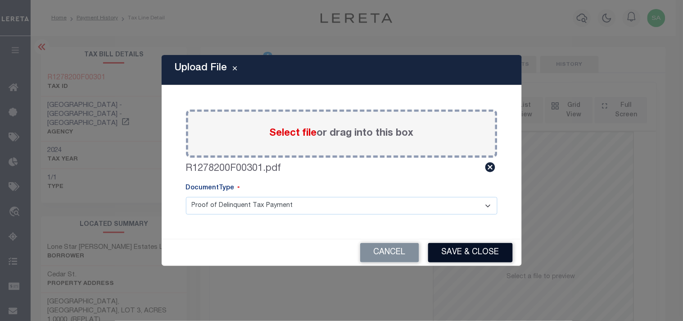
click at [479, 257] on button "Save & Close" at bounding box center [470, 252] width 85 height 19
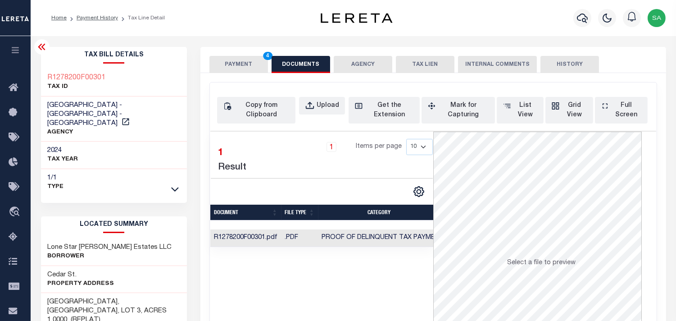
click at [245, 68] on button "PAYMENT 4" at bounding box center [238, 64] width 59 height 17
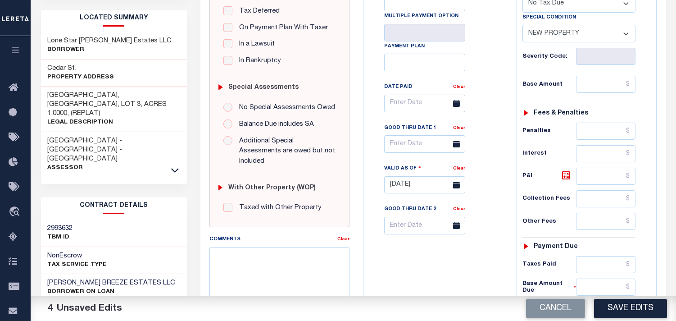
scroll to position [250, 0]
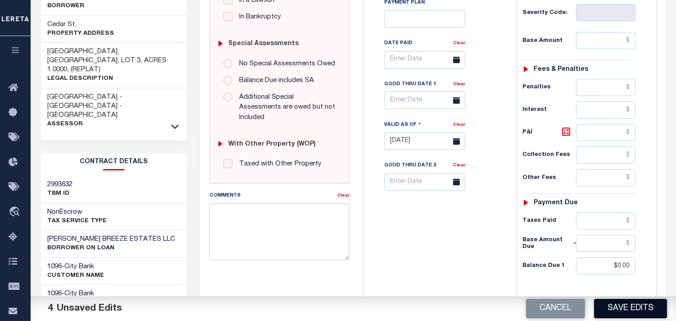
click at [621, 314] on button "Save Edits" at bounding box center [630, 308] width 73 height 19
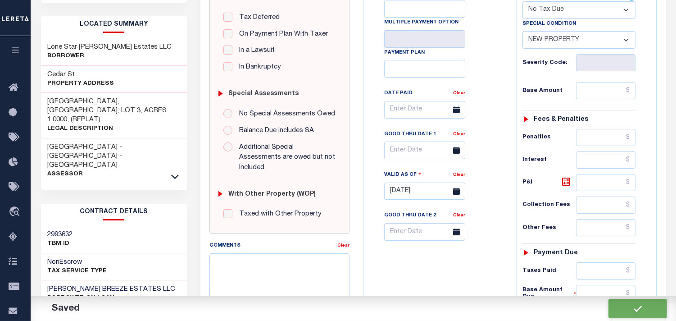
checkbox input "false"
type input "$0"
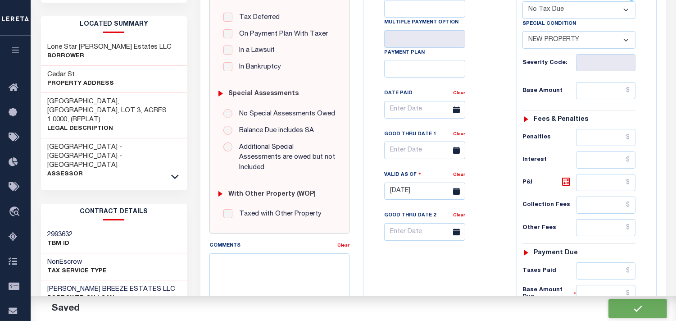
scroll to position [50, 0]
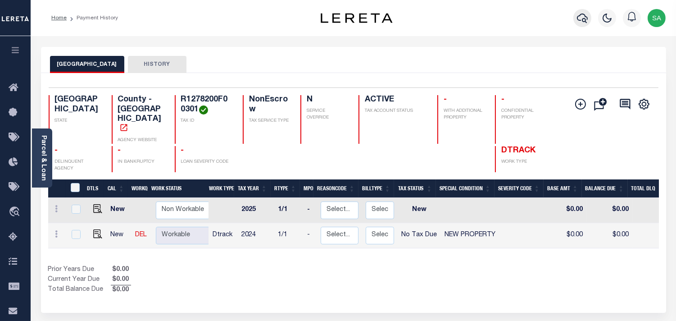
click at [583, 17] on icon "button" at bounding box center [582, 18] width 11 height 11
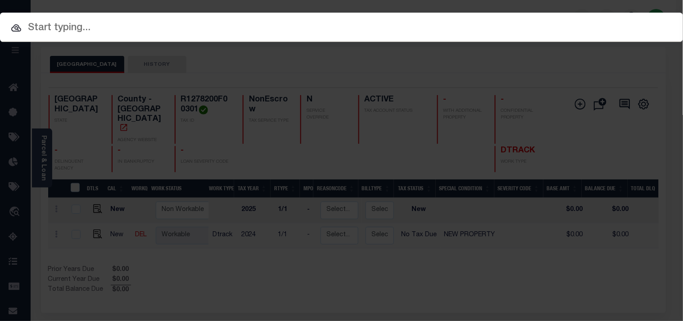
click at [523, 20] on input "text" at bounding box center [341, 28] width 683 height 16
paste input "720004435"
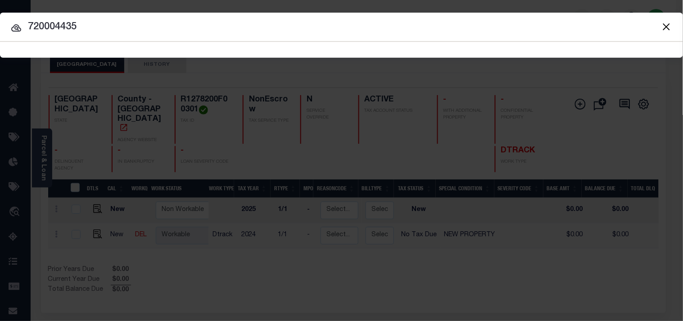
type input "720004435"
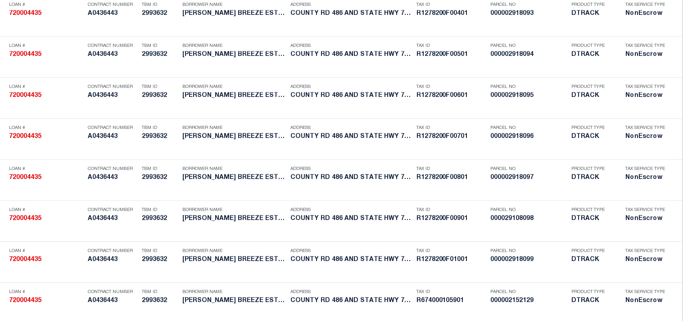
scroll to position [1535, 0]
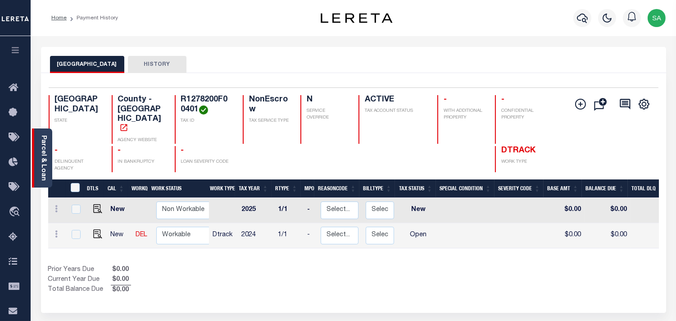
click at [42, 172] on link "Parcel & Loan" at bounding box center [43, 157] width 6 height 45
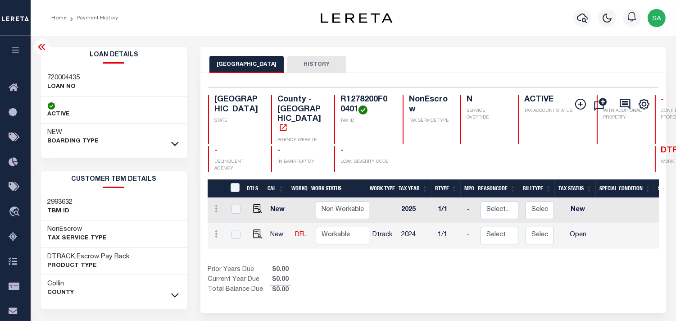
scroll to position [150, 0]
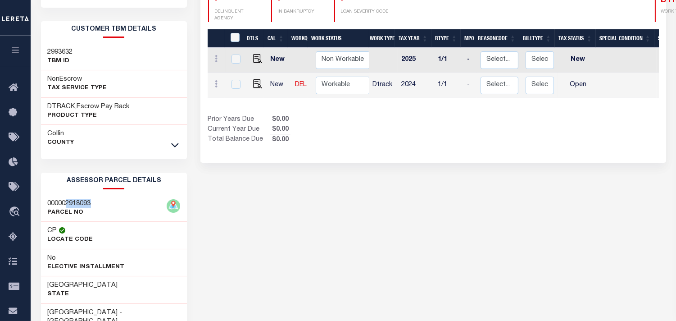
drag, startPoint x: 66, startPoint y: 201, endPoint x: 92, endPoint y: 201, distance: 26.1
click at [91, 201] on h3 "000002918093" at bounding box center [69, 203] width 43 height 9
copy h3 "2918093"
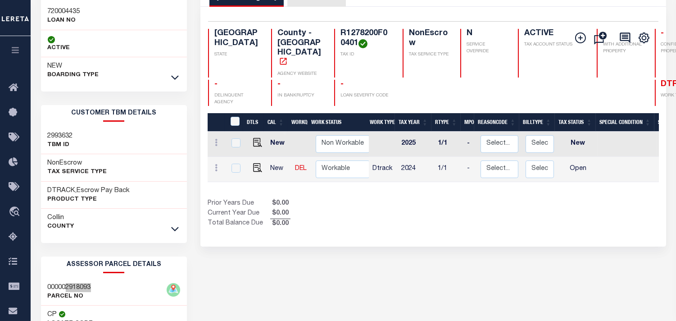
scroll to position [50, 0]
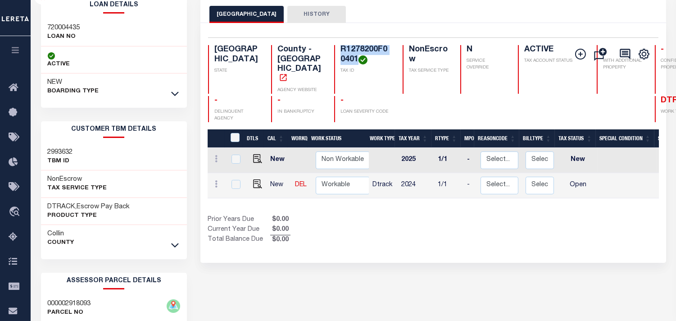
drag, startPoint x: 311, startPoint y: 50, endPoint x: 342, endPoint y: 59, distance: 32.4
click at [342, 59] on h4 "R1278200F00401" at bounding box center [365, 54] width 51 height 19
copy h4 "R1278200F00401"
click at [255, 179] on img "" at bounding box center [257, 183] width 9 height 9
checkbox input "true"
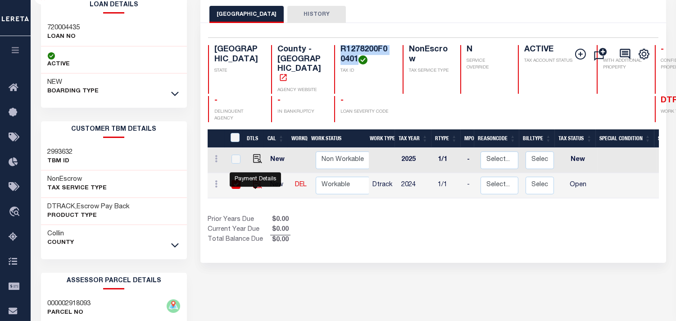
checkbox input "true"
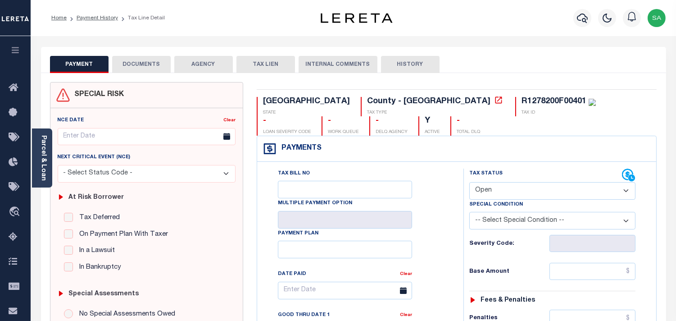
drag, startPoint x: 41, startPoint y: 154, endPoint x: 50, endPoint y: 154, distance: 9.9
click at [41, 154] on link "Parcel & Loan" at bounding box center [43, 157] width 6 height 45
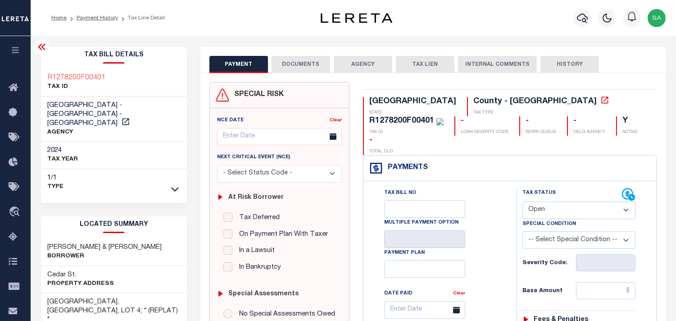
drag, startPoint x: 542, startPoint y: 185, endPoint x: 542, endPoint y: 196, distance: 10.8
click at [542, 201] on select "- Select Status Code - Open Due/Unpaid Paid Incomplete No Tax Due Internal Refu…" at bounding box center [578, 210] width 113 height 18
select select "NTX"
click at [522, 201] on select "- Select Status Code - Open Due/Unpaid Paid Incomplete No Tax Due Internal Refu…" at bounding box center [578, 210] width 113 height 18
type input "09/16/2025"
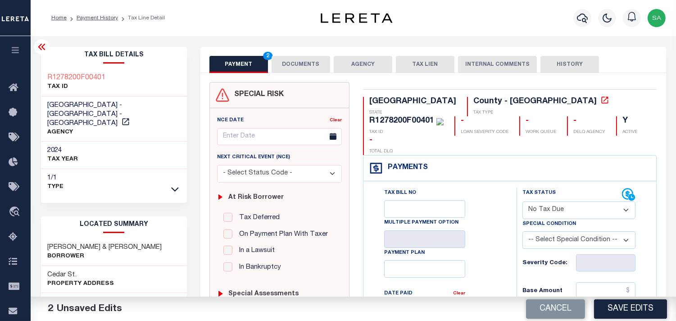
click at [546, 231] on select "-- Select Special Condition -- 3RD PARTY TAX LIEN AGENCY TAX LIEN (A.K.A Inside…" at bounding box center [578, 240] width 113 height 18
select select "7"
click at [546, 231] on select "-- Select Special Condition -- 3RD PARTY TAX LIEN AGENCY TAX LIEN (A.K.A Inside…" at bounding box center [578, 240] width 113 height 18
click at [313, 69] on button "DOCUMENTS" at bounding box center [301, 64] width 59 height 17
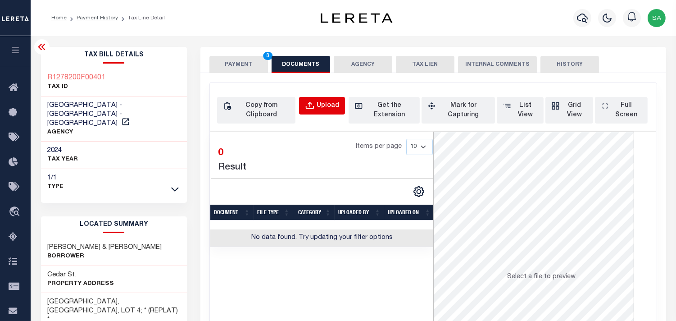
click at [331, 97] on button "Upload" at bounding box center [322, 106] width 46 height 18
select select "POP"
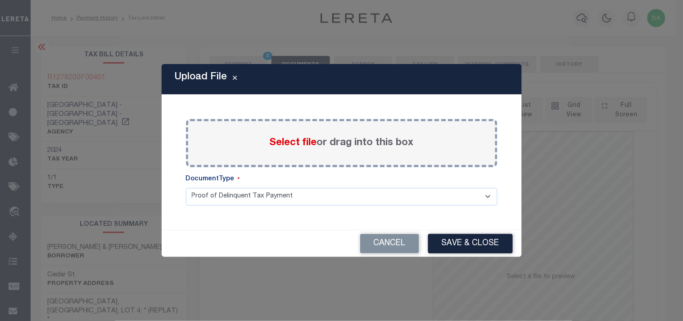
click at [308, 141] on span "Select file" at bounding box center [293, 143] width 47 height 10
click at [0, 0] on input "Select file or drag into this box" at bounding box center [0, 0] width 0 height 0
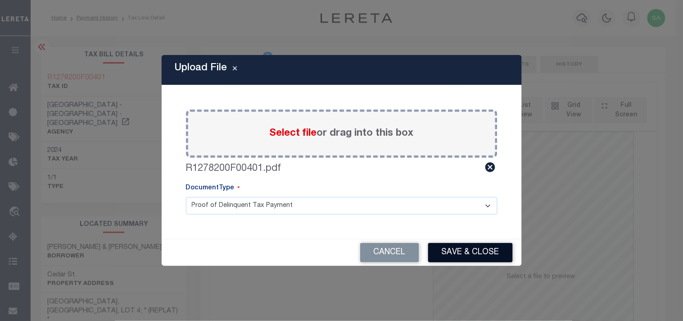
click at [463, 254] on button "Save & Close" at bounding box center [470, 252] width 85 height 19
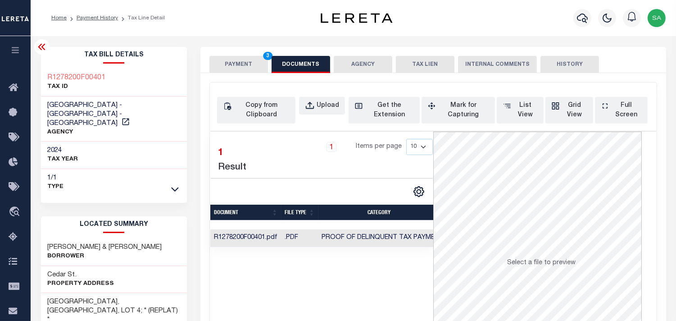
click at [226, 65] on button "PAYMENT 3" at bounding box center [238, 64] width 59 height 17
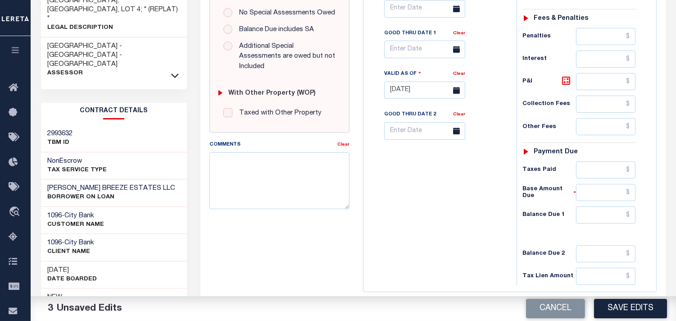
scroll to position [360, 0]
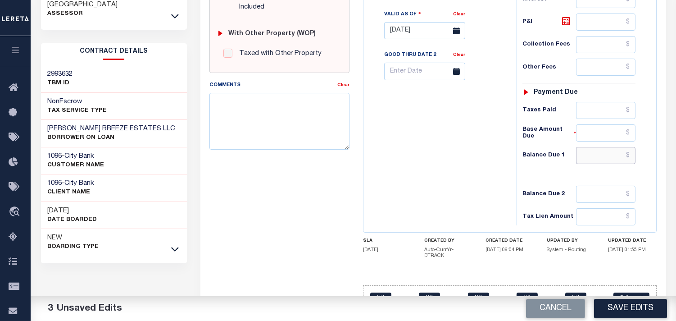
click at [611, 147] on input "text" at bounding box center [605, 155] width 59 height 17
type input "$0.00"
click at [476, 146] on div "Tax Bill No Multiple Payment Option Payment Plan Clear" at bounding box center [438, 27] width 144 height 398
click at [622, 299] on button "Save Edits" at bounding box center [630, 308] width 73 height 19
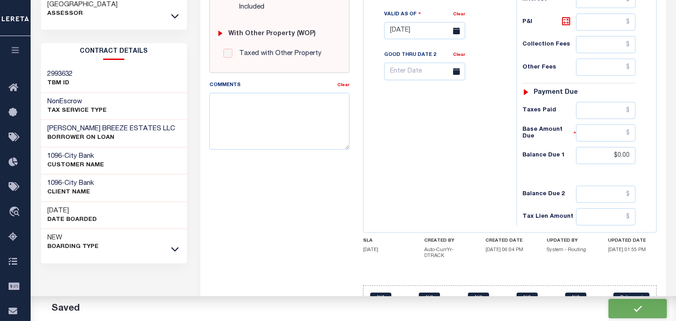
checkbox input "false"
type input "$0"
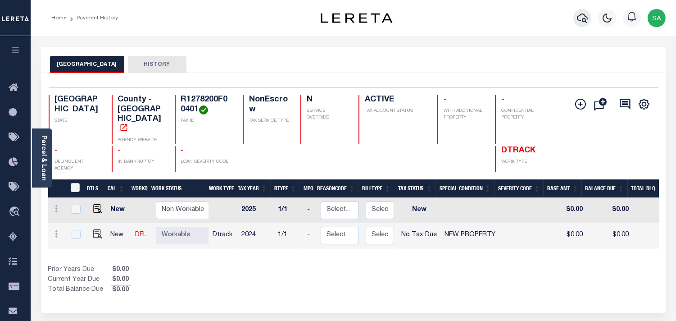
click at [586, 18] on icon "button" at bounding box center [582, 18] width 11 height 11
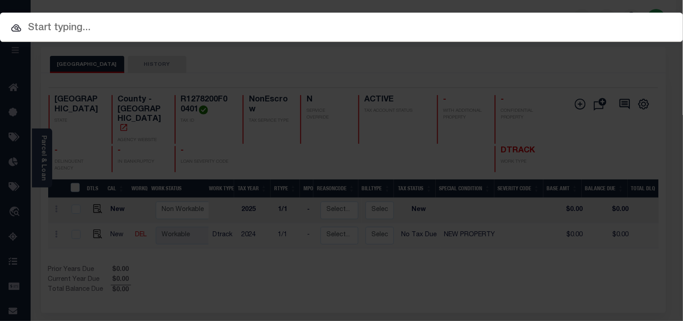
click at [540, 26] on div "Include Loans TBM Customers Borrowers Payments (Lender Non-Disb) Payments (Lend…" at bounding box center [341, 160] width 683 height 321
paste input "720004435"
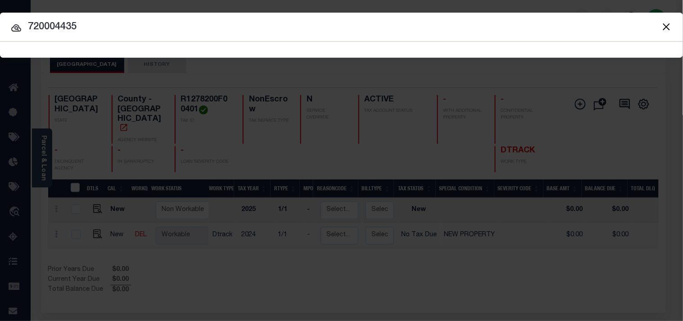
type input "720004435"
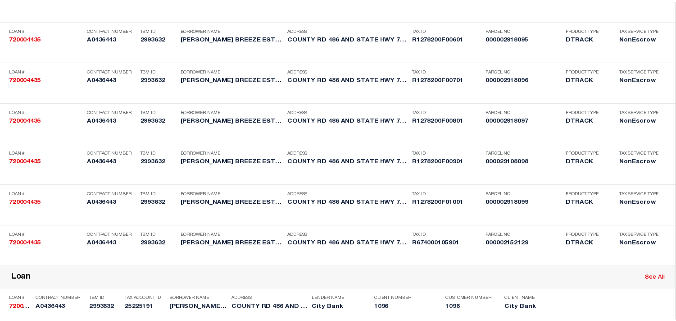
scroll to position [1592, 0]
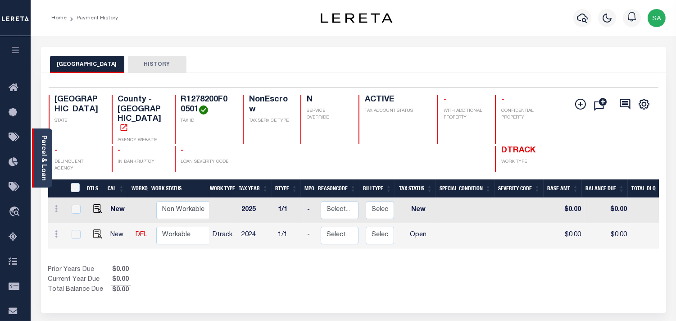
click at [40, 154] on link "Parcel & Loan" at bounding box center [43, 157] width 6 height 45
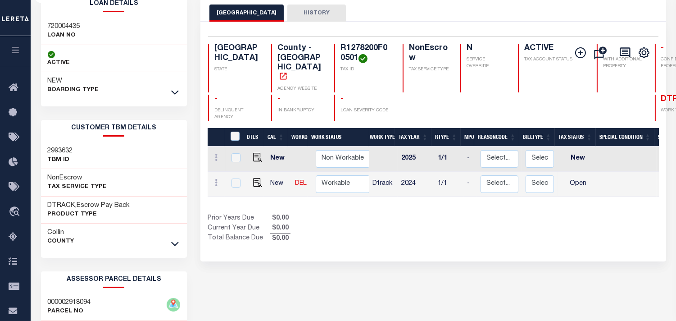
scroll to position [100, 0]
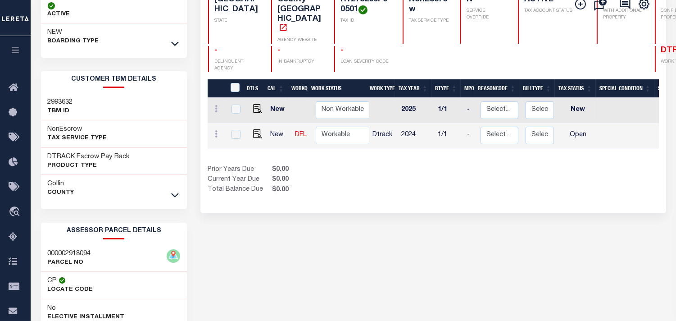
click at [84, 250] on h3 "000002918094" at bounding box center [69, 253] width 43 height 9
drag, startPoint x: 67, startPoint y: 253, endPoint x: 93, endPoint y: 253, distance: 26.1
click at [93, 253] on div "000002918094 PARCEL NO" at bounding box center [114, 258] width 146 height 27
copy h3 "2918094"
click at [256, 129] on img "" at bounding box center [257, 133] width 9 height 9
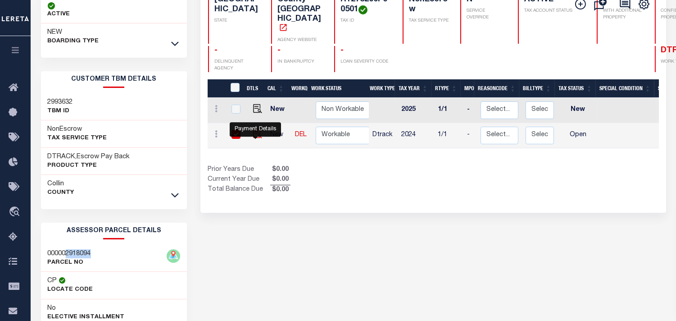
checkbox input "true"
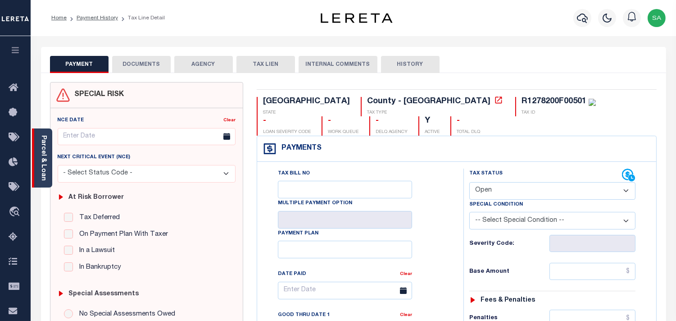
click at [45, 141] on link "Parcel & Loan" at bounding box center [43, 157] width 6 height 45
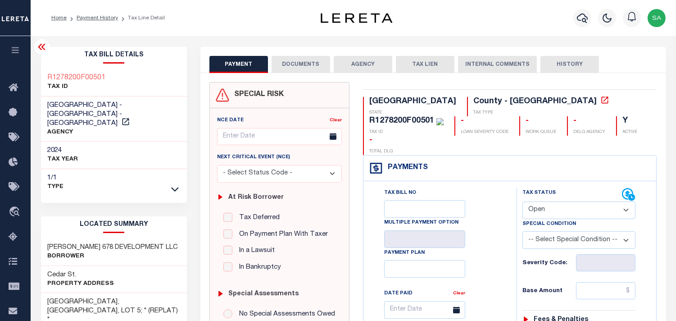
click at [444, 116] on div "R1278200F00501" at bounding box center [406, 121] width 74 height 10
copy div "R1278200F00501"
click at [537, 201] on select "- Select Status Code - Open Due/Unpaid Paid Incomplete No Tax Due Internal Refu…" at bounding box center [578, 210] width 113 height 18
select select "PYD"
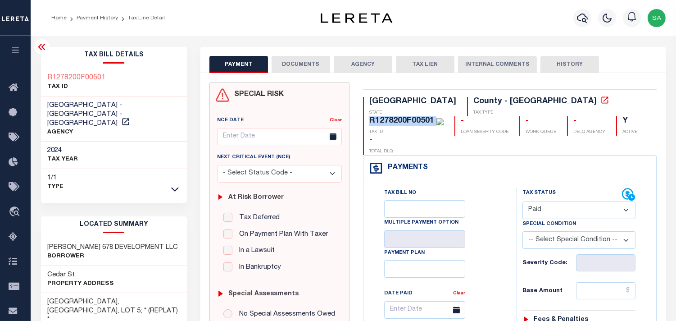
click at [522, 201] on select "- Select Status Code - Open Due/Unpaid Paid Incomplete No Tax Due Internal Refu…" at bounding box center [578, 210] width 113 height 18
type input "[DATE]"
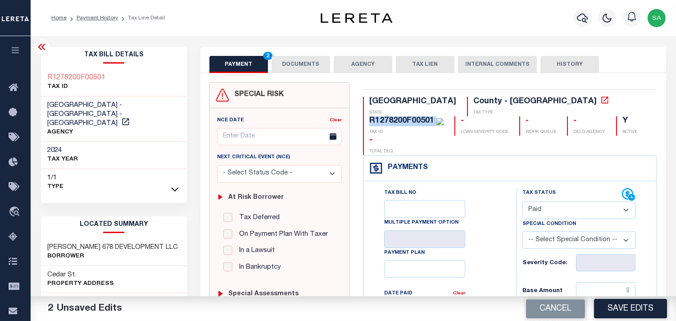
click at [317, 66] on button "DOCUMENTS" at bounding box center [301, 64] width 59 height 17
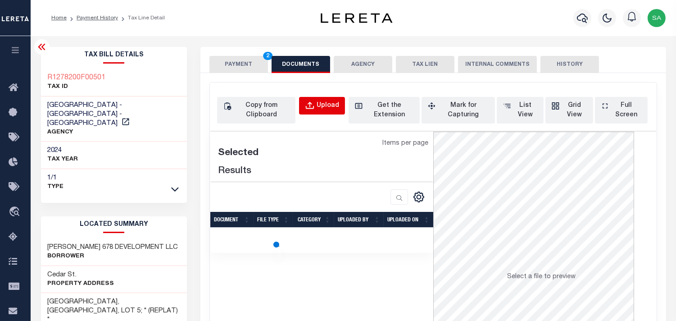
click at [337, 107] on div "Upload" at bounding box center [328, 106] width 23 height 10
select select "POP"
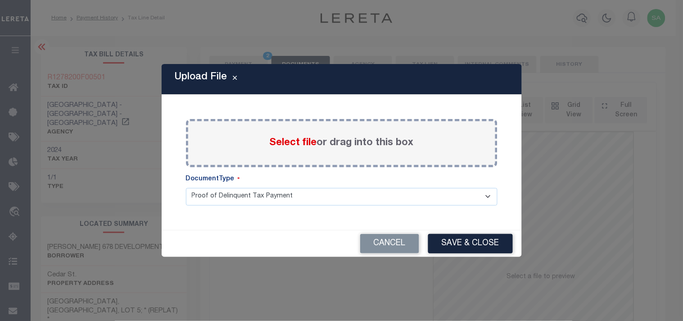
click at [304, 142] on span "Select file" at bounding box center [293, 143] width 47 height 10
click at [0, 0] on input "Select file or drag into this box" at bounding box center [0, 0] width 0 height 0
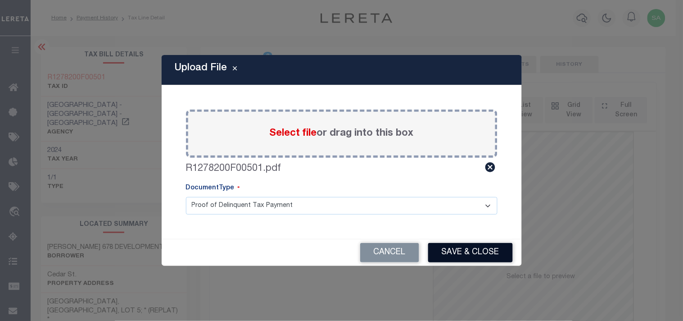
click at [466, 246] on button "Save & Close" at bounding box center [470, 252] width 85 height 19
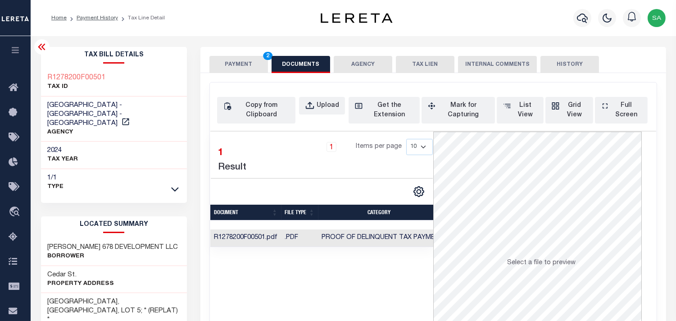
click at [249, 69] on button "PAYMENT 2" at bounding box center [238, 64] width 59 height 17
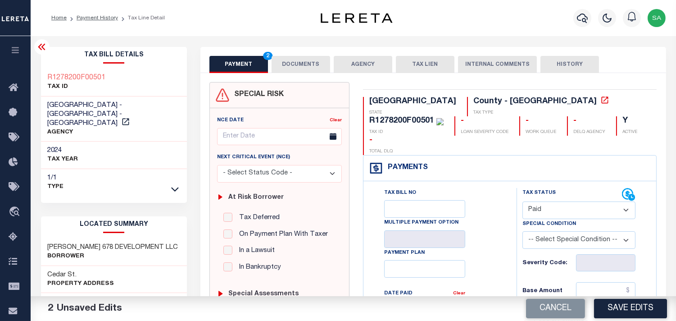
scroll to position [100, 0]
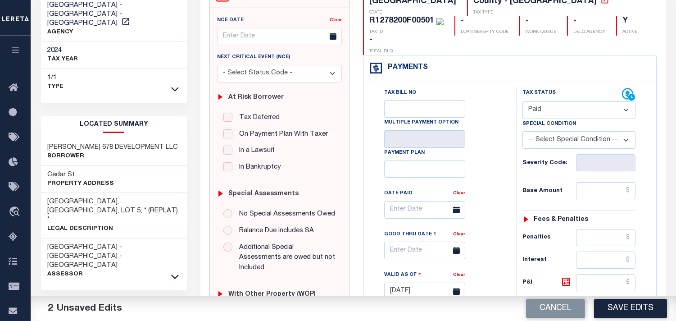
click at [553, 101] on select "- Select Status Code - Open Due/Unpaid Paid Incomplete No Tax Due Internal Refu…" at bounding box center [578, 110] width 113 height 18
select select "NTX"
click at [522, 101] on select "- Select Status Code - Open Due/Unpaid Paid Incomplete No Tax Due Internal Refu…" at bounding box center [578, 110] width 113 height 18
click at [547, 131] on select "-- Select Special Condition -- 3RD PARTY TAX LIEN AGENCY TAX LIEN (A.K.A Inside…" at bounding box center [578, 140] width 113 height 18
select select "7"
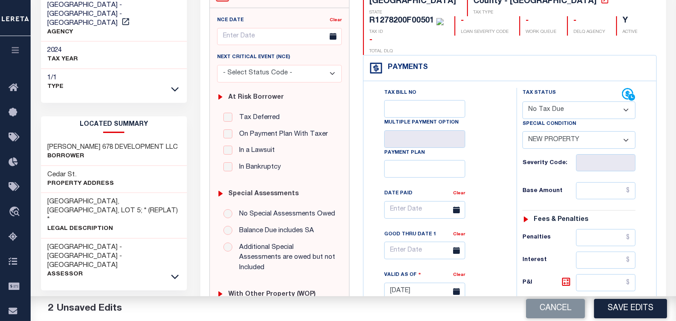
click at [547, 131] on select "-- Select Special Condition -- 3RD PARTY TAX LIEN AGENCY TAX LIEN (A.K.A Inside…" at bounding box center [578, 140] width 113 height 18
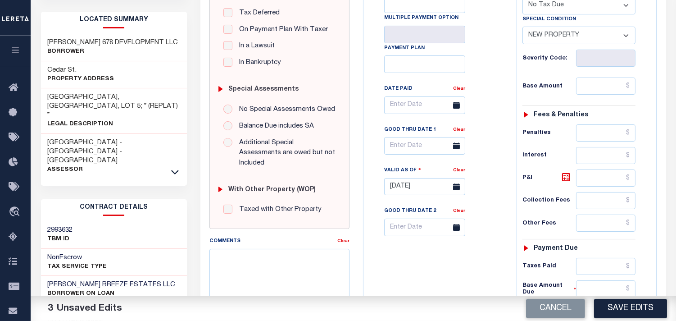
scroll to position [300, 0]
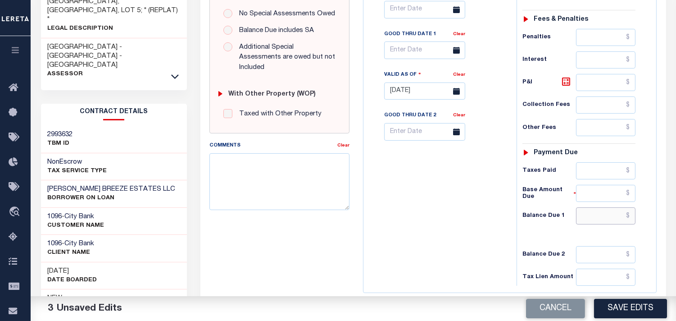
click at [597, 207] on input "text" at bounding box center [605, 215] width 59 height 17
type input "$0.00"
click at [462, 185] on div "Tax Bill No Multiple Payment Option Payment Plan Clear" at bounding box center [438, 87] width 144 height 398
click at [612, 313] on button "Save Edits" at bounding box center [630, 308] width 73 height 19
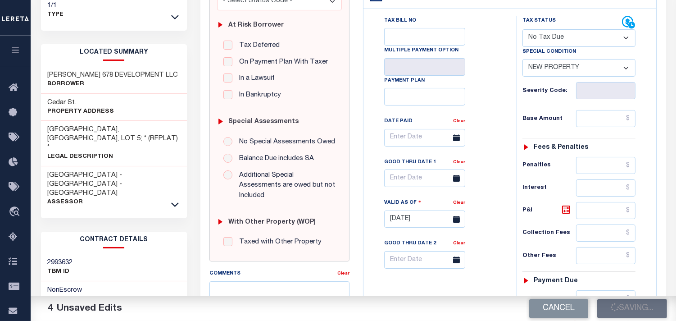
scroll to position [50, 0]
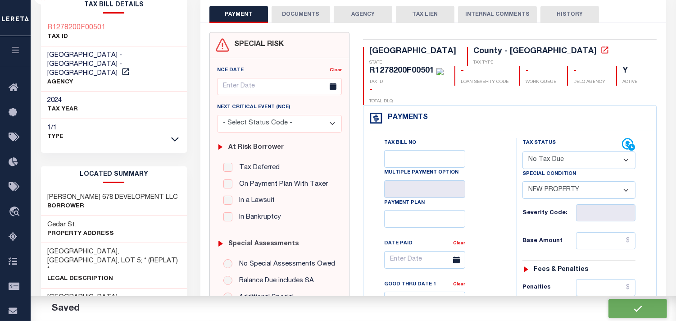
checkbox input "false"
type input "$0"
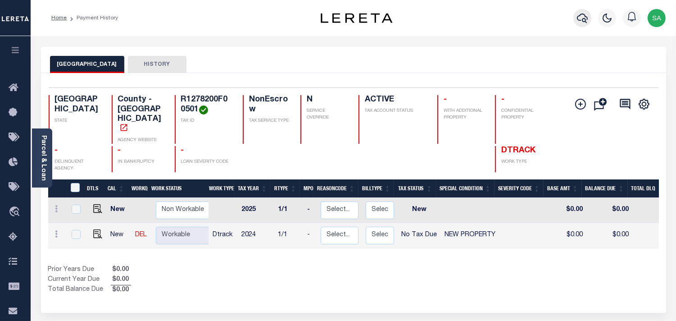
click at [584, 24] on button "button" at bounding box center [582, 18] width 18 height 18
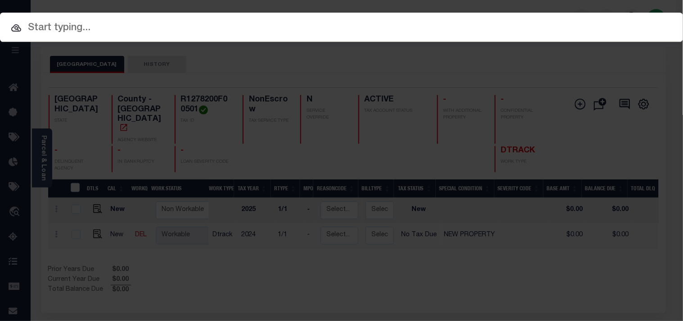
click at [531, 20] on input "text" at bounding box center [341, 28] width 683 height 16
paste input "720004435"
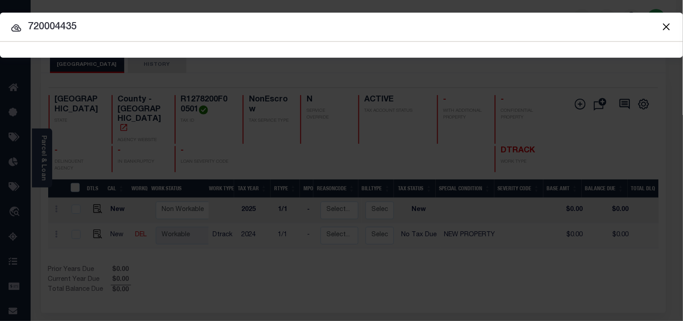
type input "720004435"
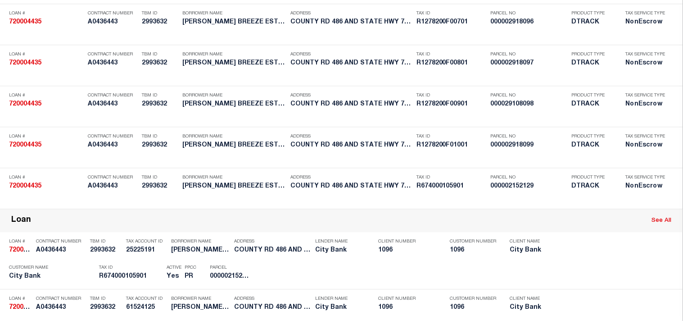
scroll to position [1649, 0]
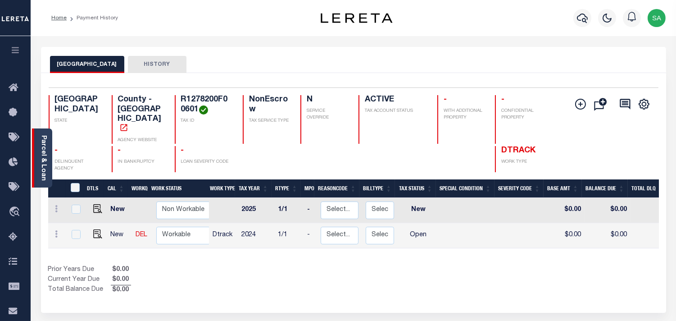
click at [43, 154] on link "Parcel & Loan" at bounding box center [43, 157] width 6 height 45
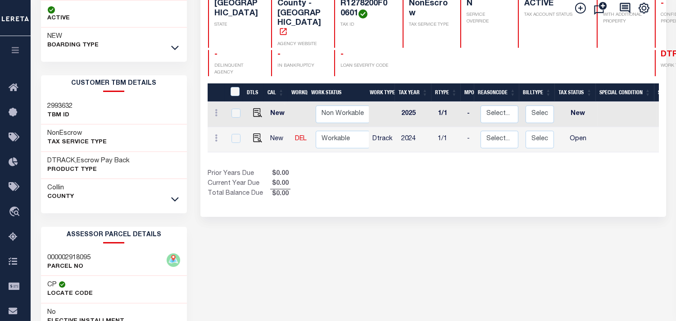
scroll to position [100, 0]
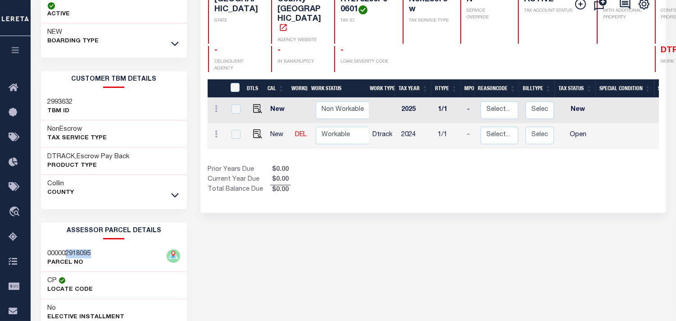
drag, startPoint x: 68, startPoint y: 254, endPoint x: 91, endPoint y: 251, distance: 23.1
click at [91, 251] on h3 "000002918095" at bounding box center [69, 253] width 43 height 9
copy h3 "2918095"
click at [255, 129] on img "" at bounding box center [257, 133] width 9 height 9
checkbox input "true"
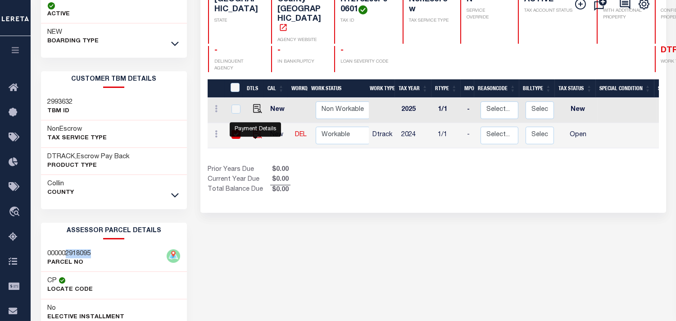
checkbox input "true"
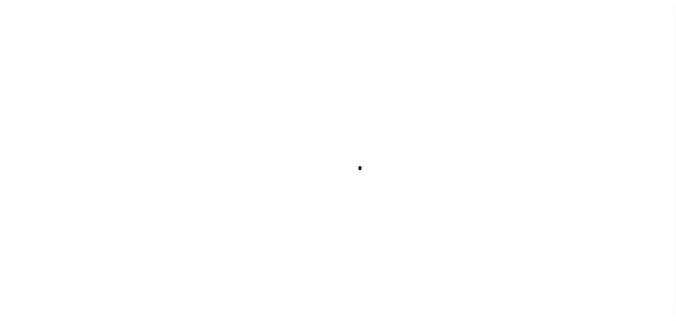
checkbox input "false"
type input "[DATE]"
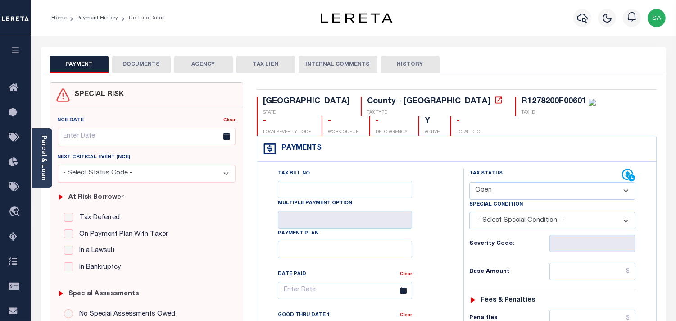
click at [479, 190] on select "- Select Status Code - Open Due/Unpaid Paid Incomplete No Tax Due Internal Refu…" at bounding box center [552, 191] width 166 height 18
select select "PYD"
click at [469, 182] on select "- Select Status Code - Open Due/Unpaid Paid Incomplete No Tax Due Internal Refu…" at bounding box center [552, 191] width 166 height 18
type input "[DATE]"
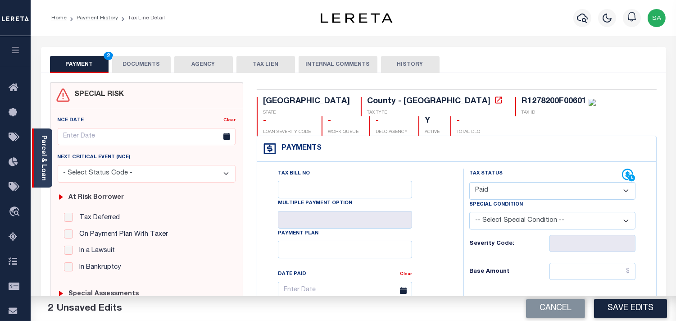
click at [43, 156] on link "Parcel & Loan" at bounding box center [43, 157] width 6 height 45
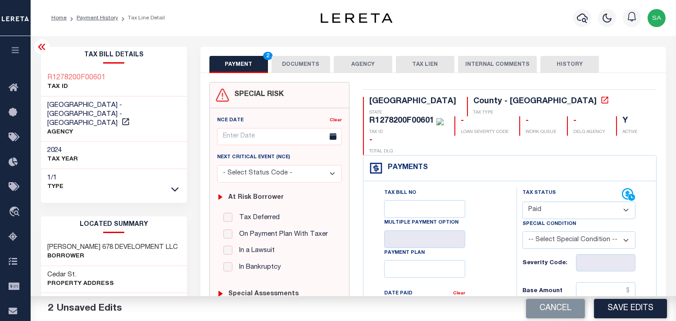
drag, startPoint x: 558, startPoint y: 187, endPoint x: 557, endPoint y: 196, distance: 9.2
click at [558, 201] on select "- Select Status Code - Open Due/Unpaid Paid Incomplete No Tax Due Internal Refu…" at bounding box center [578, 210] width 113 height 18
select select "NTX"
click at [522, 201] on select "- Select Status Code - Open Due/Unpaid Paid Incomplete No Tax Due Internal Refu…" at bounding box center [578, 210] width 113 height 18
click at [553, 231] on select "-- Select Special Condition -- 3RD PARTY TAX LIEN AGENCY TAX LIEN (A.K.A Inside…" at bounding box center [578, 240] width 113 height 18
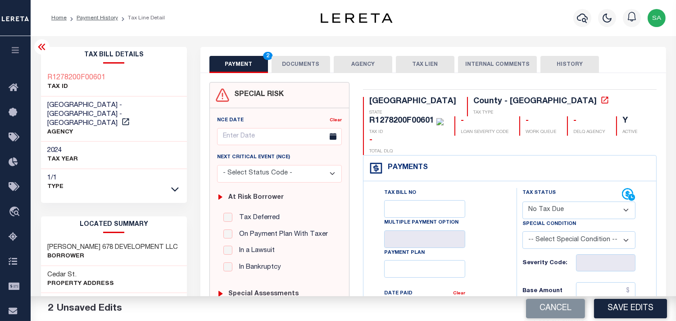
select select "7"
click at [522, 231] on select "-- Select Special Condition -- 3RD PARTY TAX LIEN AGENCY TAX LIEN (A.K.A Inside…" at bounding box center [578, 240] width 113 height 18
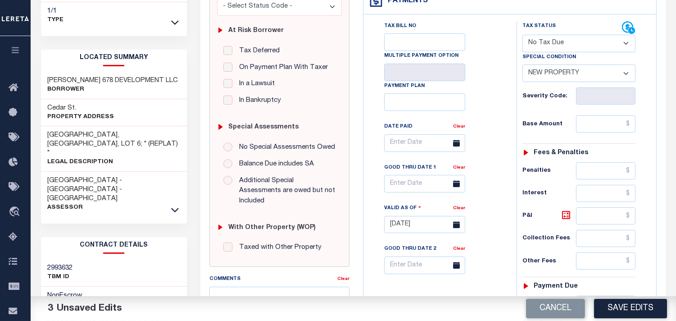
scroll to position [300, 0]
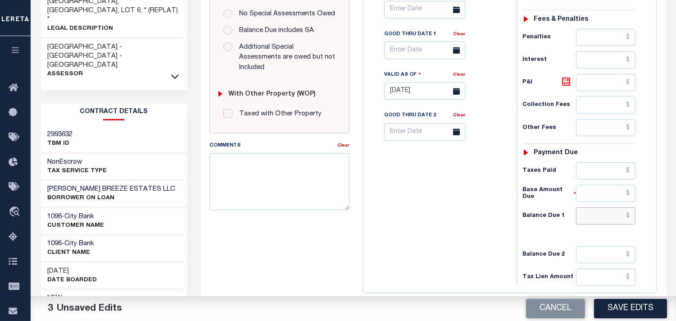
click at [603, 207] on input "text" at bounding box center [605, 215] width 59 height 17
type input "$0.00"
click at [365, 191] on div "Tax Bill No Multiple Payment Option Payment Plan" at bounding box center [509, 86] width 293 height 411
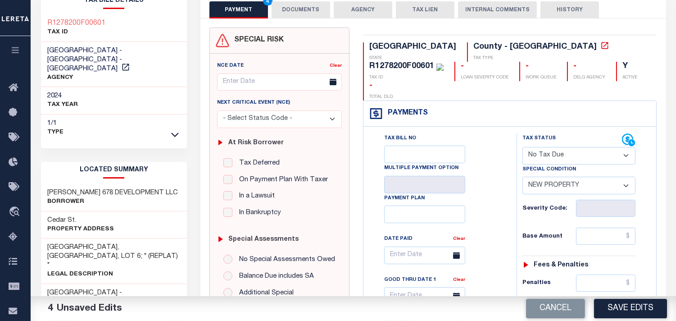
scroll to position [0, 0]
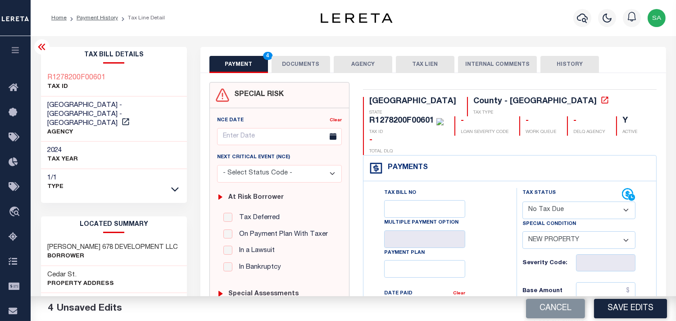
click at [434, 117] on div "R1278200F00601" at bounding box center [401, 121] width 65 height 8
copy div "R1278200F00601"
click at [547, 201] on select "- Select Status Code - Open Due/Unpaid Paid Incomplete No Tax Due Internal Refu…" at bounding box center [578, 210] width 113 height 18
drag, startPoint x: 547, startPoint y: 189, endPoint x: 477, endPoint y: 163, distance: 74.7
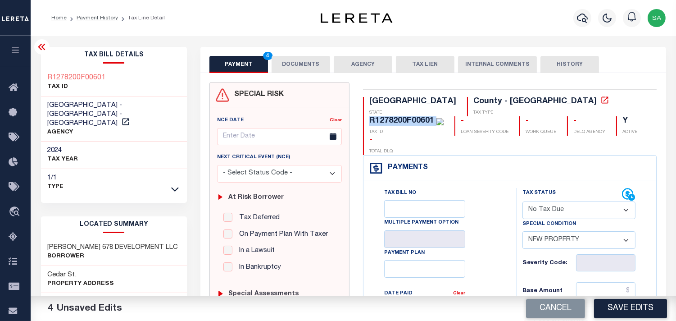
click at [547, 201] on select "- Select Status Code - Open Due/Unpaid Paid Incomplete No Tax Due Internal Refu…" at bounding box center [578, 210] width 113 height 18
click at [303, 63] on button "DOCUMENTS" at bounding box center [301, 64] width 59 height 17
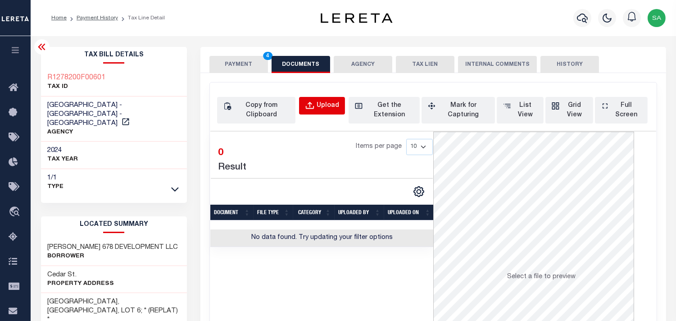
click at [329, 107] on div "Upload" at bounding box center [328, 106] width 23 height 10
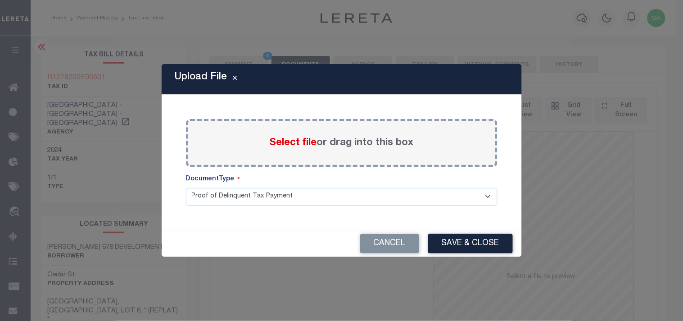
click at [295, 141] on span "Select file" at bounding box center [293, 143] width 47 height 10
click at [0, 0] on input "Select file or drag into this box" at bounding box center [0, 0] width 0 height 0
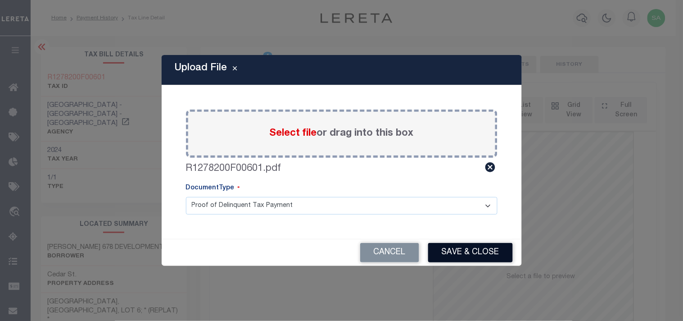
click at [464, 251] on button "Save & Close" at bounding box center [470, 252] width 85 height 19
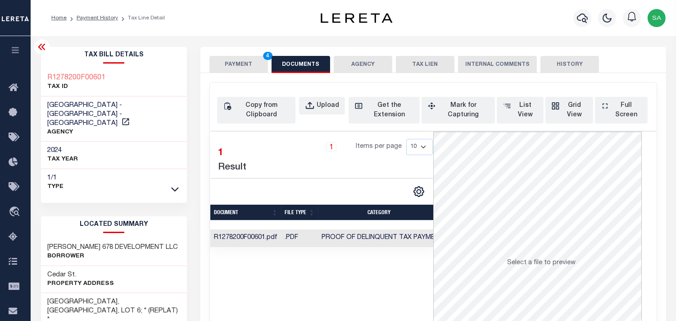
click at [252, 70] on button "PAYMENT 4" at bounding box center [238, 64] width 59 height 17
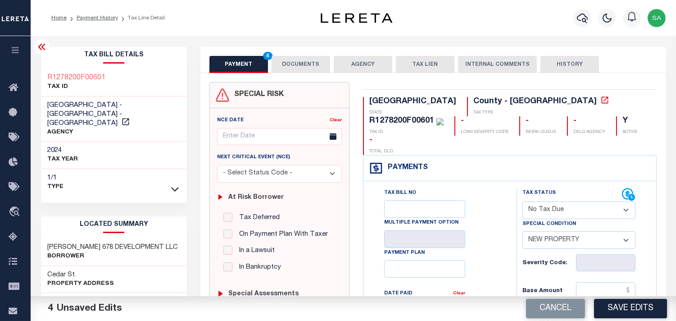
scroll to position [250, 0]
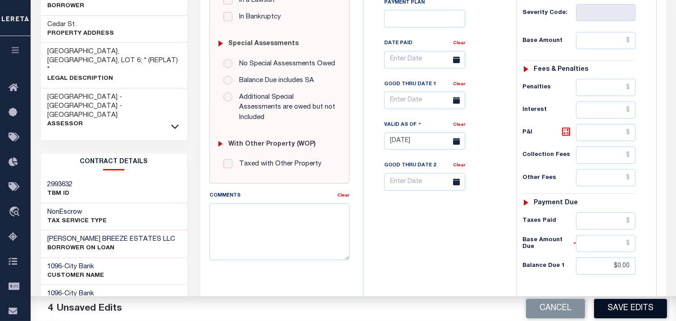
click at [617, 306] on button "Save Edits" at bounding box center [630, 308] width 73 height 19
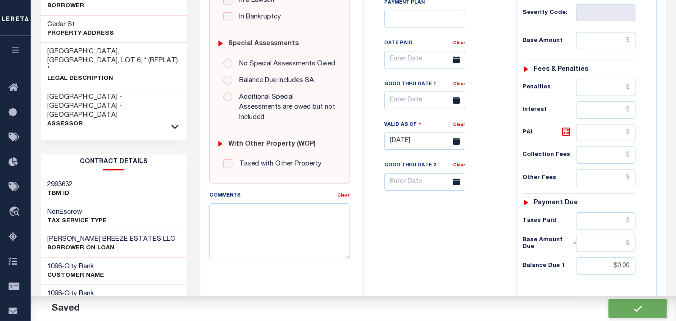
checkbox input "false"
type input "$0"
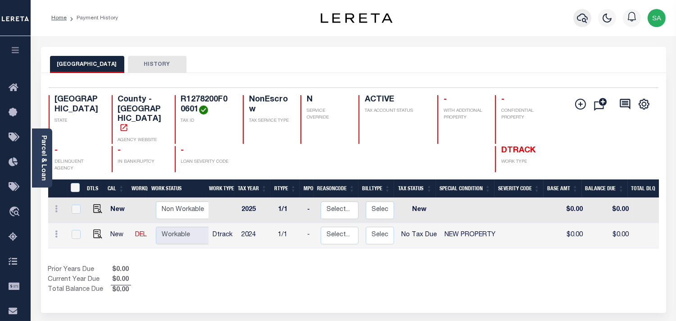
click at [583, 21] on icon "button" at bounding box center [582, 18] width 11 height 9
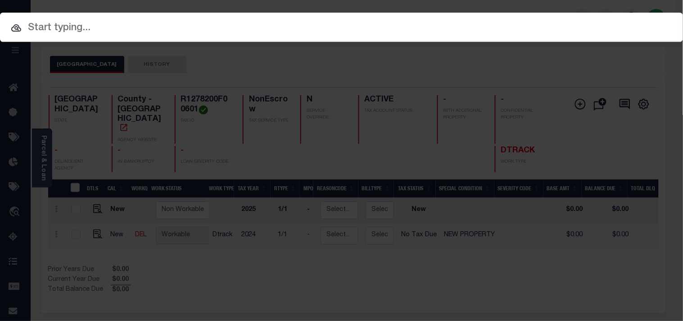
click at [499, 28] on input "text" at bounding box center [341, 28] width 683 height 16
paste input "720004435"
type input "720004435"
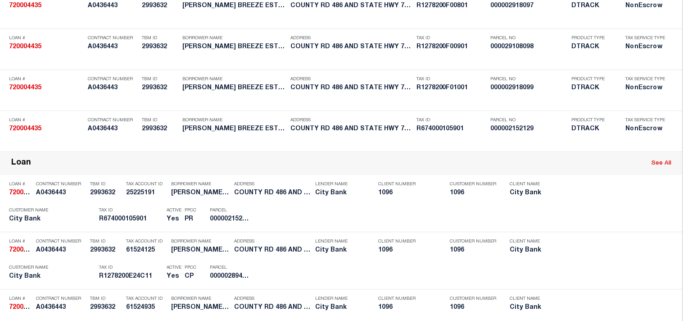
scroll to position [1707, 0]
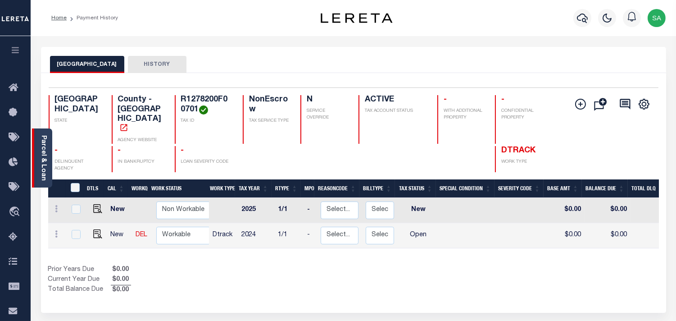
click at [45, 155] on link "Parcel & Loan" at bounding box center [43, 157] width 6 height 45
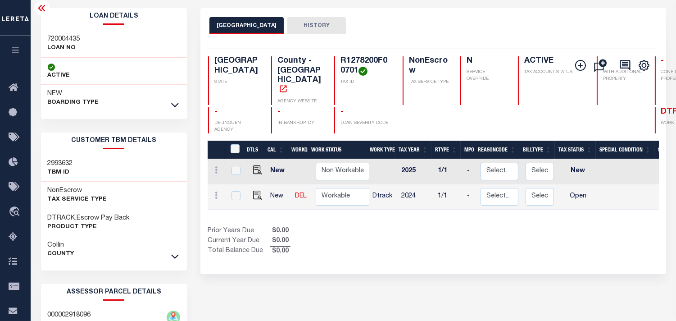
scroll to position [150, 0]
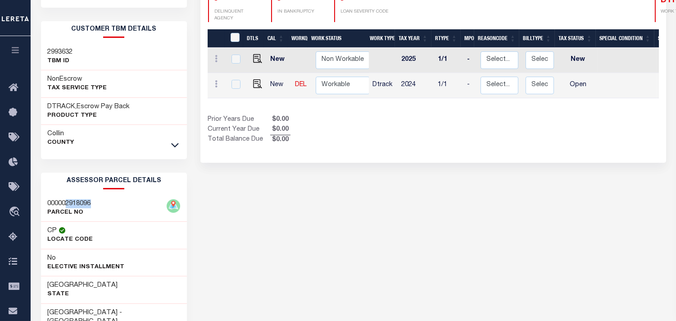
drag, startPoint x: 66, startPoint y: 202, endPoint x: 91, endPoint y: 200, distance: 25.3
click at [91, 200] on h3 "000002918096" at bounding box center [69, 203] width 43 height 9
copy h3 "2918096"
click at [257, 79] on img "" at bounding box center [257, 83] width 9 height 9
checkbox input "true"
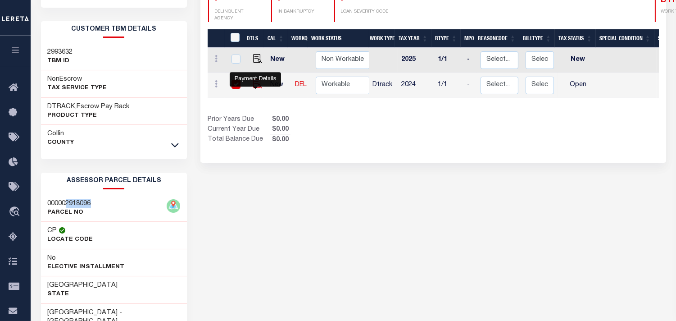
checkbox input "true"
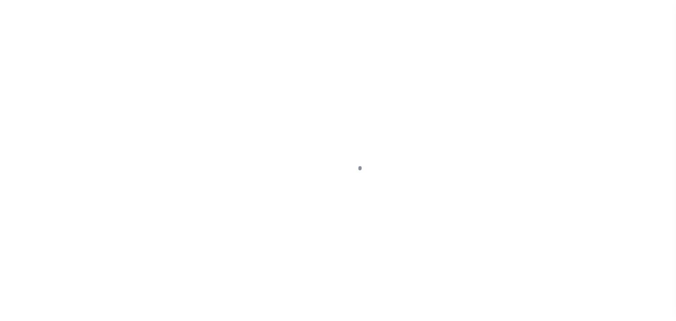
select select "OP2"
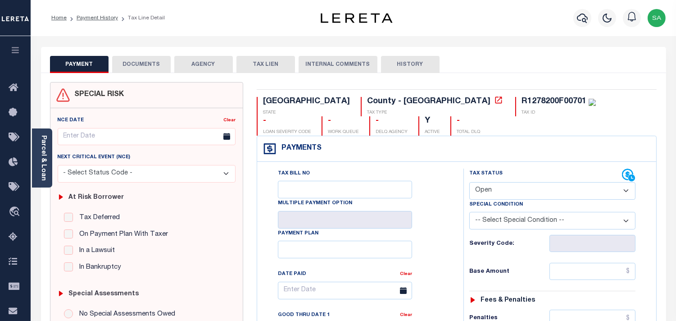
drag, startPoint x: 41, startPoint y: 151, endPoint x: 221, endPoint y: 126, distance: 181.9
click at [41, 151] on link "Parcel & Loan" at bounding box center [43, 157] width 6 height 45
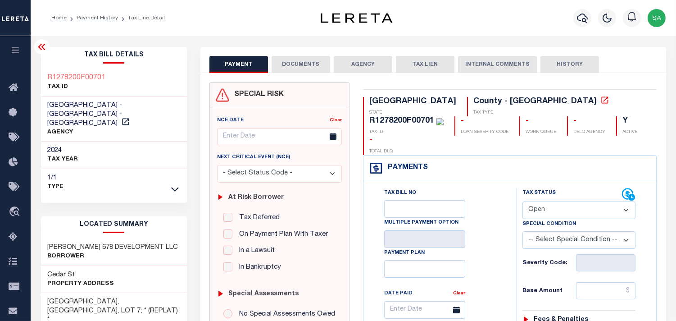
click at [434, 117] on div "R1278200F00701" at bounding box center [401, 121] width 65 height 8
click at [299, 52] on div "PAYMENT DOCUMENTS AGENCY DELINQUENT PAYEE TAX LIEN" at bounding box center [433, 60] width 466 height 26
click at [298, 65] on button "DOCUMENTS" at bounding box center [301, 64] width 59 height 17
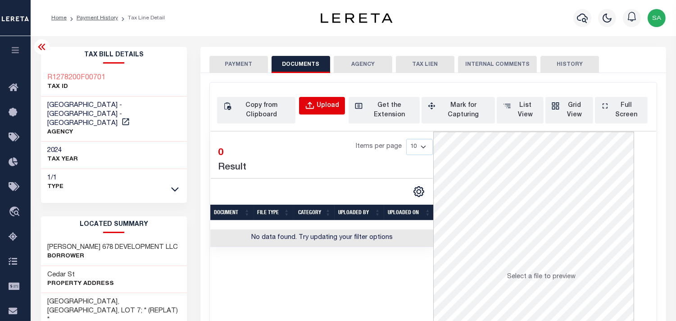
click at [329, 109] on div "Upload" at bounding box center [328, 106] width 23 height 10
select select "POP"
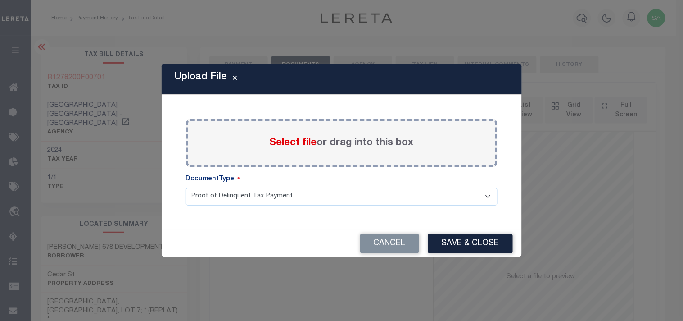
click at [306, 147] on span "Select file" at bounding box center [293, 143] width 47 height 10
click at [0, 0] on input "Select file or drag into this box" at bounding box center [0, 0] width 0 height 0
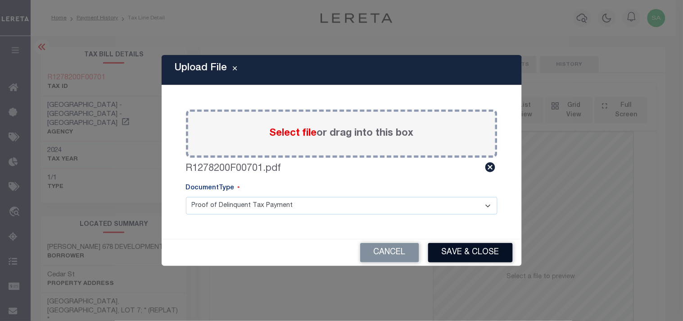
click at [465, 248] on button "Save & Close" at bounding box center [470, 252] width 85 height 19
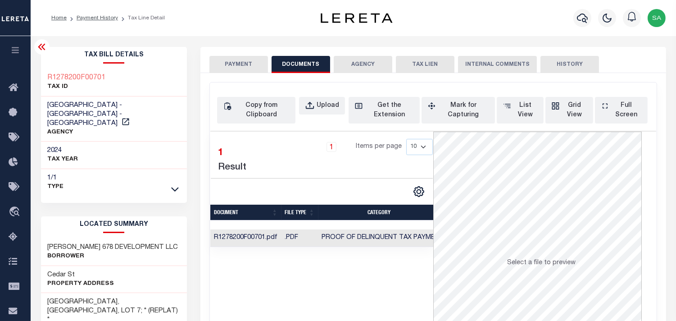
click at [242, 65] on button "PAYMENT" at bounding box center [238, 64] width 59 height 17
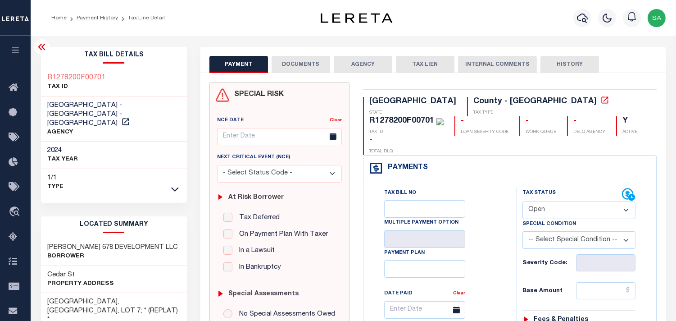
drag, startPoint x: 536, startPoint y: 187, endPoint x: 537, endPoint y: 193, distance: 5.9
click at [536, 201] on select "- Select Status Code - Open Due/Unpaid Paid Incomplete No Tax Due Internal Refu…" at bounding box center [578, 210] width 113 height 18
select select "PYD"
click at [522, 201] on select "- Select Status Code - Open Due/Unpaid Paid Incomplete No Tax Due Internal Refu…" at bounding box center [578, 210] width 113 height 18
type input "[DATE]"
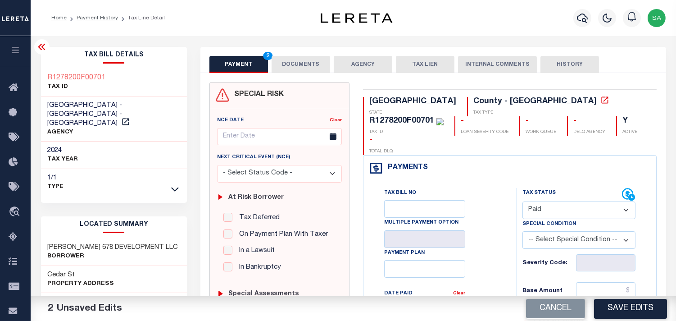
click at [309, 58] on button "DOCUMENTS" at bounding box center [301, 64] width 59 height 17
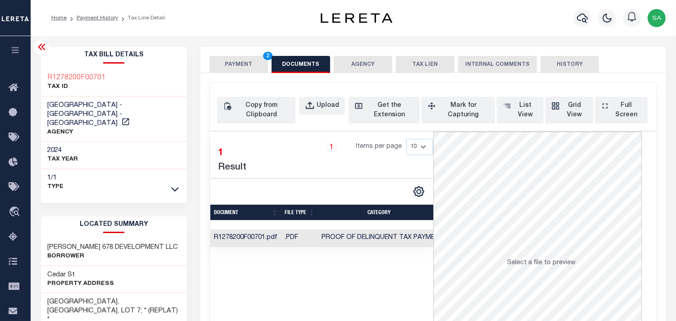
click at [247, 63] on button "PAYMENT 2" at bounding box center [238, 64] width 59 height 17
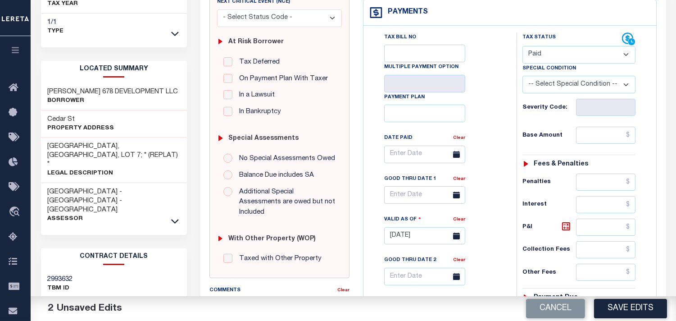
scroll to position [100, 0]
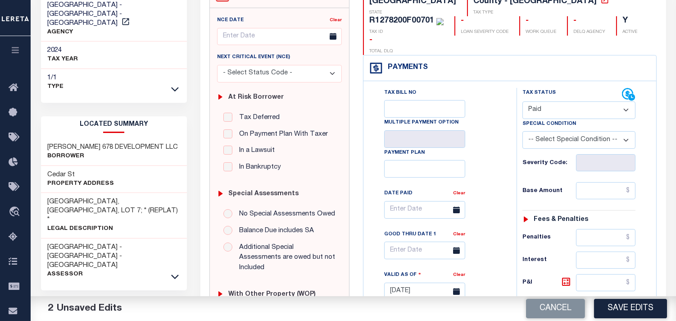
click at [535, 101] on select "- Select Status Code - Open Due/Unpaid Paid Incomplete No Tax Due Internal Refu…" at bounding box center [578, 110] width 113 height 18
select select "NTX"
click at [522, 101] on select "- Select Status Code - Open Due/Unpaid Paid Incomplete No Tax Due Internal Refu…" at bounding box center [578, 110] width 113 height 18
click at [549, 131] on select "-- Select Special Condition -- 3RD PARTY TAX LIEN AGENCY TAX LIEN (A.K.A Inside…" at bounding box center [578, 140] width 113 height 18
select select "7"
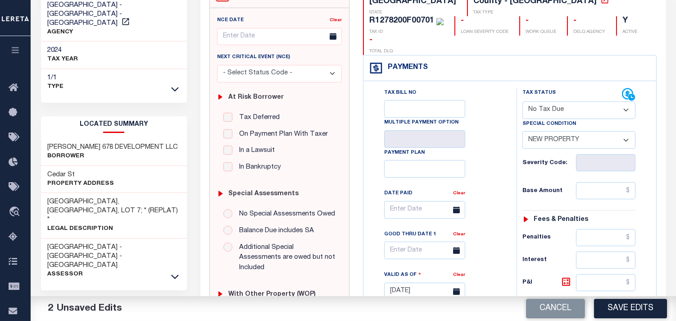
click at [549, 131] on select "-- Select Special Condition -- 3RD PARTY TAX LIEN AGENCY TAX LIEN (A.K.A Inside…" at bounding box center [578, 140] width 113 height 18
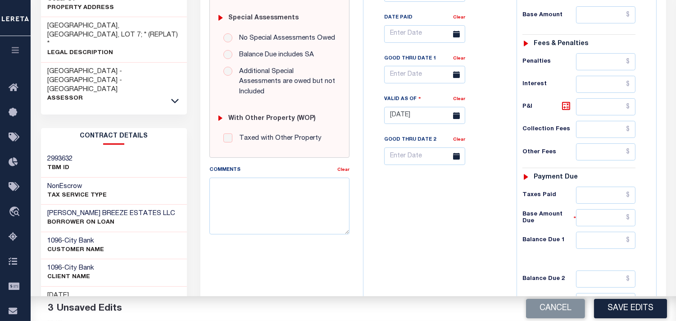
scroll to position [360, 0]
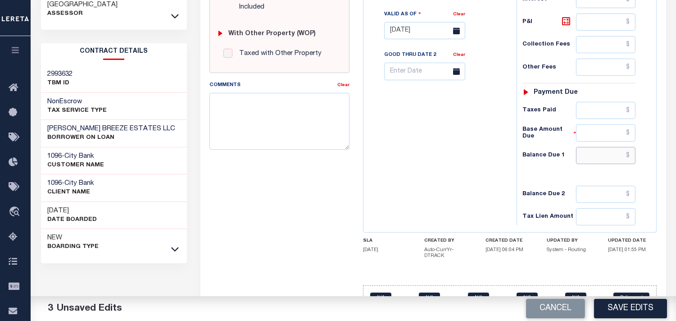
click at [583, 147] on input "text" at bounding box center [605, 155] width 59 height 17
type input "$0.00"
click at [473, 134] on div "Tax Bill No Multiple Payment Option Payment Plan Clear" at bounding box center [438, 27] width 144 height 398
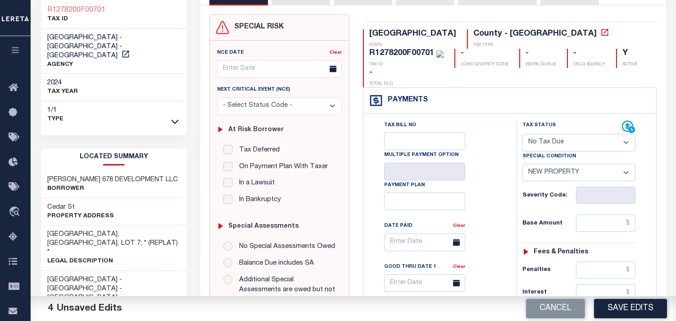
scroll to position [10, 0]
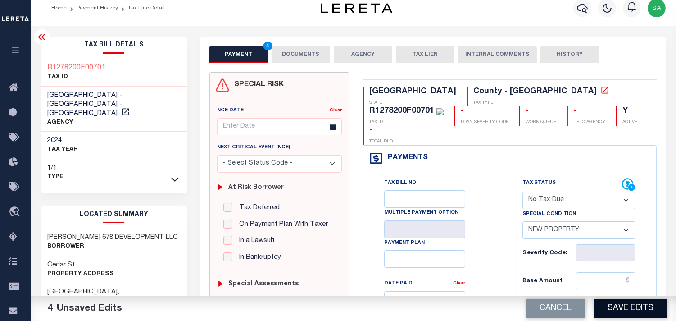
click at [641, 307] on button "Save Edits" at bounding box center [630, 308] width 73 height 19
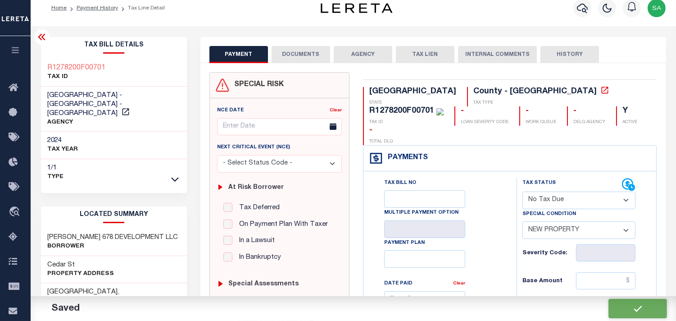
checkbox input "false"
type input "$0"
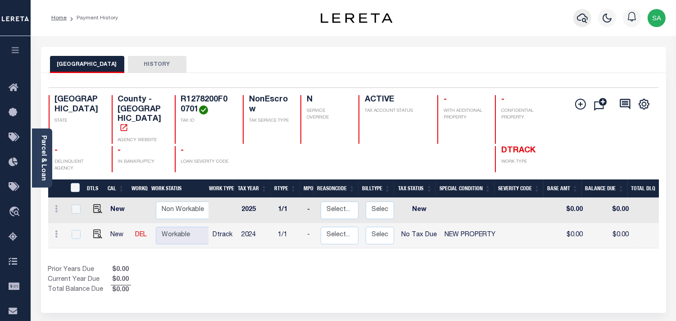
click at [583, 16] on icon "button" at bounding box center [582, 18] width 11 height 11
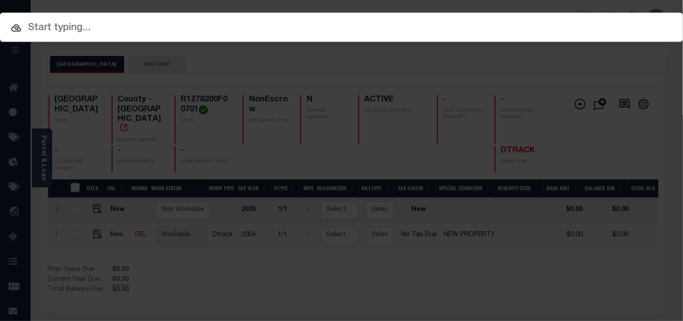
click at [532, 18] on div "Include Loans TBM Customers Borrowers Payments (Lender Non-Disb) Payments (Lend…" at bounding box center [341, 27] width 683 height 29
paste input "720004435"
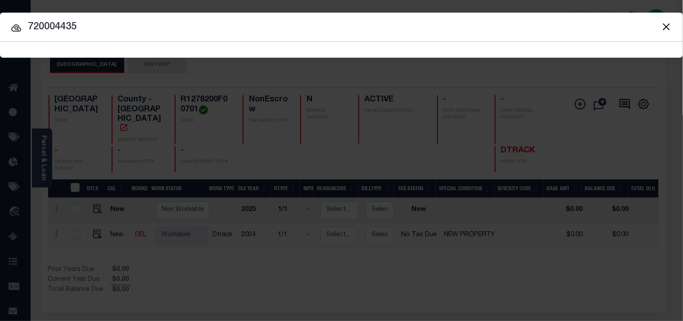
type input "720004435"
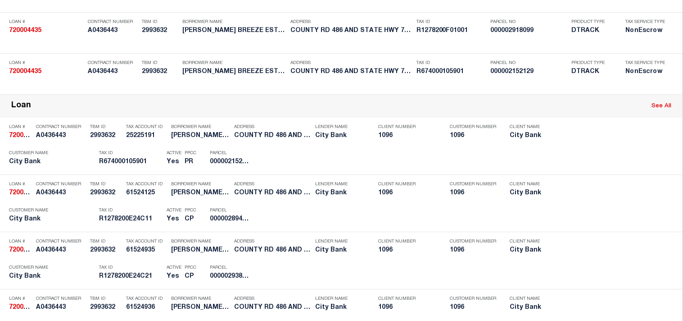
scroll to position [1764, 0]
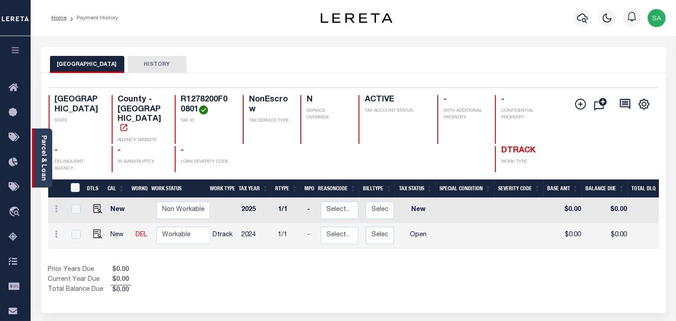
click at [46, 156] on link "Parcel & Loan" at bounding box center [43, 157] width 6 height 45
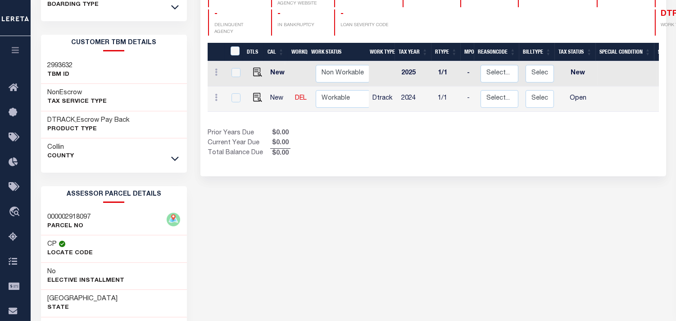
scroll to position [150, 0]
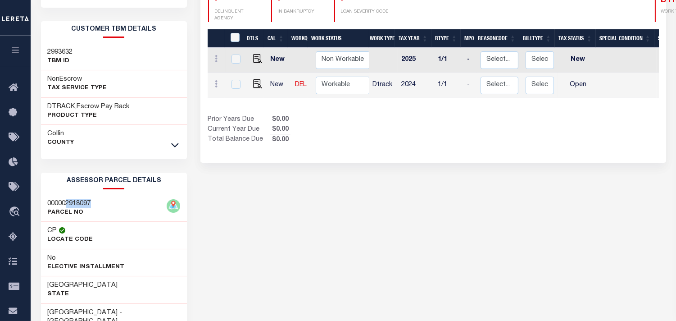
drag, startPoint x: 68, startPoint y: 204, endPoint x: 94, endPoint y: 204, distance: 26.1
click at [94, 204] on div "000002918097 PARCEL NO" at bounding box center [114, 208] width 146 height 27
copy h3 "2918097"
click at [255, 79] on img "" at bounding box center [257, 83] width 9 height 9
checkbox input "true"
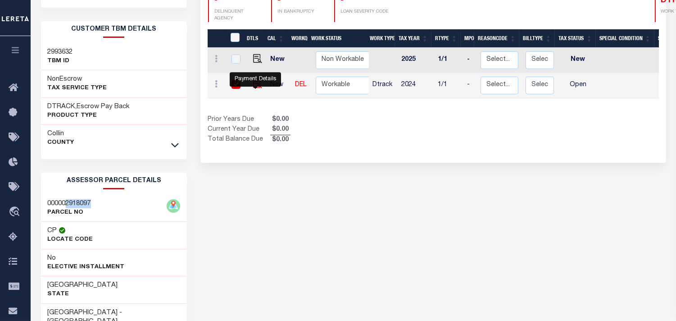
checkbox input "true"
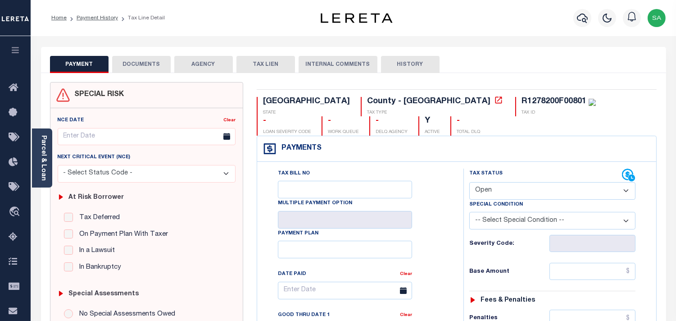
click at [45, 165] on link "Parcel & Loan" at bounding box center [43, 157] width 6 height 45
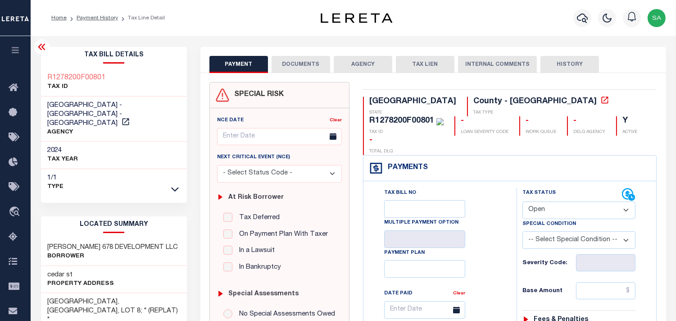
click at [582, 219] on div "Special Condition" at bounding box center [578, 225] width 113 height 13
click at [544, 201] on select "- Select Status Code - Open Due/Unpaid Paid Incomplete No Tax Due Internal Refu…" at bounding box center [578, 210] width 113 height 18
select select "NTX"
click at [522, 201] on select "- Select Status Code - Open Due/Unpaid Paid Incomplete No Tax Due Internal Refu…" at bounding box center [578, 210] width 113 height 18
type input "[DATE]"
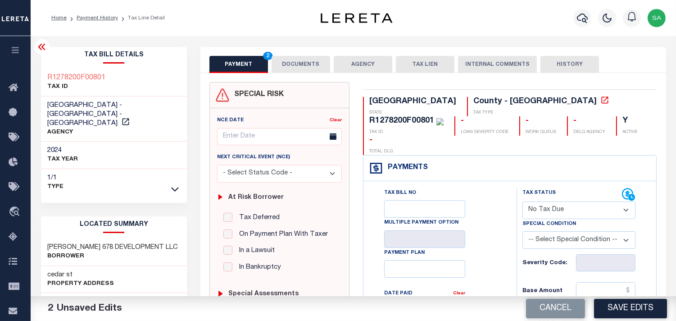
click at [546, 231] on select "-- Select Special Condition -- 3RD PARTY TAX LIEN AGENCY TAX LIEN (A.K.A Inside…" at bounding box center [578, 240] width 113 height 18
select select "7"
drag, startPoint x: 546, startPoint y: 222, endPoint x: 490, endPoint y: 188, distance: 66.5
click at [546, 231] on select "-- Select Special Condition -- 3RD PARTY TAX LIEN AGENCY TAX LIEN (A.K.A Inside…" at bounding box center [578, 240] width 113 height 18
click at [295, 72] on button "DOCUMENTS" at bounding box center [301, 64] width 59 height 17
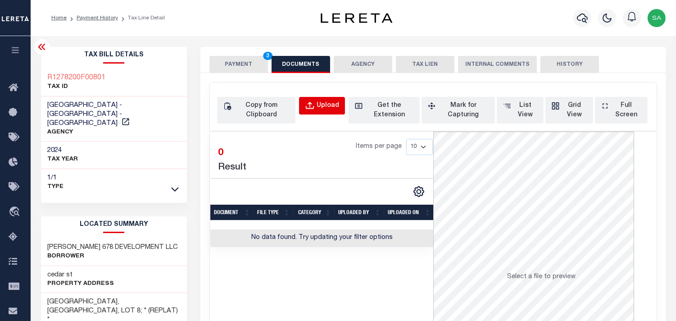
click at [328, 107] on div "Upload" at bounding box center [328, 106] width 23 height 10
select select "POP"
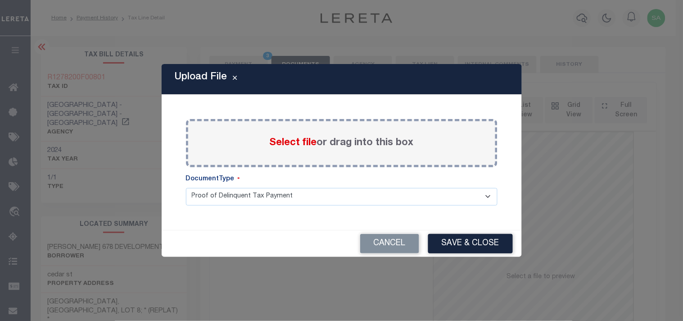
click at [314, 140] on span "Select file" at bounding box center [293, 143] width 47 height 10
click at [0, 0] on input "Select file or drag into this box" at bounding box center [0, 0] width 0 height 0
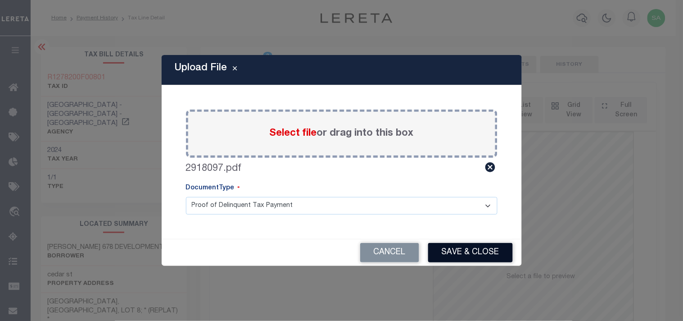
click at [455, 251] on button "Save & Close" at bounding box center [470, 252] width 85 height 19
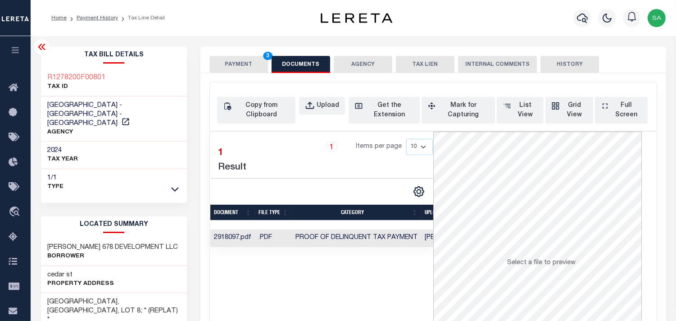
click at [225, 62] on button "PAYMENT 3" at bounding box center [238, 64] width 59 height 17
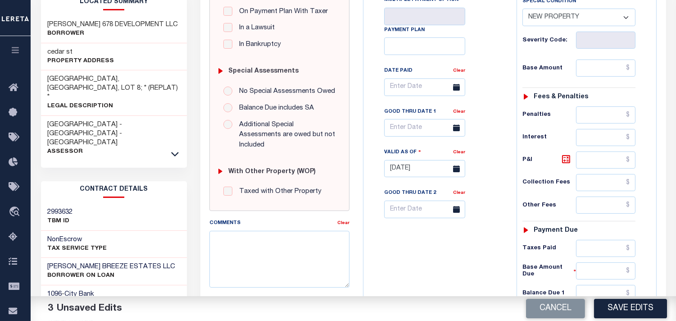
scroll to position [360, 0]
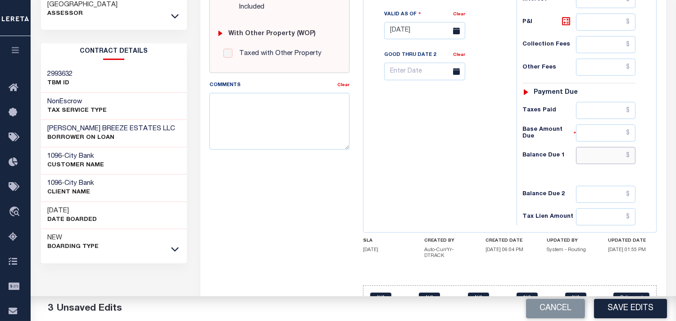
click at [624, 147] on input "text" at bounding box center [605, 155] width 59 height 17
type input "$0.00"
drag, startPoint x: 506, startPoint y: 141, endPoint x: 559, endPoint y: 212, distance: 88.8
click at [506, 141] on div "Tax Bill No Multiple Payment Option Payment Plan Clear" at bounding box center [438, 27] width 144 height 398
click at [637, 308] on button "Save Edits" at bounding box center [630, 308] width 73 height 19
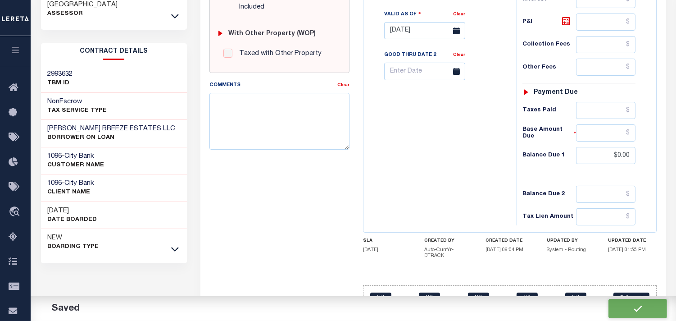
checkbox input "false"
type input "$0"
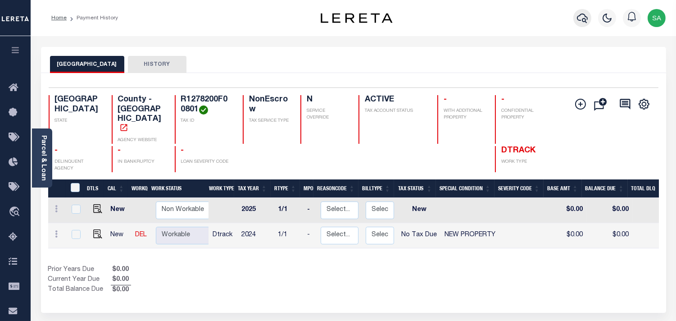
click at [585, 19] on icon "button" at bounding box center [582, 18] width 11 height 9
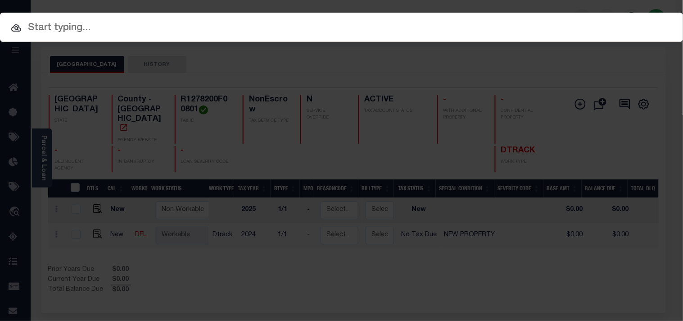
click at [549, 20] on div "Include Loans TBM Customers Borrowers Payments (Lender Non-Disb) Payments (Lend…" at bounding box center [341, 27] width 683 height 29
paste input "720004435"
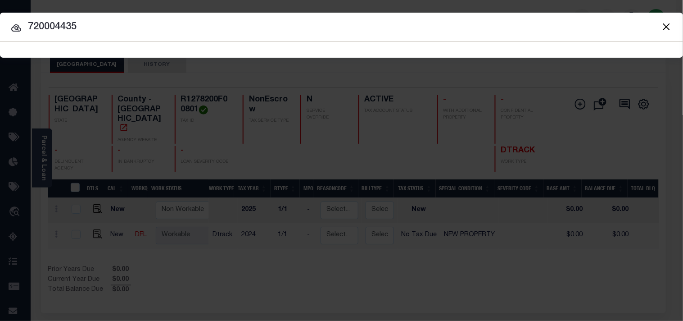
type input "720004435"
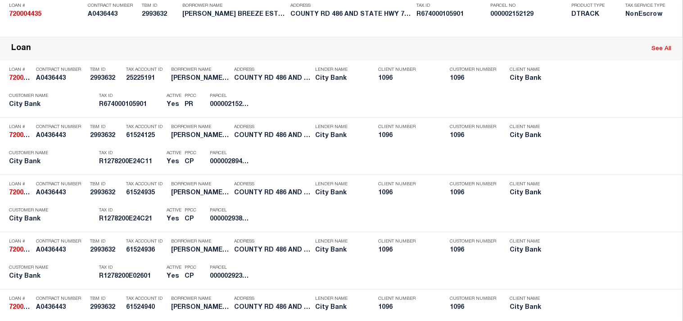
scroll to position [1821, 0]
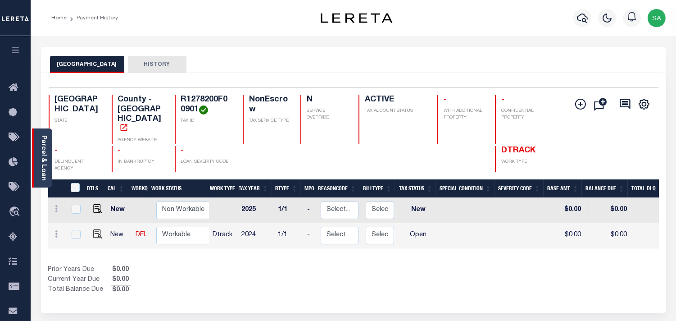
click at [46, 163] on link "Parcel & Loan" at bounding box center [43, 157] width 6 height 45
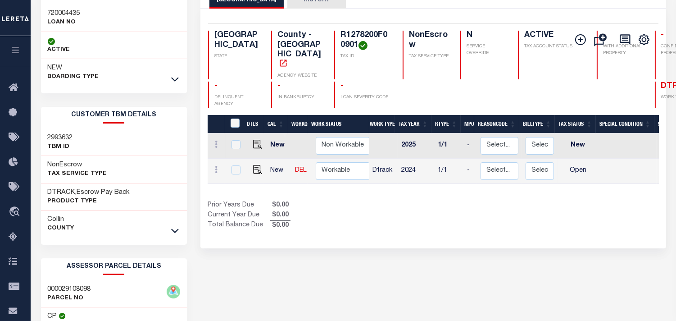
scroll to position [150, 0]
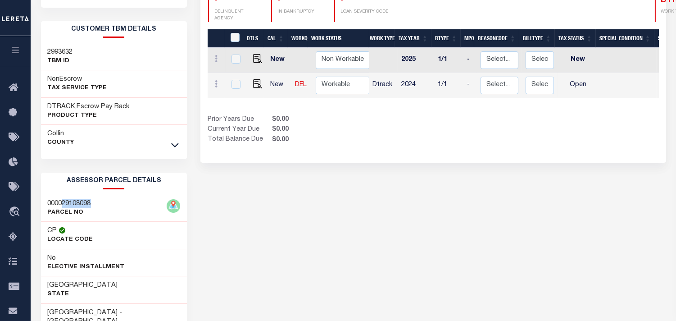
drag, startPoint x: 65, startPoint y: 204, endPoint x: 92, endPoint y: 203, distance: 27.0
click at [91, 203] on h3 "000029108098" at bounding box center [69, 203] width 43 height 9
click at [254, 79] on img "" at bounding box center [257, 83] width 9 height 9
checkbox input "true"
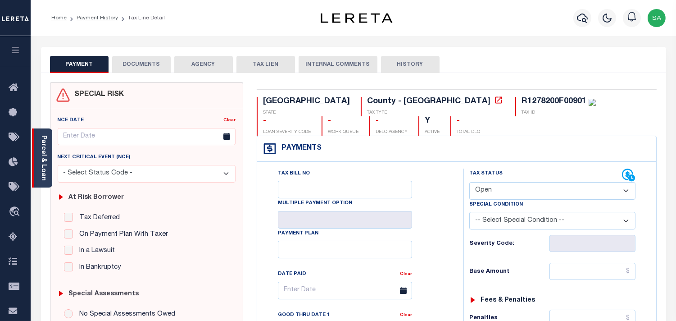
click at [44, 158] on link "Parcel & Loan" at bounding box center [43, 157] width 6 height 45
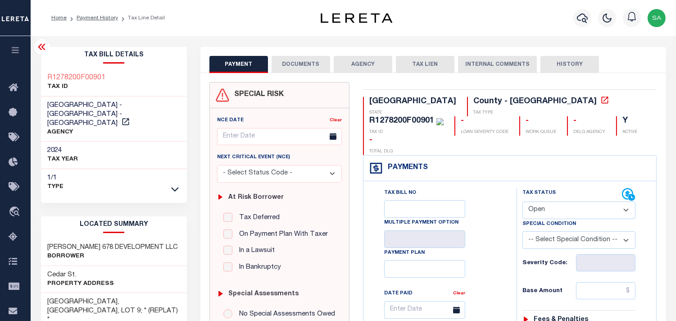
click at [72, 243] on h3 "[PERSON_NAME] 678 DEVELOPMENT LLC" at bounding box center [113, 247] width 131 height 9
copy div "[PERSON_NAME] 678 DEVELOPMENT LLC"
drag, startPoint x: 108, startPoint y: 74, endPoint x: 49, endPoint y: 79, distance: 59.6
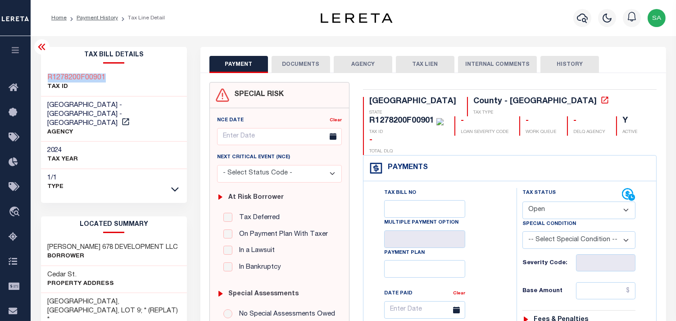
click at [49, 79] on div "R1278200F00901 TAX ID" at bounding box center [114, 82] width 146 height 27
copy h3 "R1278200F00901"
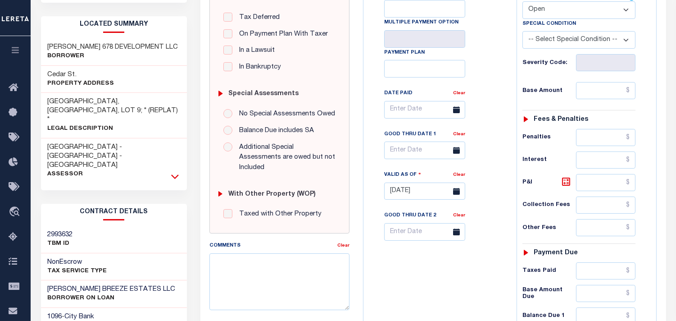
click at [176, 172] on icon at bounding box center [175, 176] width 8 height 9
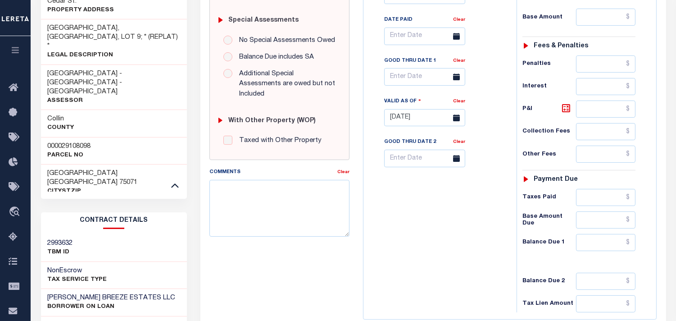
scroll to position [281, 0]
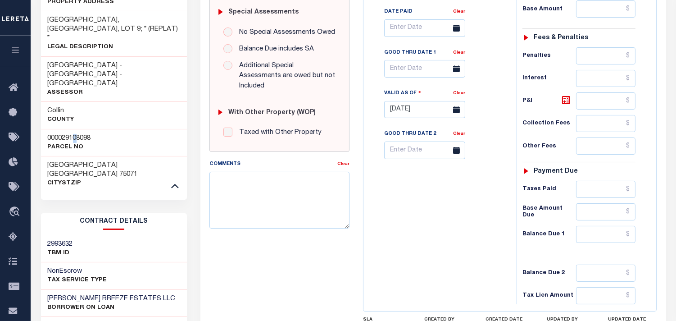
drag, startPoint x: 73, startPoint y: 93, endPoint x: 77, endPoint y: 95, distance: 5.0
click at [77, 134] on h3 "000029108098" at bounding box center [69, 138] width 43 height 9
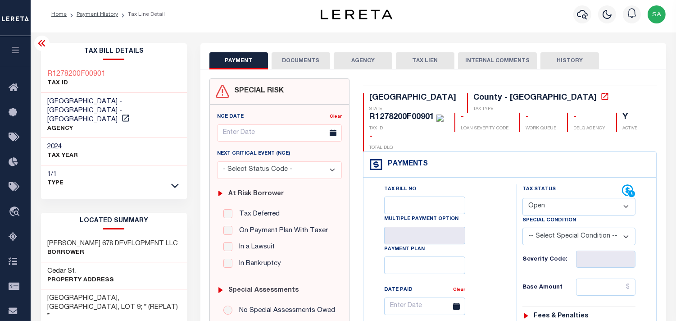
scroll to position [0, 0]
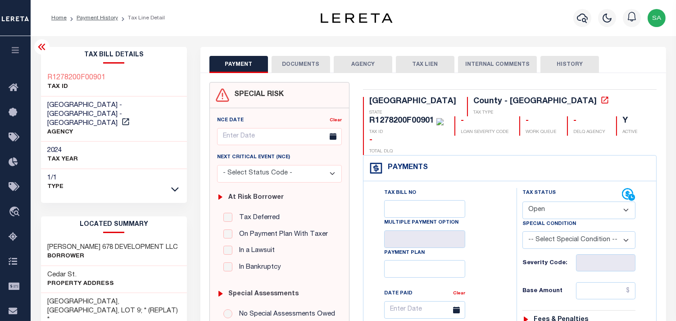
click at [546, 201] on select "- Select Status Code - Open Due/Unpaid Paid Incomplete No Tax Due Internal Refu…" at bounding box center [578, 210] width 113 height 18
select select "NTX"
click at [522, 201] on select "- Select Status Code - Open Due/Unpaid Paid Incomplete No Tax Due Internal Refu…" at bounding box center [578, 210] width 113 height 18
type input "[DATE]"
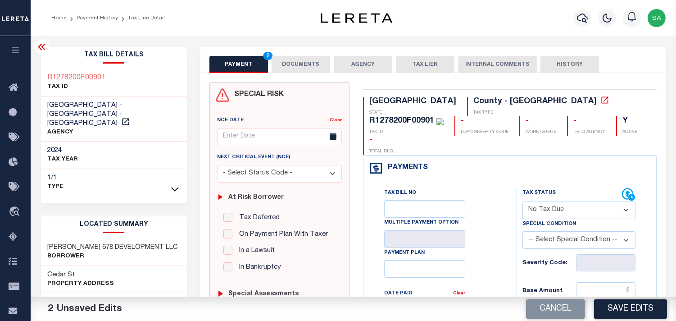
click at [562, 231] on select "-- Select Special Condition -- 3RD PARTY TAX LIEN AGENCY TAX LIEN (A.K.A Inside…" at bounding box center [578, 240] width 113 height 18
select select "7"
click at [562, 231] on select "-- Select Special Condition -- 3RD PARTY TAX LIEN AGENCY TAX LIEN (A.K.A Inside…" at bounding box center [578, 240] width 113 height 18
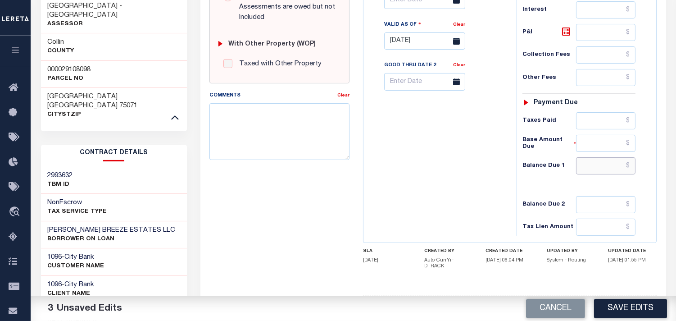
click at [618, 157] on input "text" at bounding box center [605, 165] width 59 height 17
type input "$0.00"
click at [443, 163] on div "Tax Bill No Multiple Payment Option Payment Plan Clear" at bounding box center [438, 37] width 144 height 398
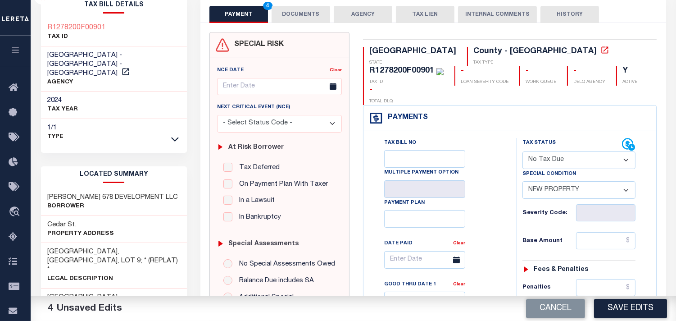
scroll to position [0, 0]
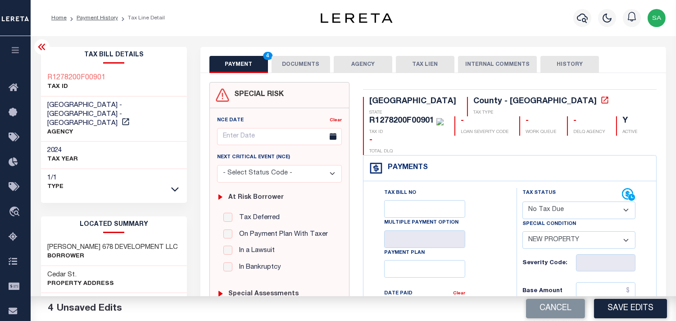
click at [304, 63] on button "DOCUMENTS" at bounding box center [301, 64] width 59 height 17
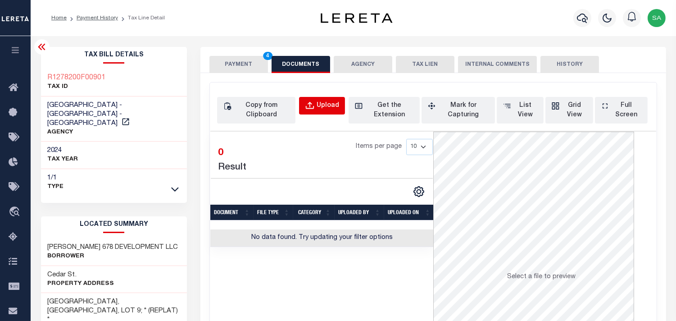
click at [320, 100] on button "Upload" at bounding box center [322, 106] width 46 height 18
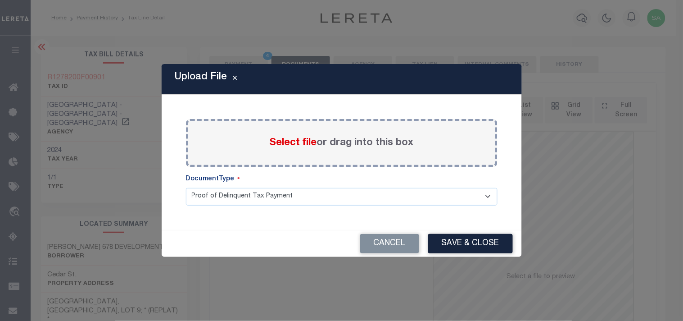
click at [300, 141] on span "Select file" at bounding box center [293, 143] width 47 height 10
click at [0, 0] on input "Select file or drag into this box" at bounding box center [0, 0] width 0 height 0
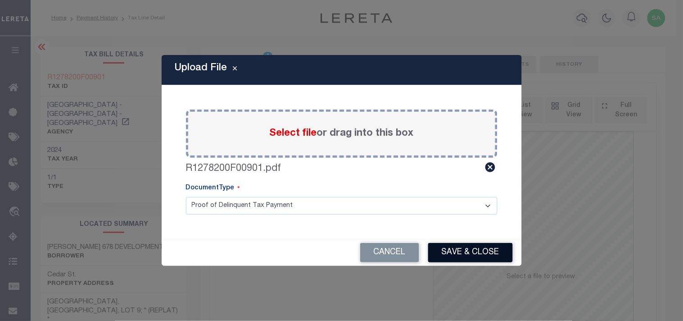
click at [501, 250] on button "Save & Close" at bounding box center [470, 252] width 85 height 19
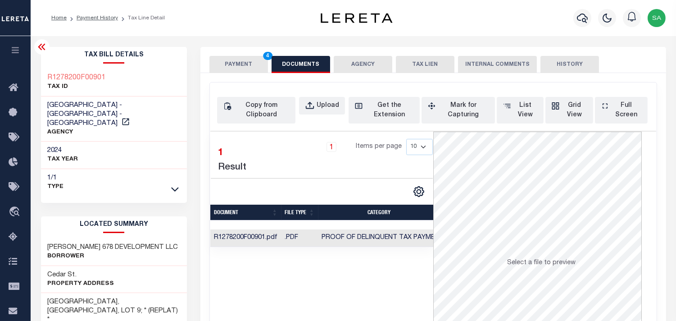
click at [243, 54] on div "PAYMENT 4 DOCUMENTS AGENCY DELINQUENT PAYEE TAX LIEN" at bounding box center [433, 60] width 466 height 26
click at [232, 59] on button "PAYMENT 4" at bounding box center [238, 64] width 59 height 17
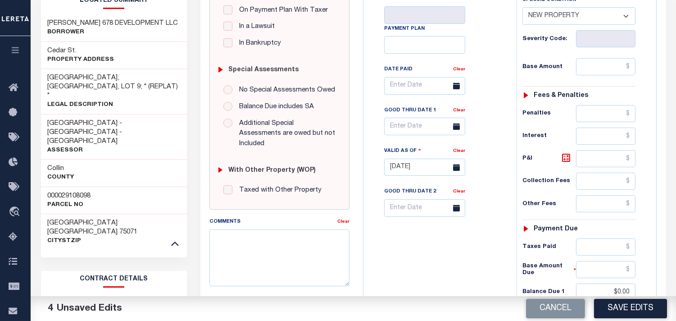
scroll to position [300, 0]
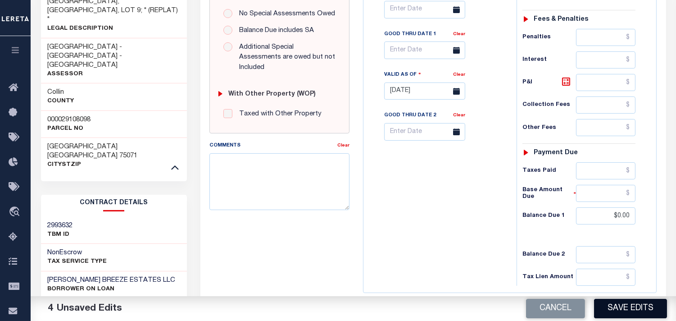
click at [628, 304] on button "Save Edits" at bounding box center [630, 308] width 73 height 19
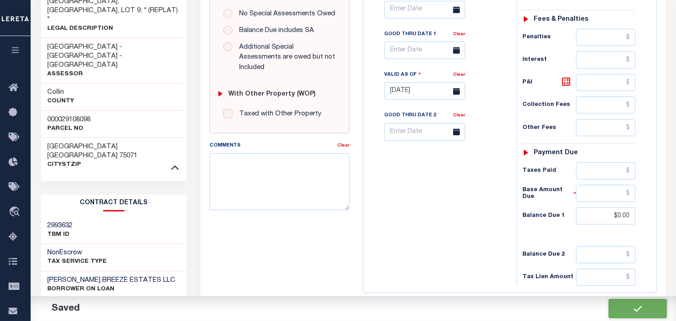
checkbox input "false"
type input "$0"
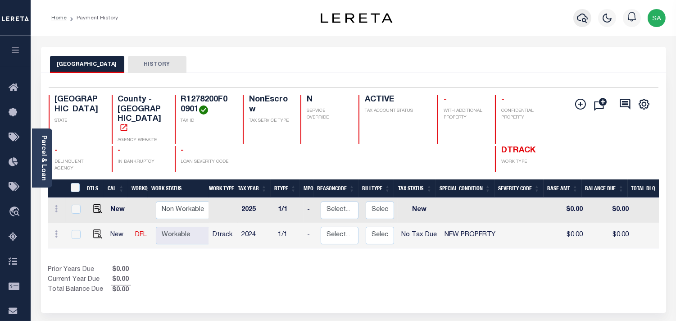
click at [577, 19] on icon "button" at bounding box center [582, 18] width 11 height 11
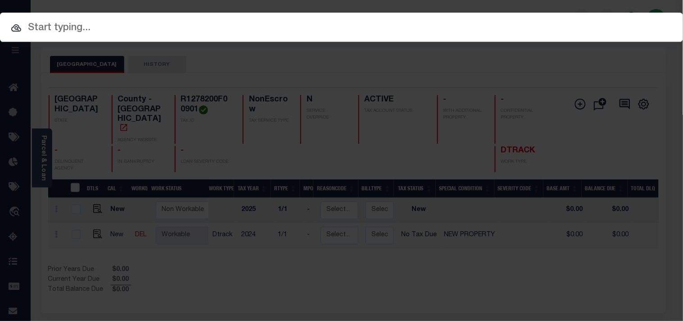
click at [537, 23] on div "Include Loans TBM Customers Borrowers Payments (Lender Non-Disb) Payments (Lend…" at bounding box center [341, 160] width 683 height 321
paste input "720004435"
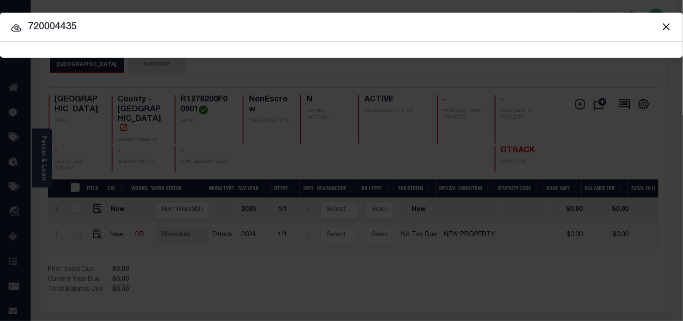
type input "720004435"
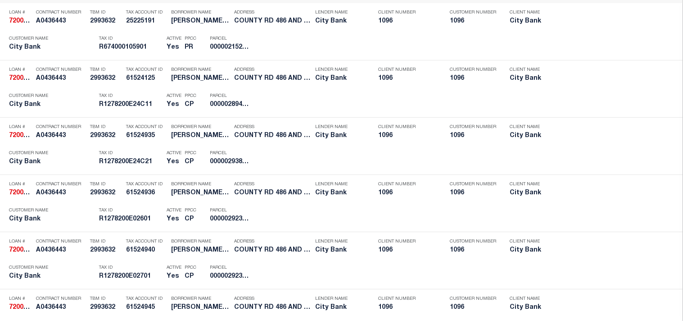
scroll to position [1878, 0]
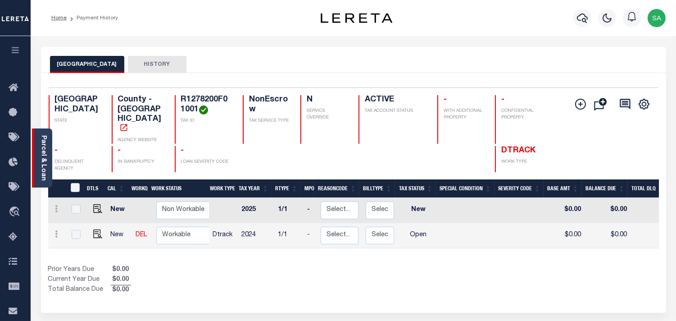
click at [46, 154] on link "Parcel & Loan" at bounding box center [43, 157] width 6 height 45
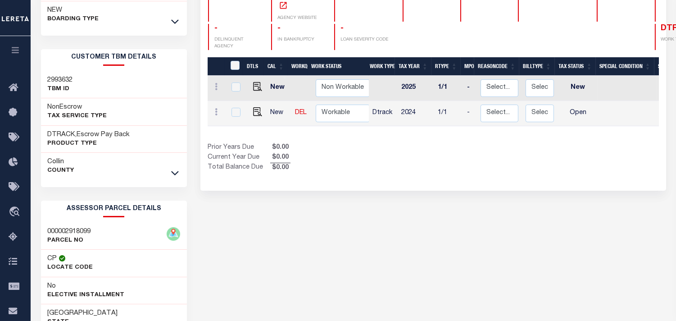
scroll to position [150, 0]
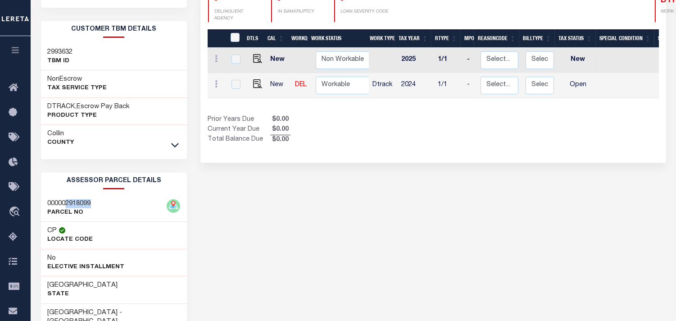
drag, startPoint x: 68, startPoint y: 204, endPoint x: 91, endPoint y: 203, distance: 23.9
click at [91, 203] on h3 "000002918099" at bounding box center [69, 203] width 43 height 9
copy h3 "2918099"
click at [253, 79] on img "" at bounding box center [257, 83] width 9 height 9
checkbox input "true"
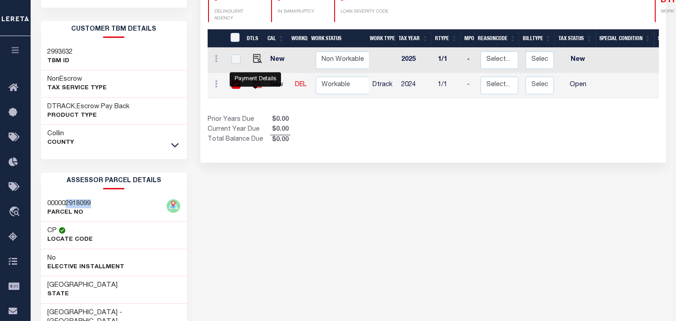
checkbox input "true"
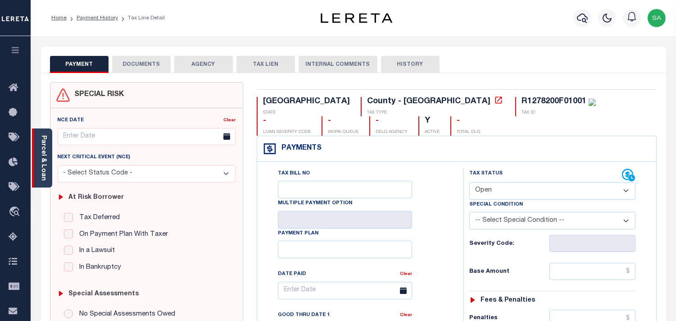
click at [42, 141] on link "Parcel & Loan" at bounding box center [43, 157] width 6 height 45
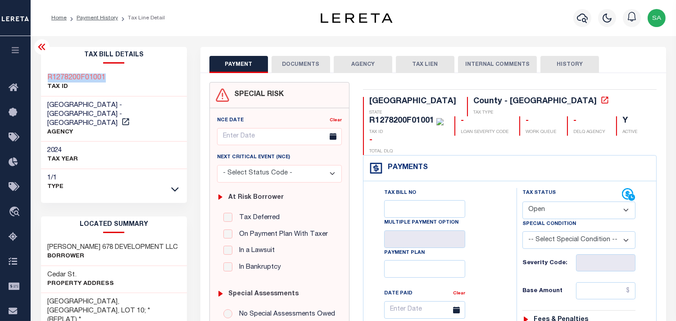
drag, startPoint x: 116, startPoint y: 70, endPoint x: 48, endPoint y: 79, distance: 68.7
click at [48, 79] on div "R1278200F01001 TAX ID" at bounding box center [114, 82] width 146 height 27
drag, startPoint x: 552, startPoint y: 187, endPoint x: 551, endPoint y: 197, distance: 10.0
click at [552, 201] on select "- Select Status Code - Open Due/Unpaid Paid Incomplete No Tax Due Internal Refu…" at bounding box center [578, 210] width 113 height 18
select select "PYD"
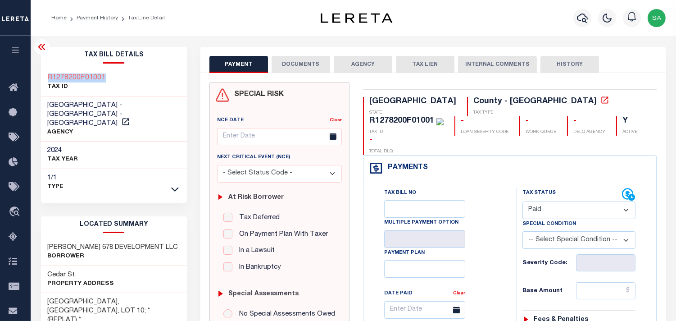
click at [522, 201] on select "- Select Status Code - Open Due/Unpaid Paid Incomplete No Tax Due Internal Refu…" at bounding box center [578, 210] width 113 height 18
type input "09/16/2025"
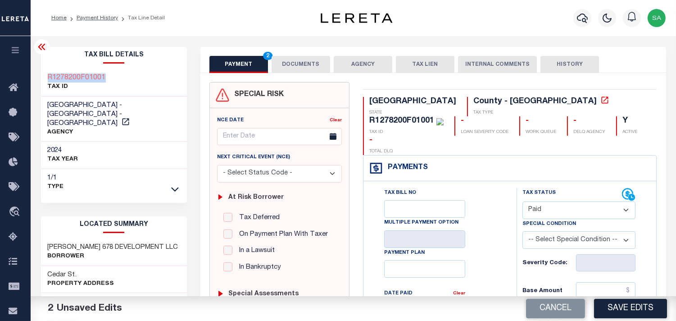
click at [308, 71] on button "DOCUMENTS" at bounding box center [301, 64] width 59 height 17
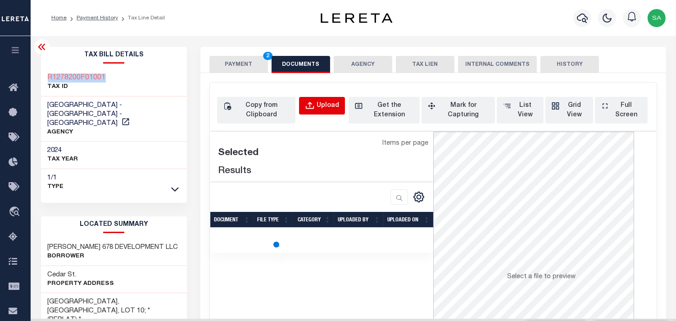
click at [319, 102] on div "Upload" at bounding box center [328, 106] width 23 height 10
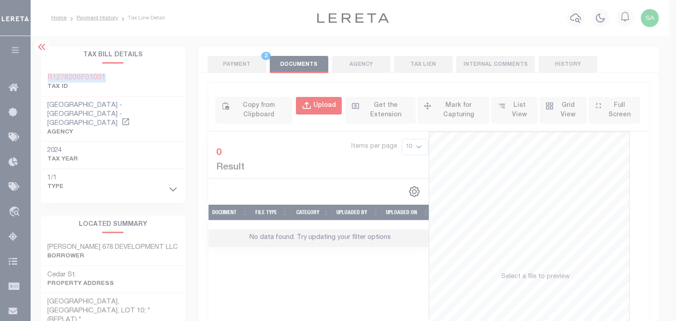
select select "POP"
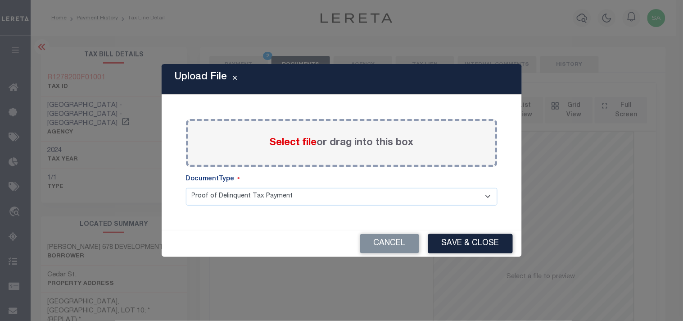
click at [306, 140] on span "Select file" at bounding box center [293, 143] width 47 height 10
click at [0, 0] on input "Select file or drag into this box" at bounding box center [0, 0] width 0 height 0
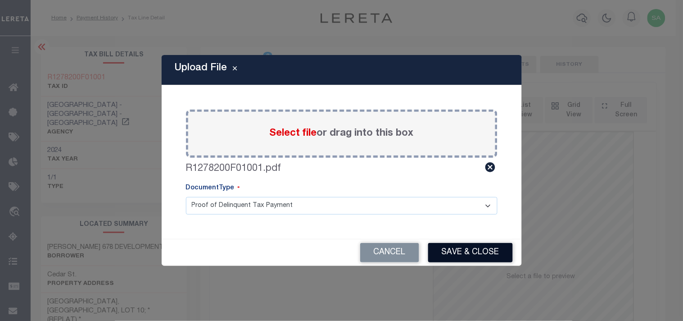
click at [457, 259] on button "Save & Close" at bounding box center [470, 252] width 85 height 19
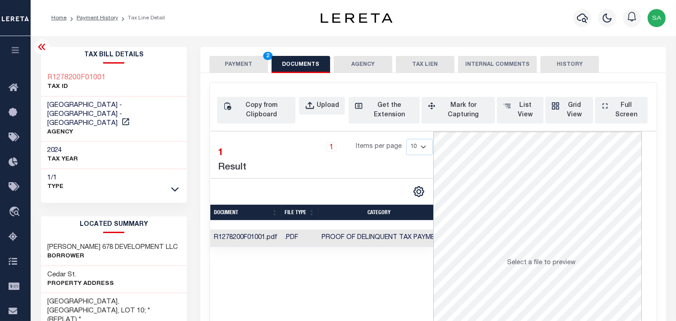
click at [244, 64] on button "PAYMENT 2" at bounding box center [238, 64] width 59 height 17
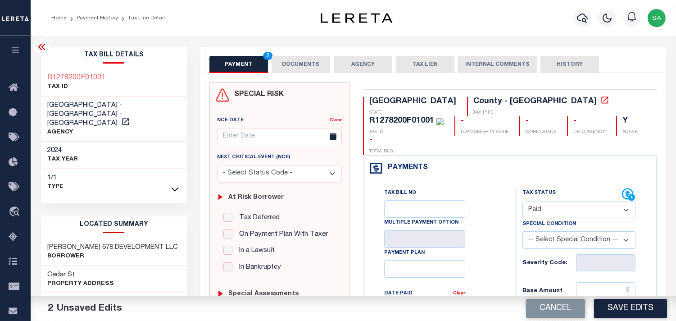
click at [536, 201] on select "- Select Status Code - Open Due/Unpaid Paid Incomplete No Tax Due Internal Refu…" at bounding box center [578, 210] width 113 height 18
select select "NTX"
click at [522, 201] on select "- Select Status Code - Open Due/Unpaid Paid Incomplete No Tax Due Internal Refu…" at bounding box center [578, 210] width 113 height 18
click at [543, 231] on select "-- Select Special Condition -- 3RD PARTY TAX LIEN AGENCY TAX LIEN (A.K.A Inside…" at bounding box center [578, 240] width 113 height 18
select select "7"
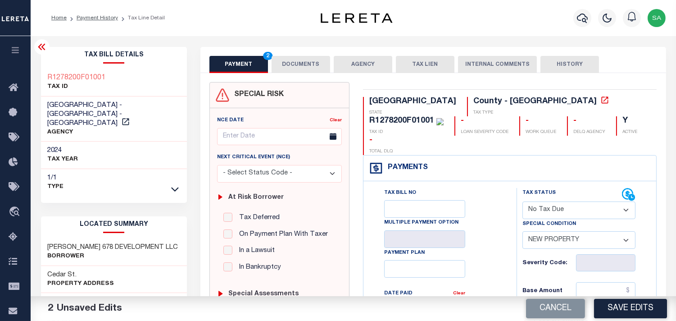
click at [522, 231] on select "-- Select Special Condition -- 3RD PARTY TAX LIEN AGENCY TAX LIEN (A.K.A Inside…" at bounding box center [578, 240] width 113 height 18
click at [302, 53] on div "PAYMENT 3 DOCUMENTS AGENCY DELINQUENT PAYEE TAX LIEN" at bounding box center [433, 60] width 466 height 26
click at [299, 62] on button "DOCUMENTS" at bounding box center [301, 64] width 59 height 17
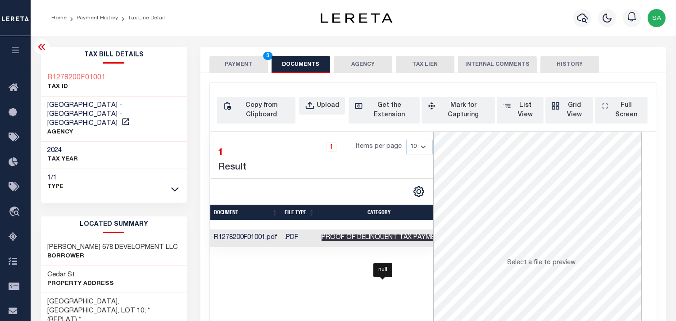
click at [363, 240] on span "Proof of Delinquent Tax Payment" at bounding box center [383, 237] width 122 height 6
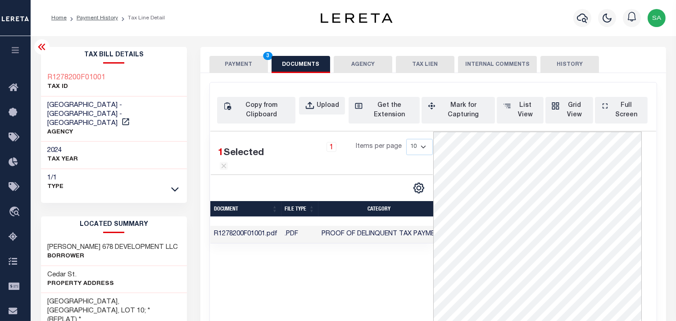
click at [237, 61] on button "PAYMENT 3" at bounding box center [238, 64] width 59 height 17
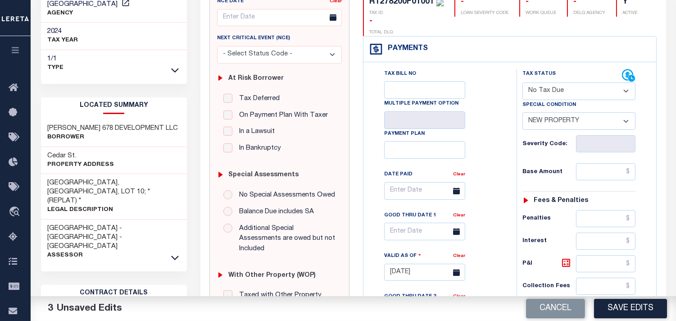
scroll to position [300, 0]
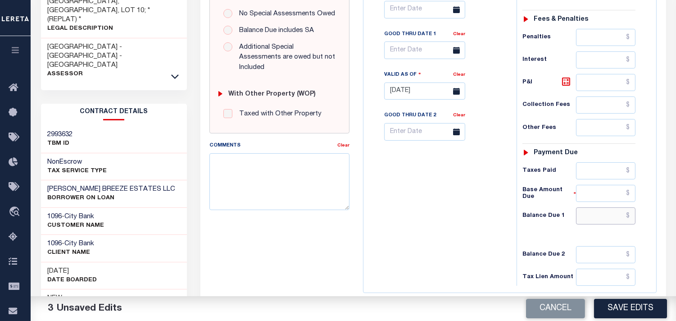
click at [604, 207] on input "text" at bounding box center [605, 215] width 59 height 17
type input "$0.00"
drag, startPoint x: 450, startPoint y: 178, endPoint x: 506, endPoint y: 224, distance: 72.0
click at [453, 183] on div "Tax Bill No Multiple Payment Option Payment Plan Clear" at bounding box center [438, 87] width 144 height 398
click at [635, 308] on button "Save Edits" at bounding box center [630, 308] width 73 height 19
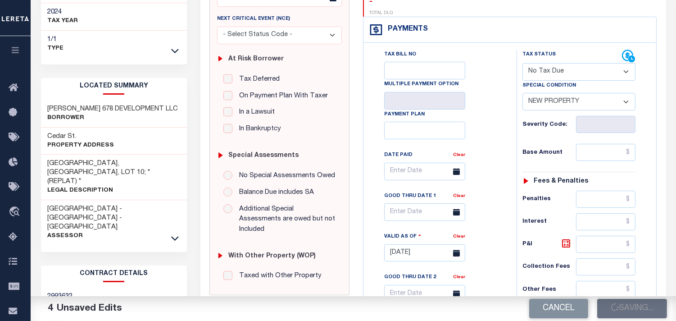
scroll to position [50, 0]
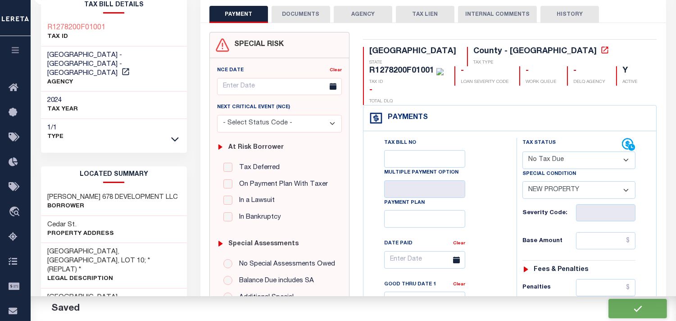
checkbox input "false"
type input "$0"
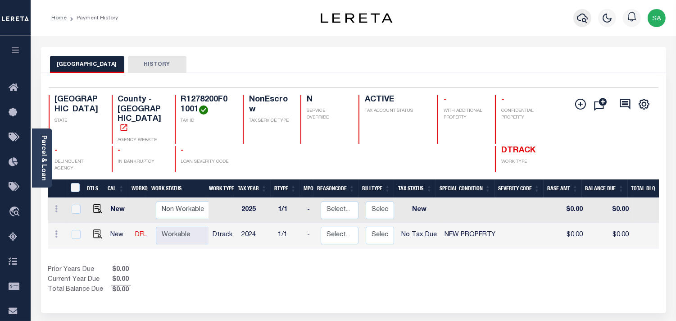
click at [580, 23] on icon "button" at bounding box center [582, 18] width 11 height 11
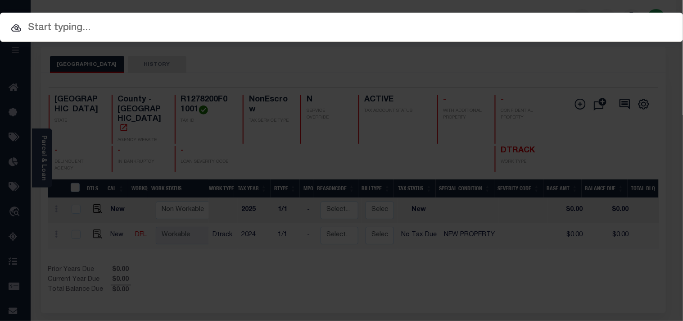
click at [559, 24] on input "text" at bounding box center [341, 28] width 683 height 16
paste input "720020700"
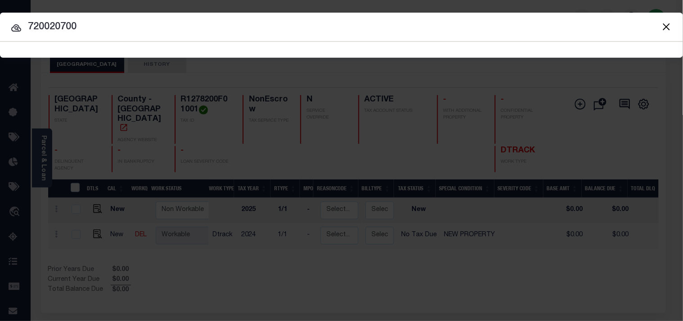
type input "720020700"
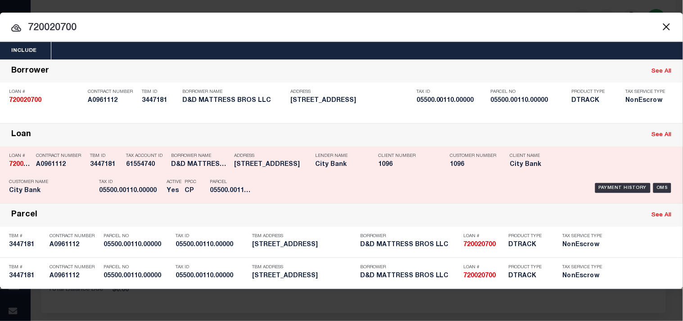
click at [262, 177] on div "Payment History OMS" at bounding box center [469, 188] width 424 height 26
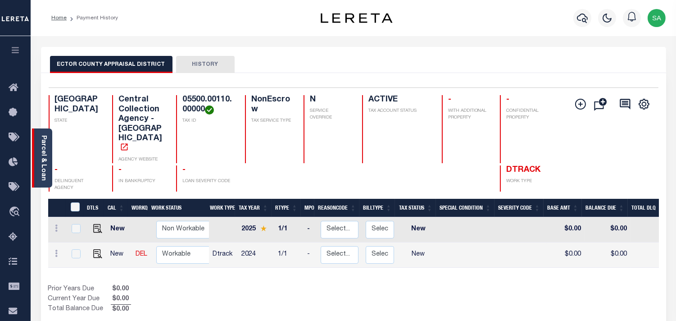
click at [44, 168] on link "Parcel & Loan" at bounding box center [43, 157] width 6 height 45
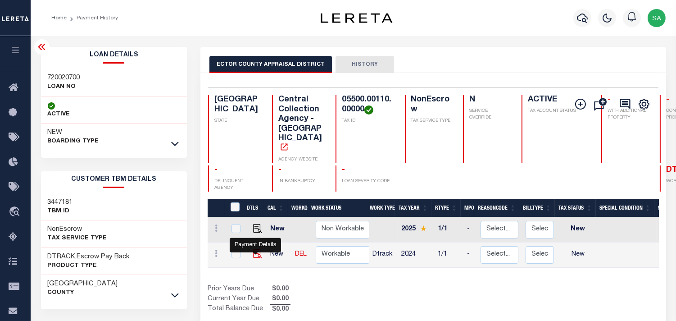
click at [257, 253] on img "" at bounding box center [257, 253] width 9 height 9
checkbox input "true"
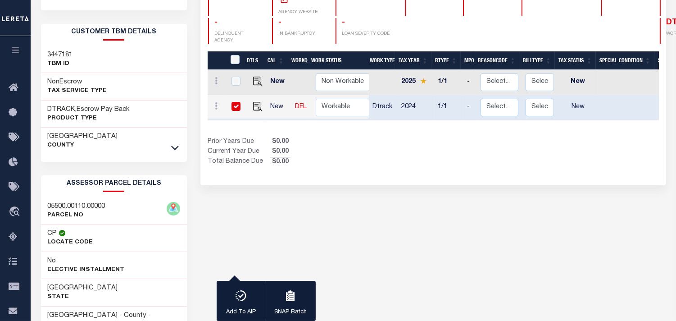
scroll to position [150, 0]
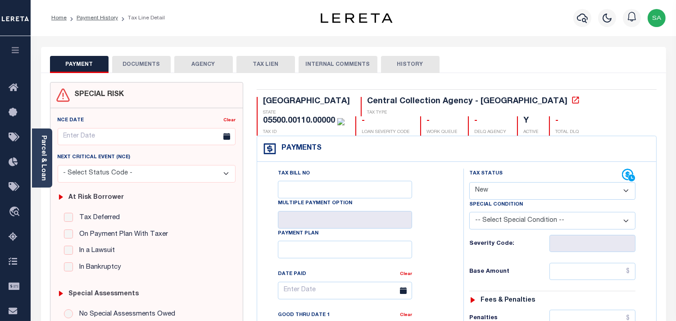
click at [42, 140] on link "Parcel & Loan" at bounding box center [43, 157] width 6 height 45
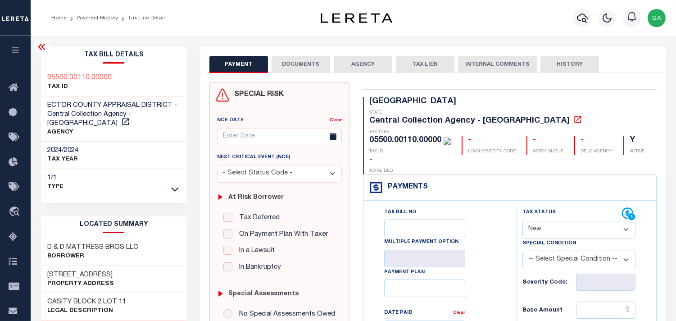
click at [537, 221] on select "- Select Status Code - Open Due/Unpaid Paid Incomplete No Tax Due Internal Refu…" at bounding box center [578, 230] width 113 height 18
select select "PYD"
click at [522, 221] on select "- Select Status Code - Open Due/Unpaid Paid Incomplete No Tax Due Internal Refu…" at bounding box center [578, 230] width 113 height 18
type input "[DATE]"
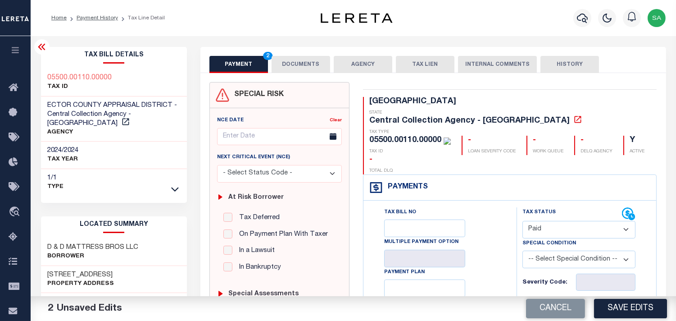
click at [294, 62] on button "DOCUMENTS" at bounding box center [301, 64] width 59 height 17
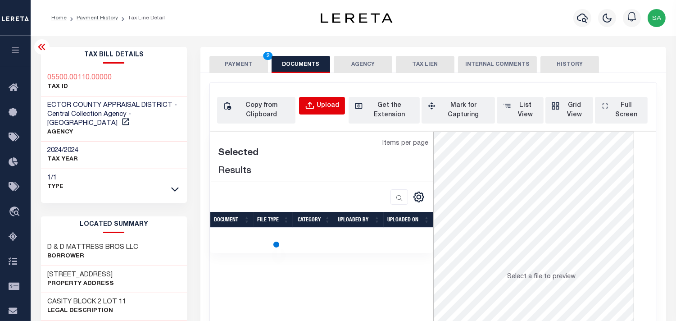
click at [327, 104] on div "Upload" at bounding box center [328, 106] width 23 height 10
select select "POP"
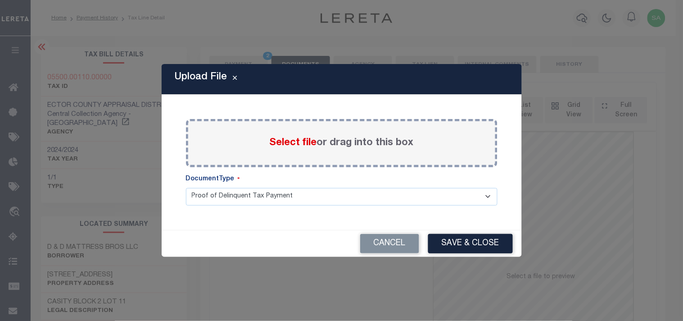
click at [295, 143] on span "Select file" at bounding box center [293, 143] width 47 height 10
click at [0, 0] on input "Select file or drag into this box" at bounding box center [0, 0] width 0 height 0
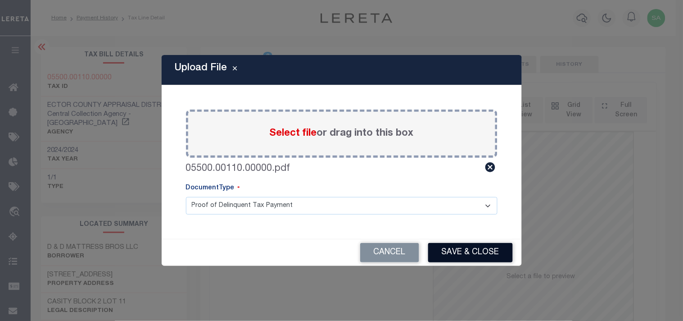
click at [451, 252] on button "Save & Close" at bounding box center [470, 252] width 85 height 19
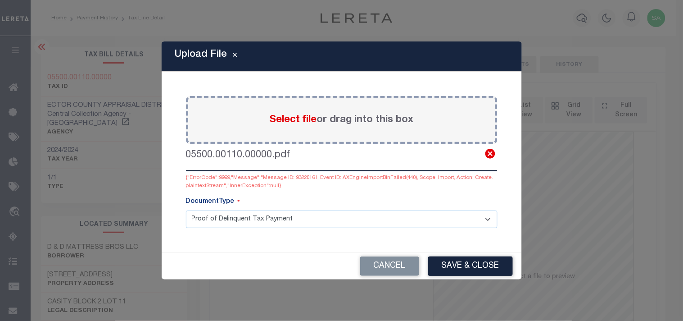
click at [488, 153] on icon at bounding box center [490, 154] width 10 height 10
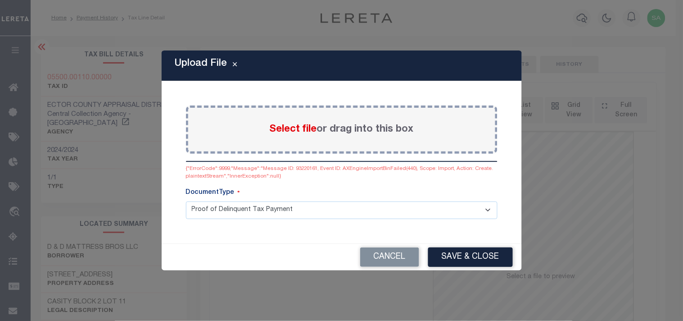
click at [304, 129] on span "Select file" at bounding box center [293, 129] width 47 height 10
click at [0, 0] on input "Select file or drag into this box" at bounding box center [0, 0] width 0 height 0
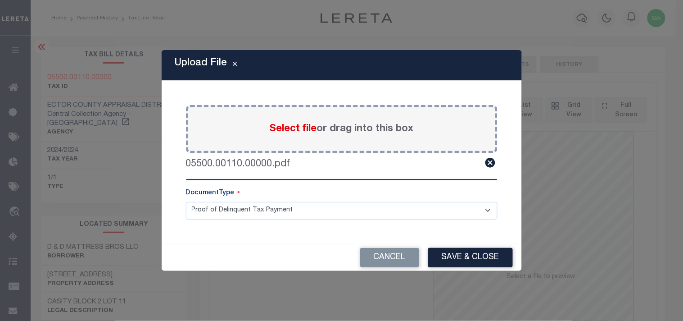
click at [457, 264] on button "Save & Close" at bounding box center [470, 257] width 85 height 19
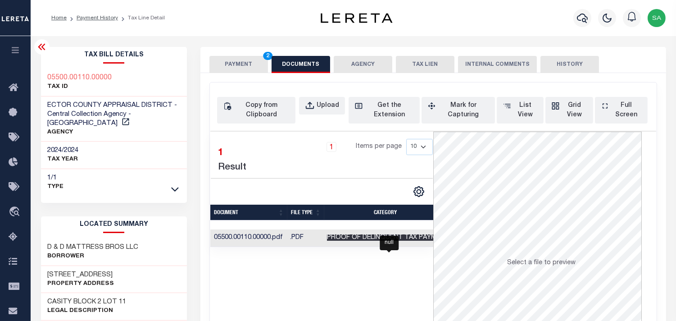
click at [411, 239] on span "Proof of Delinquent Tax Payment" at bounding box center [388, 237] width 122 height 6
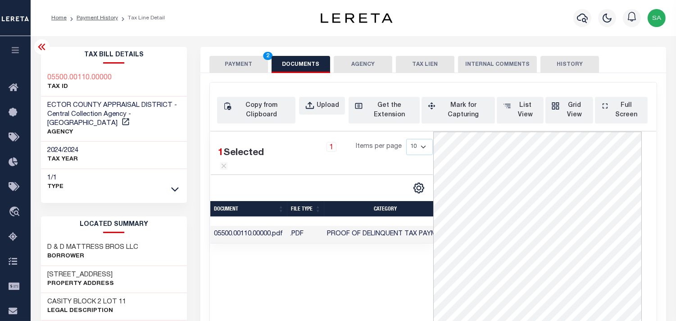
click at [254, 70] on button "PAYMENT 2" at bounding box center [238, 64] width 59 height 17
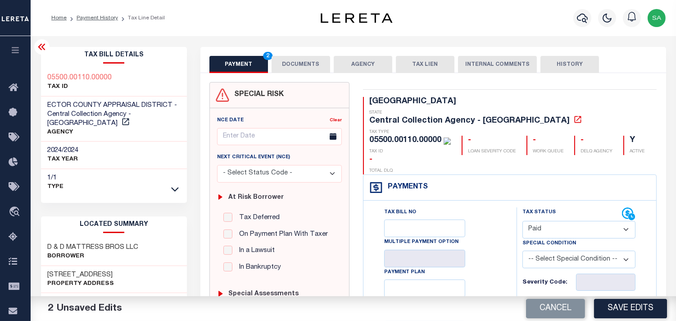
click at [592, 301] on input "text" at bounding box center [605, 309] width 59 height 17
paste input "857.00"
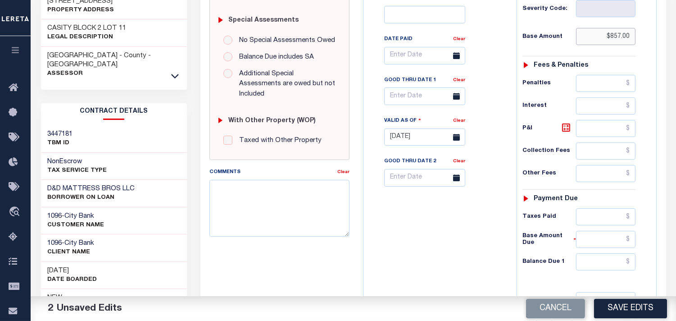
scroll to position [350, 0]
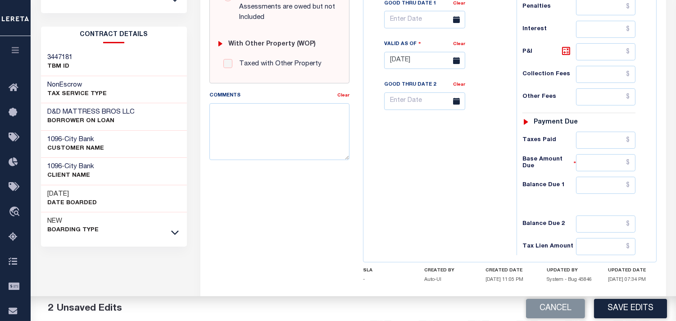
type input "$857.00"
click at [613, 177] on input "text" at bounding box center [605, 185] width 59 height 17
type input "$0.00"
click at [494, 149] on div "Tax Bill No Multiple Payment Option Payment Plan Clear" at bounding box center [438, 56] width 144 height 398
click at [629, 310] on button "Save Edits" at bounding box center [630, 308] width 73 height 19
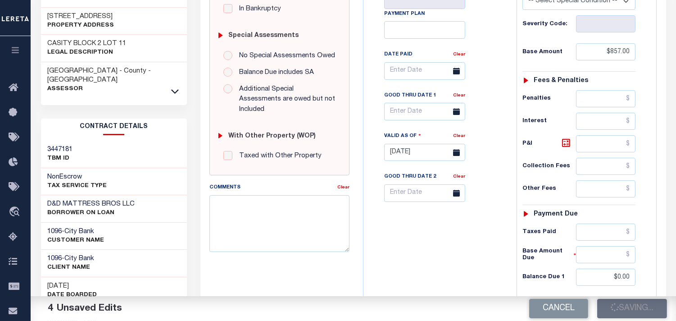
scroll to position [150, 0]
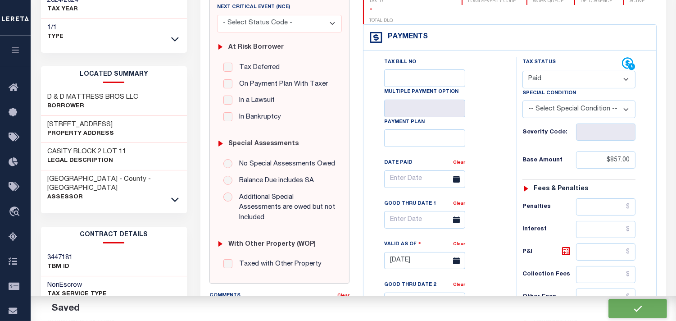
checkbox input "false"
type input "$857"
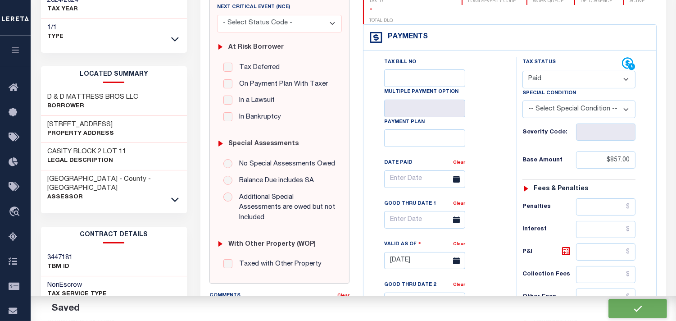
type input "$0"
